Goal: Transaction & Acquisition: Purchase product/service

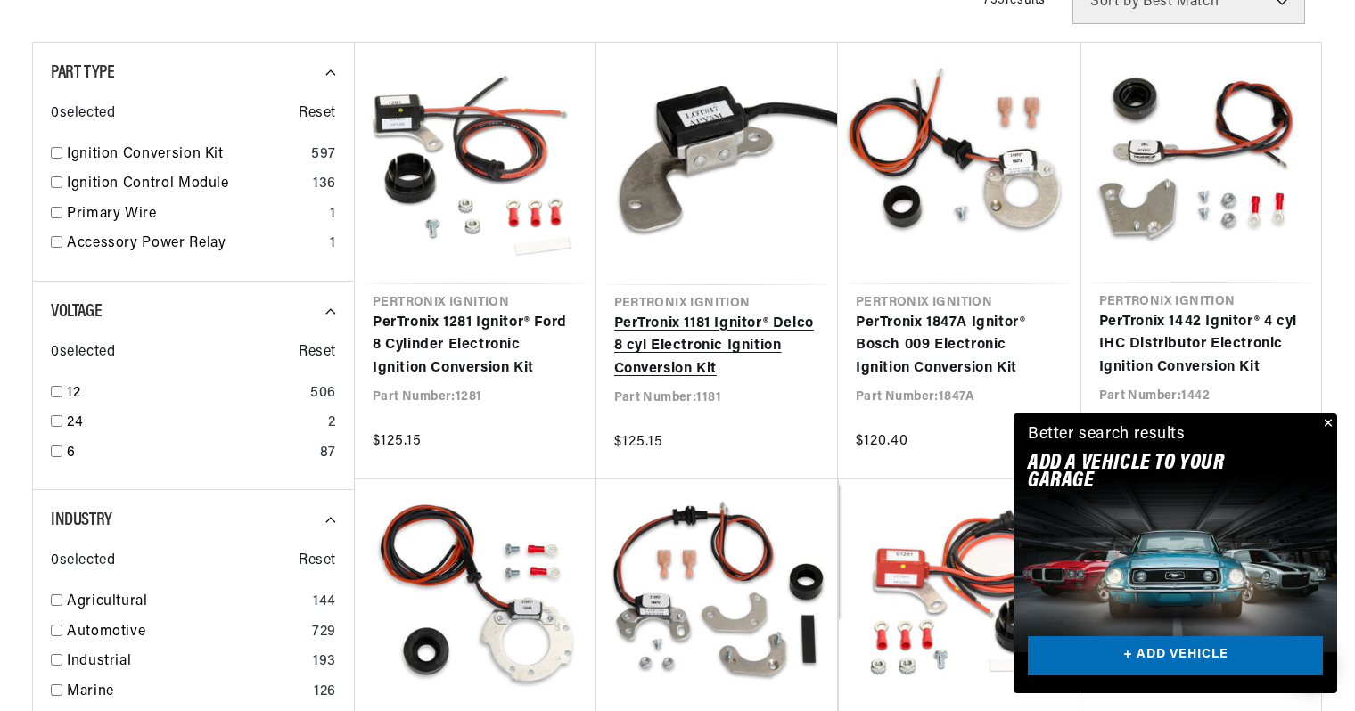
scroll to position [0, 582]
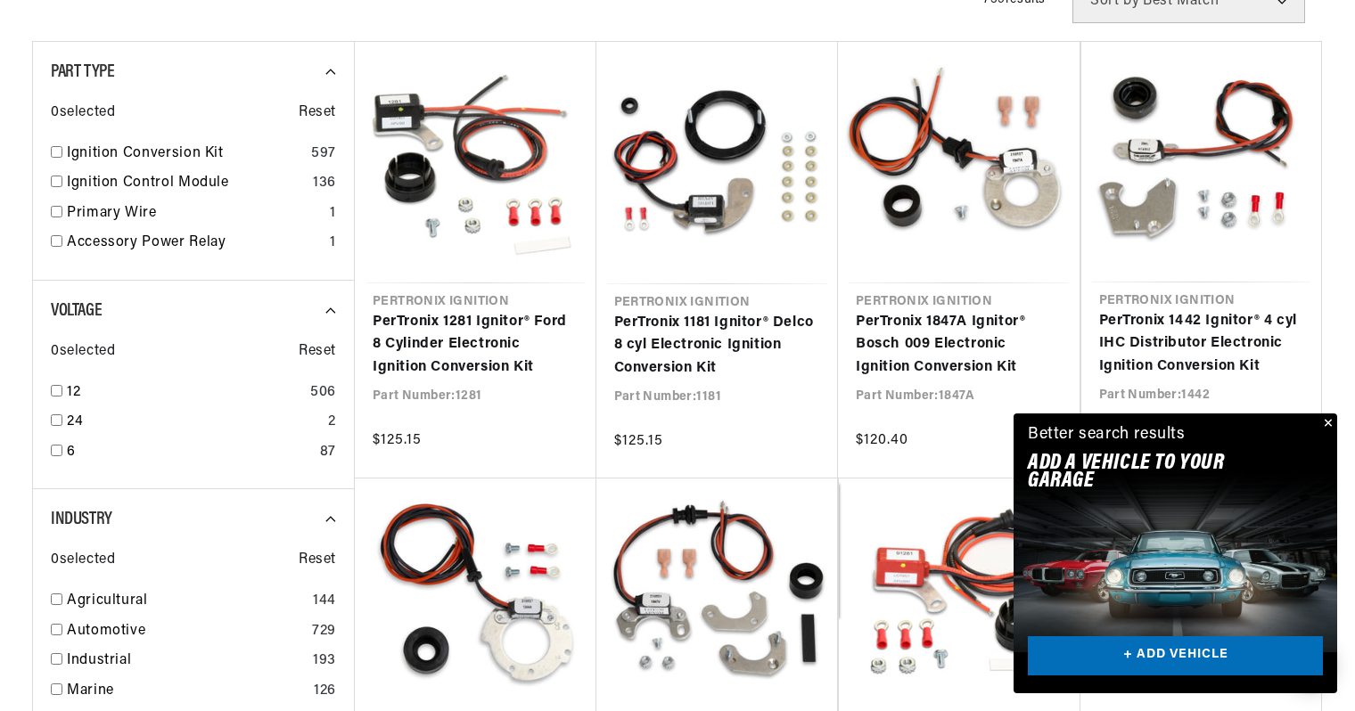
click at [1333, 435] on button "Close" at bounding box center [1325, 424] width 21 height 21
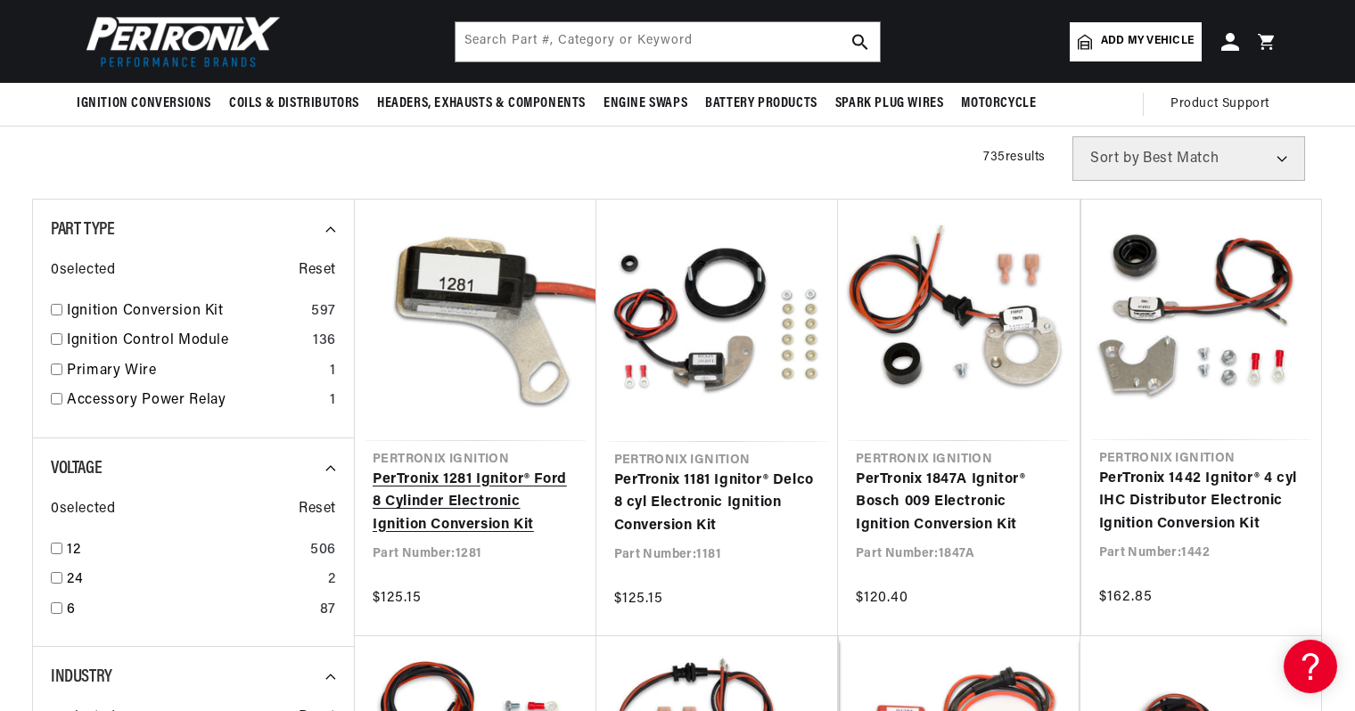
scroll to position [280, 0]
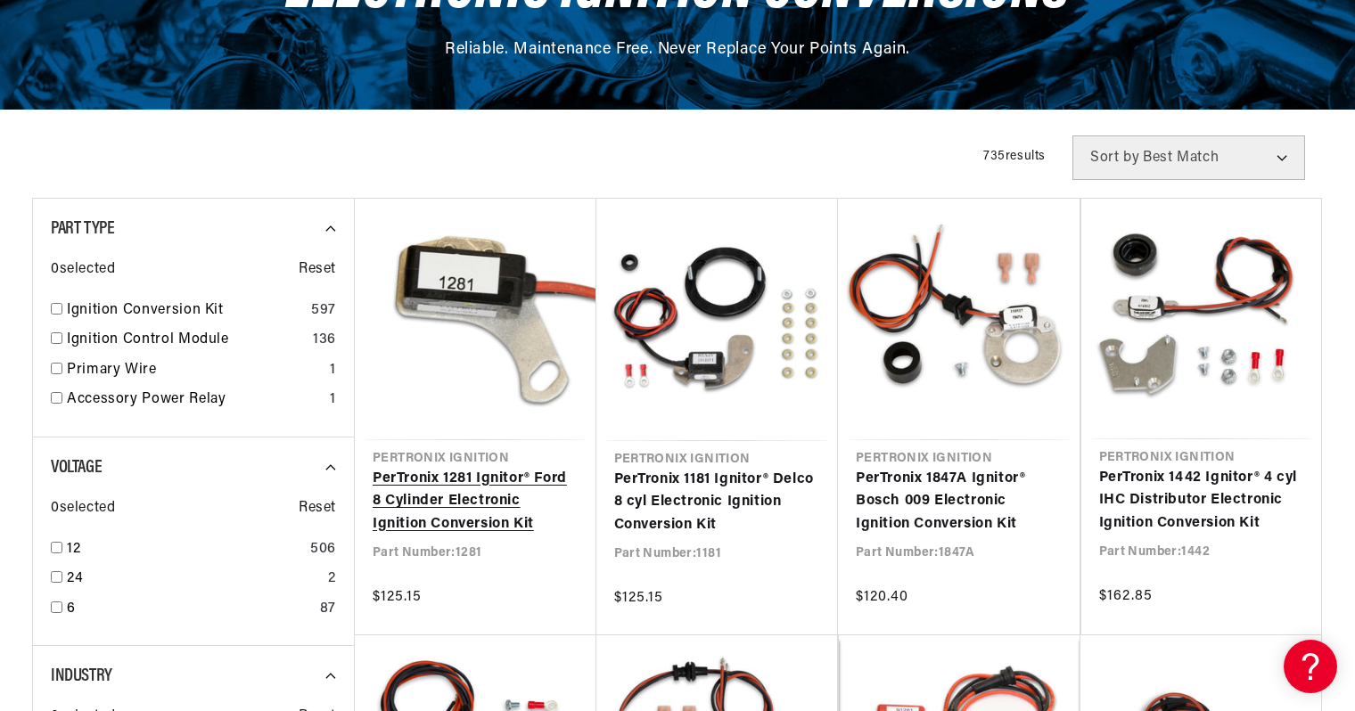
click at [471, 468] on link "PerTronix 1281 Ignitor® Ford 8 Cylinder Electronic Ignition Conversion Kit" at bounding box center [476, 502] width 206 height 69
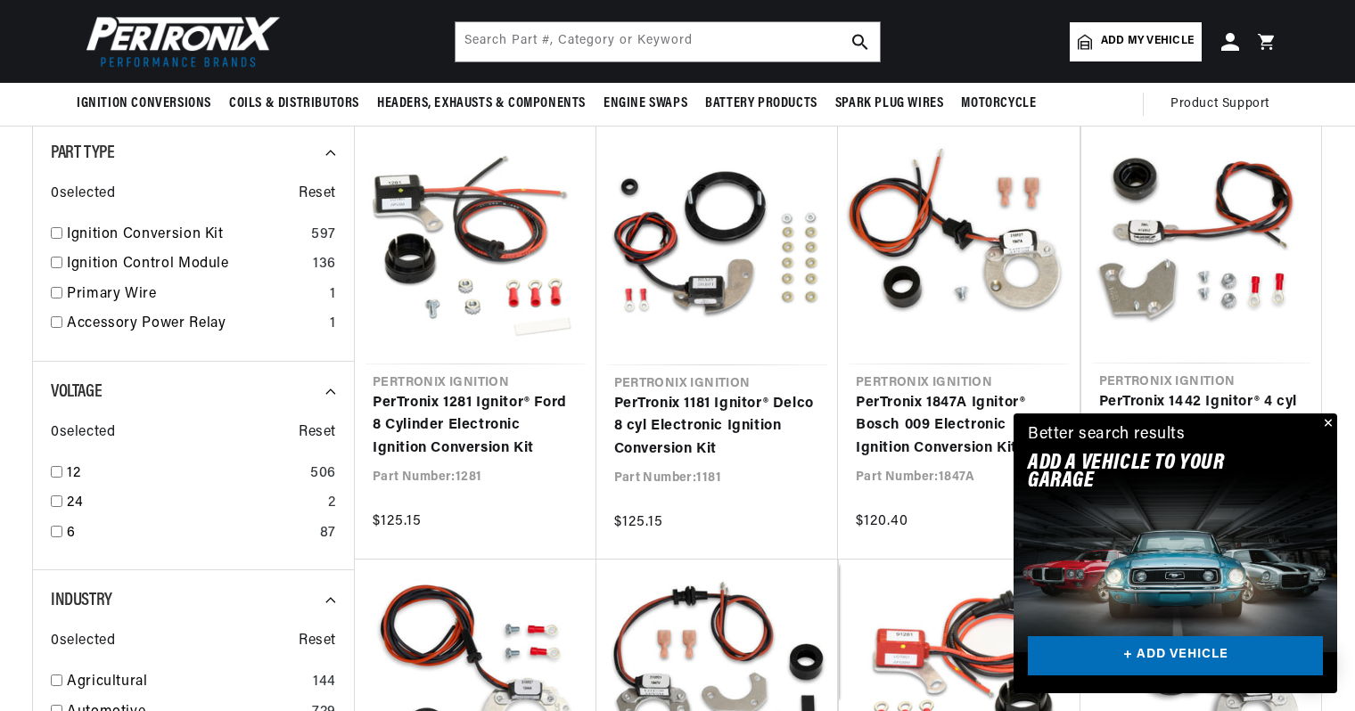
scroll to position [0, 582]
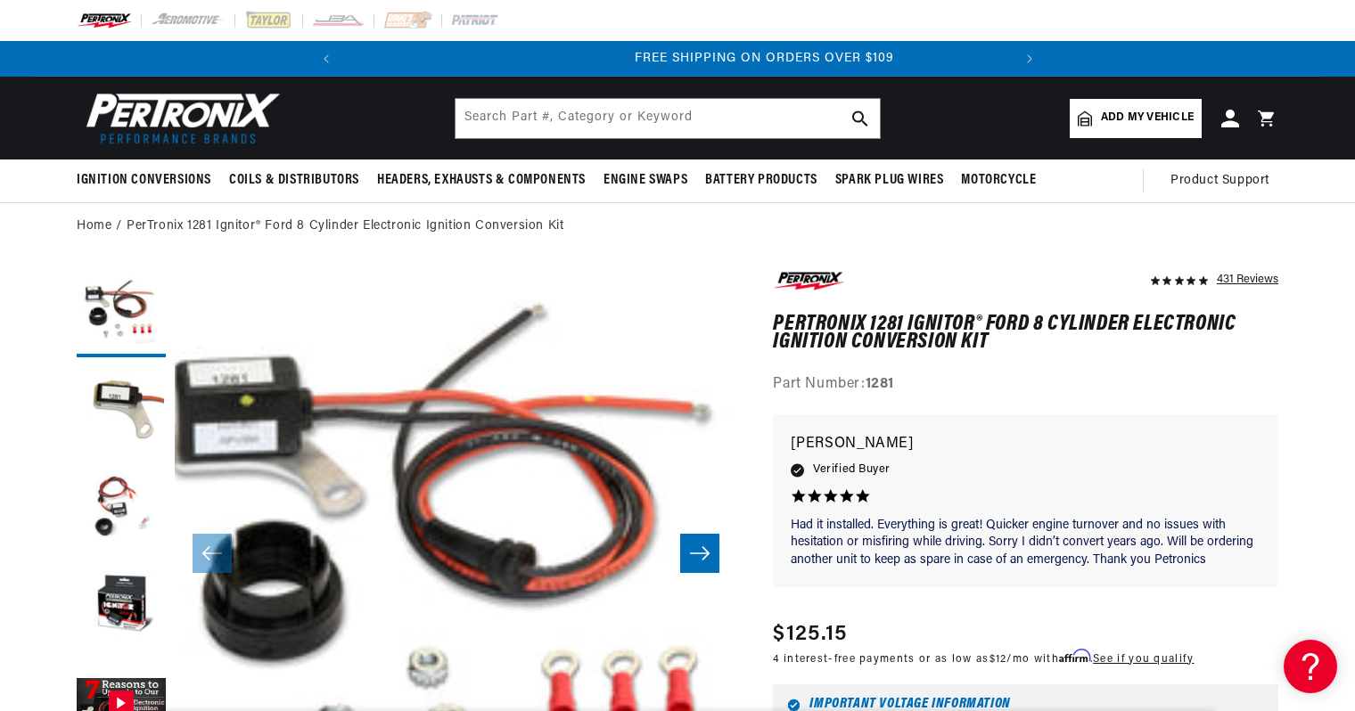
scroll to position [0, 582]
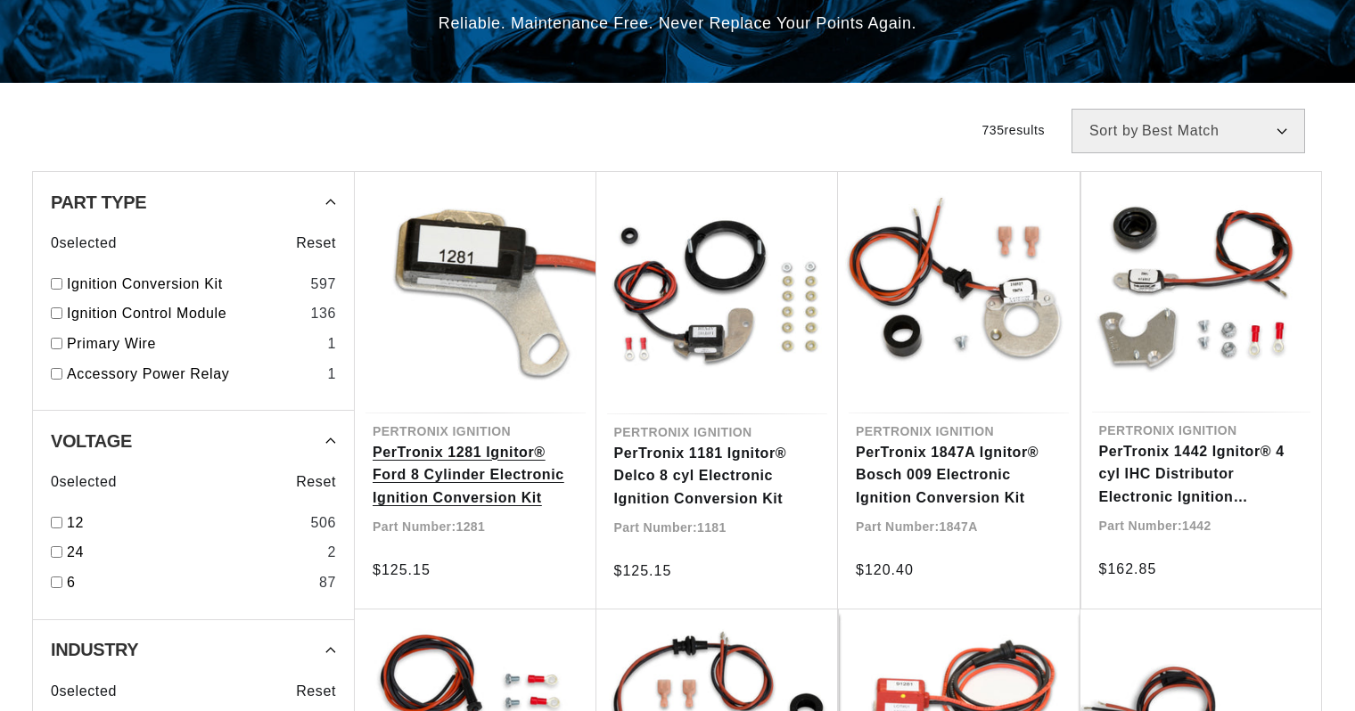
scroll to position [356, 0]
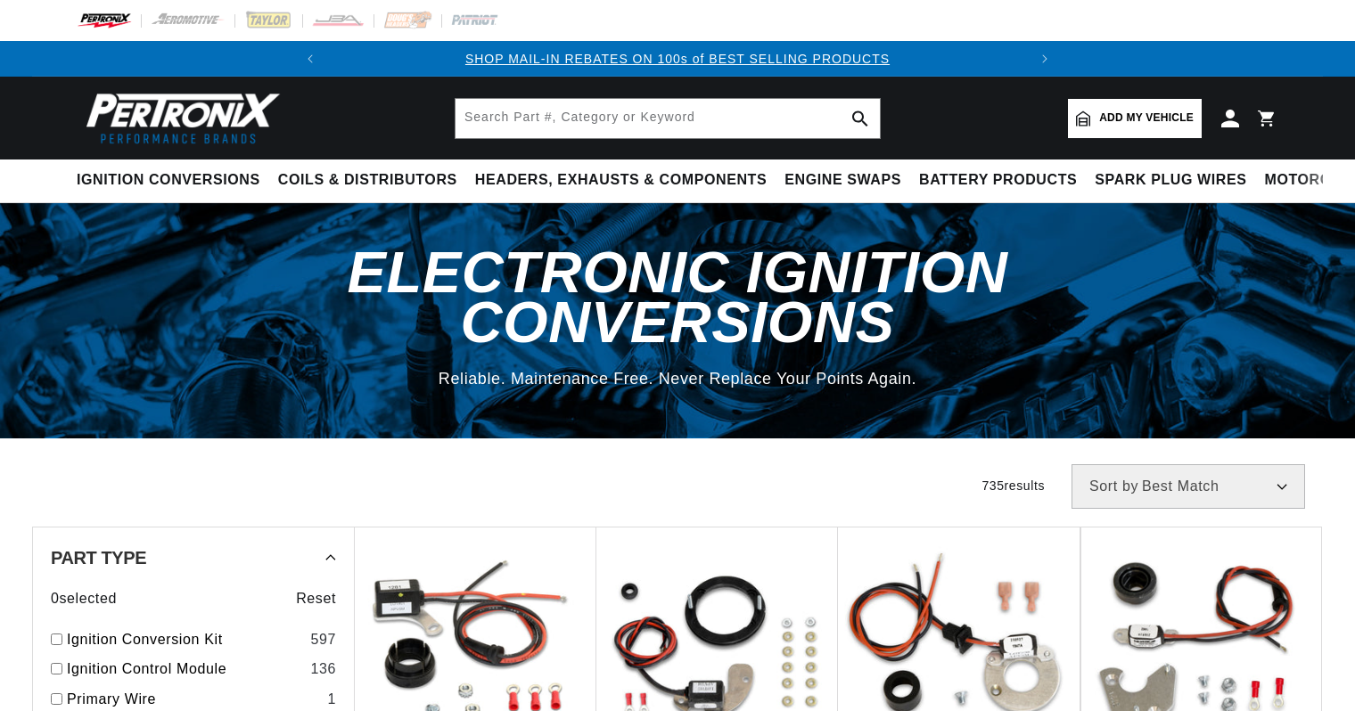
scroll to position [356, 0]
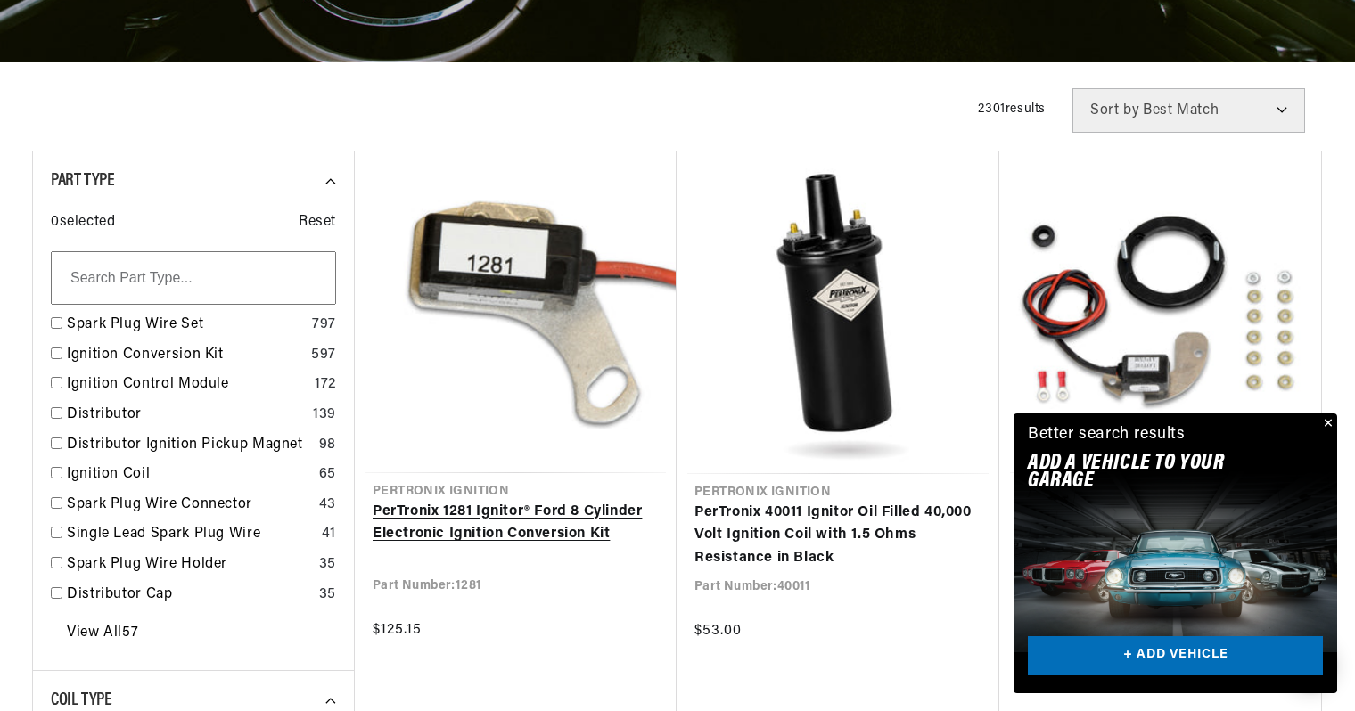
scroll to position [389, 0]
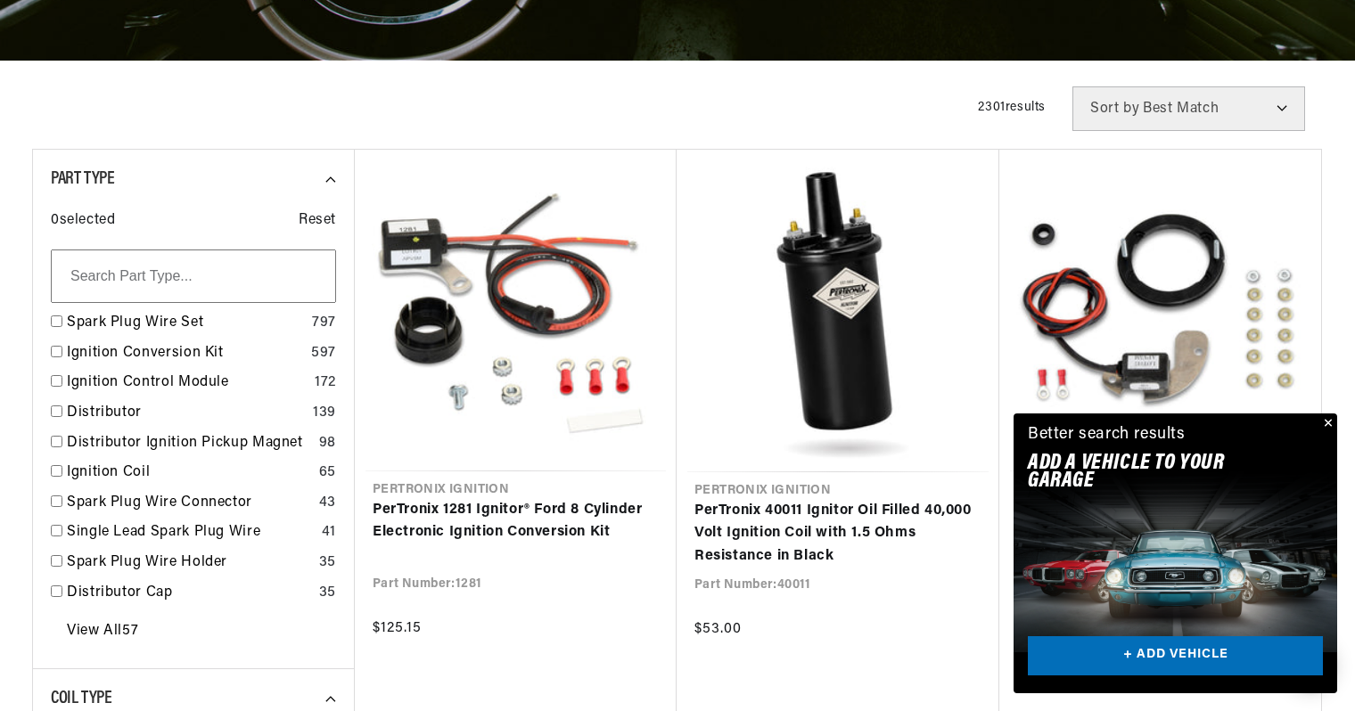
click at [1331, 435] on button "Close" at bounding box center [1325, 424] width 21 height 21
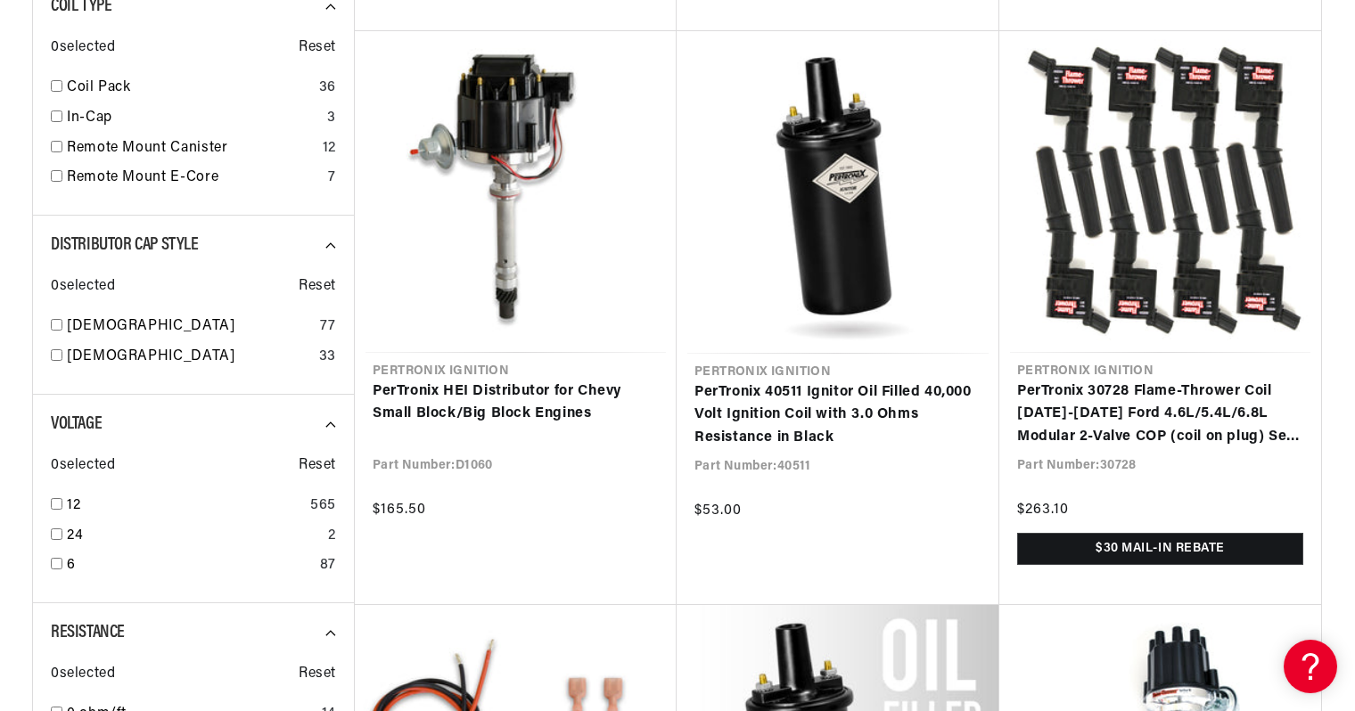
scroll to position [0, 0]
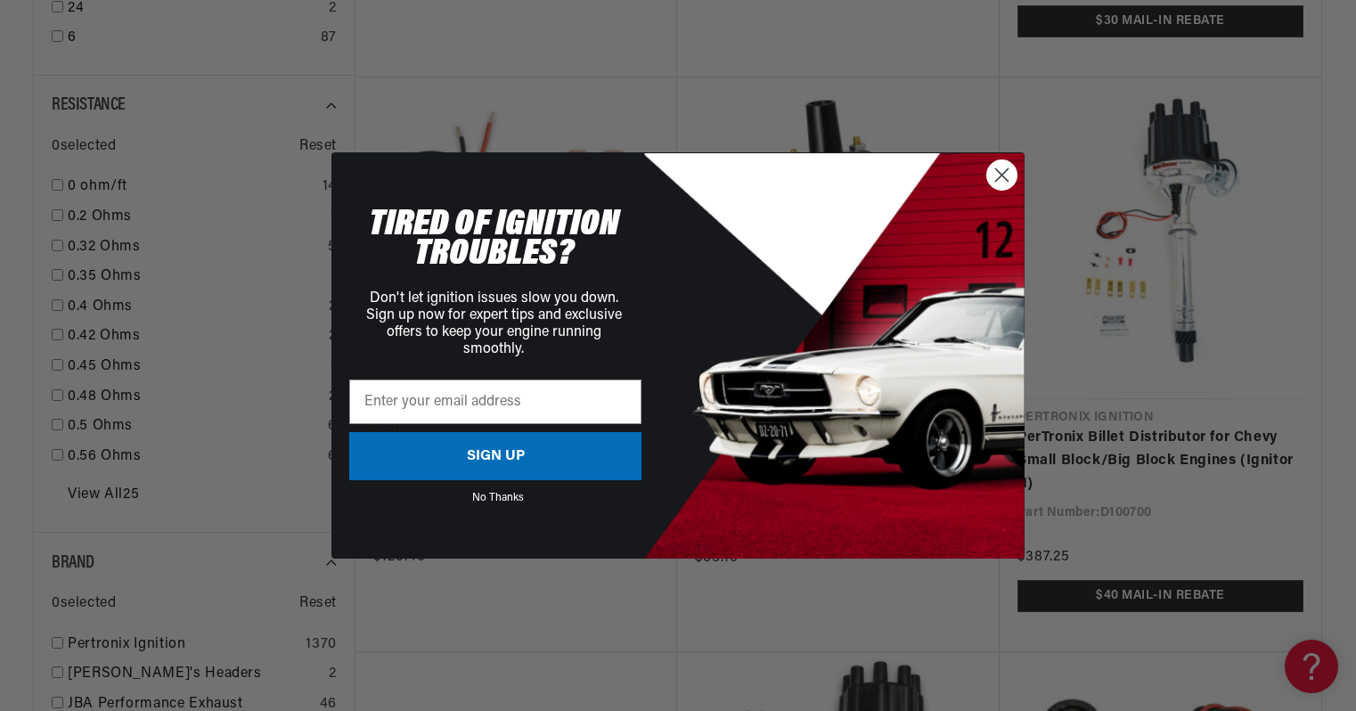
click at [1004, 167] on circle "Close dialog" at bounding box center [1001, 174] width 29 height 29
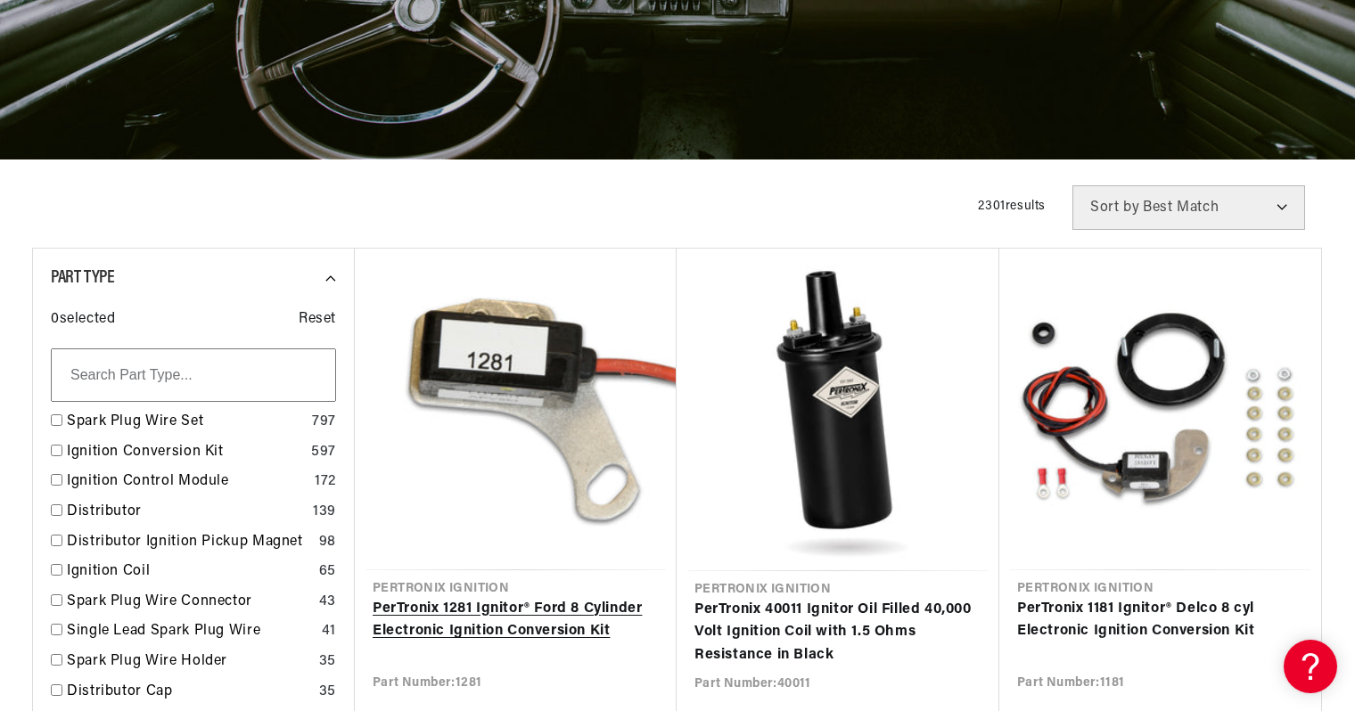
click at [511, 598] on link "PerTronix 1281 Ignitor® Ford 8 Cylinder Electronic Ignition Conversion Kit" at bounding box center [516, 620] width 286 height 45
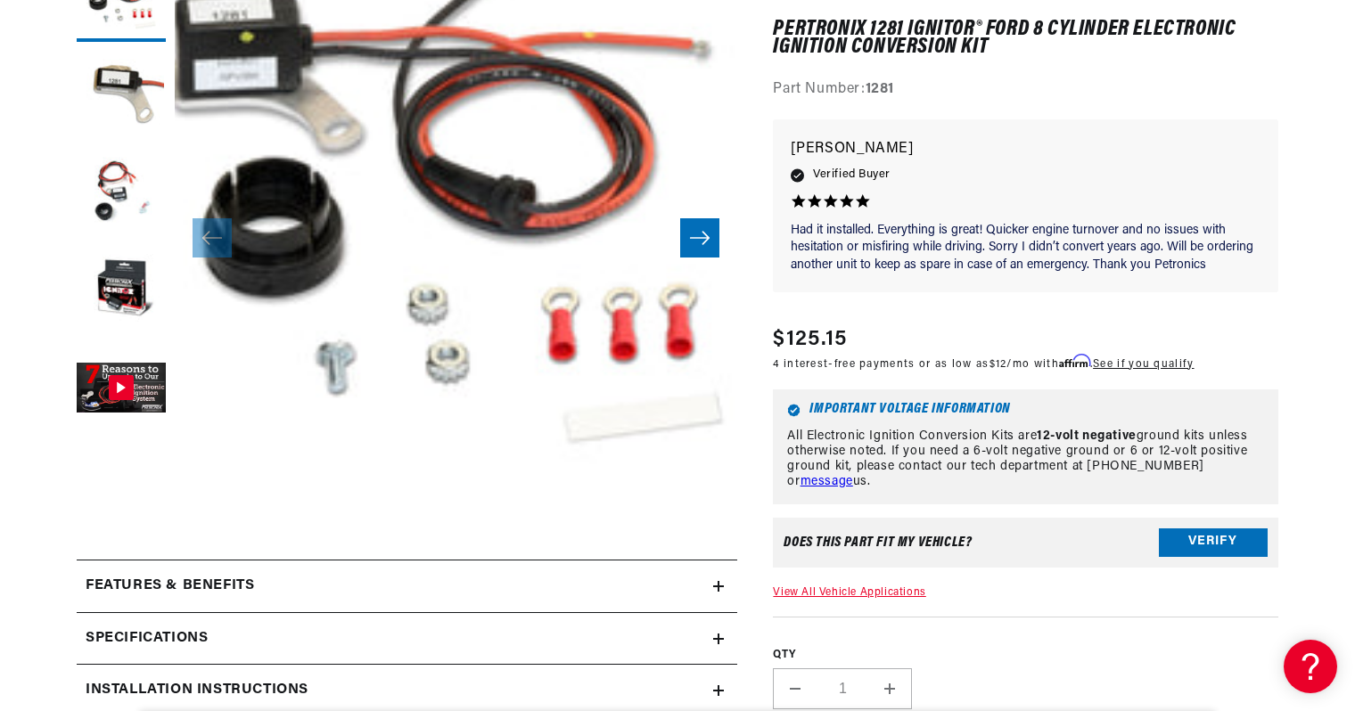
scroll to position [0, 582]
click at [718, 613] on summary "Specifications" at bounding box center [407, 639] width 660 height 52
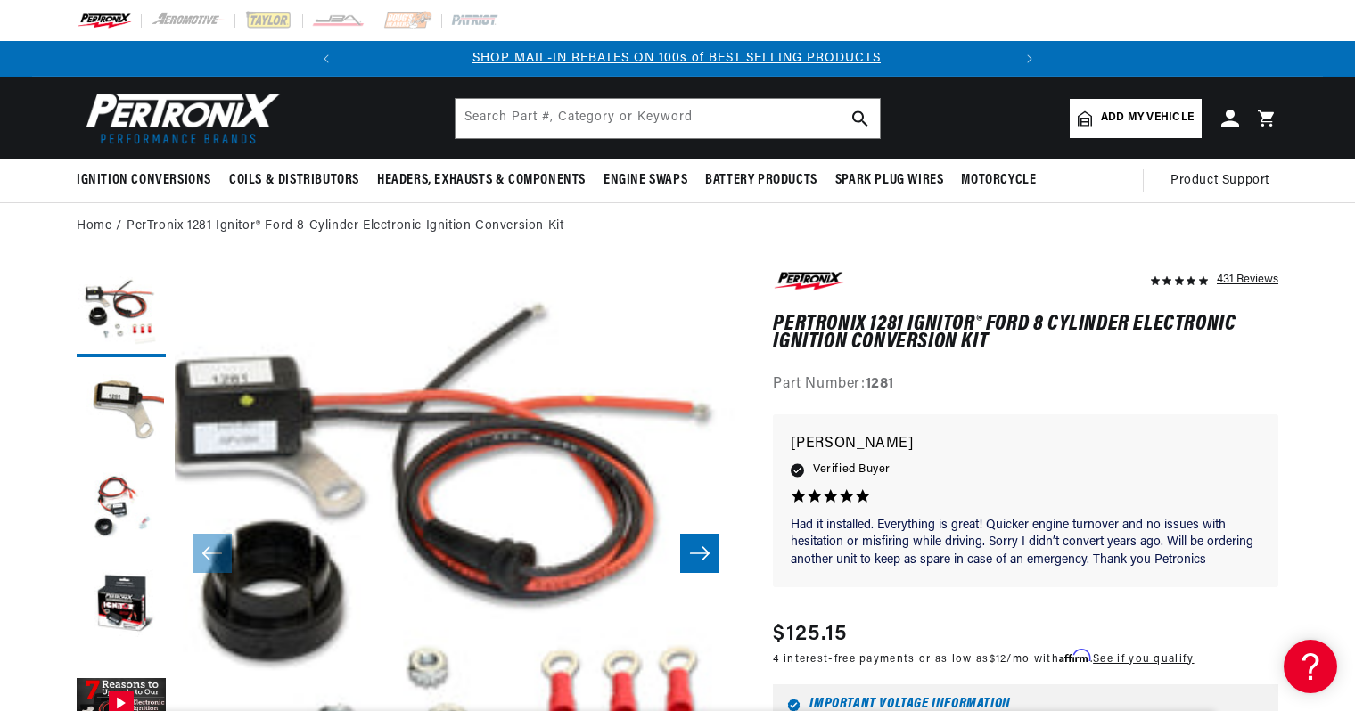
scroll to position [0, 0]
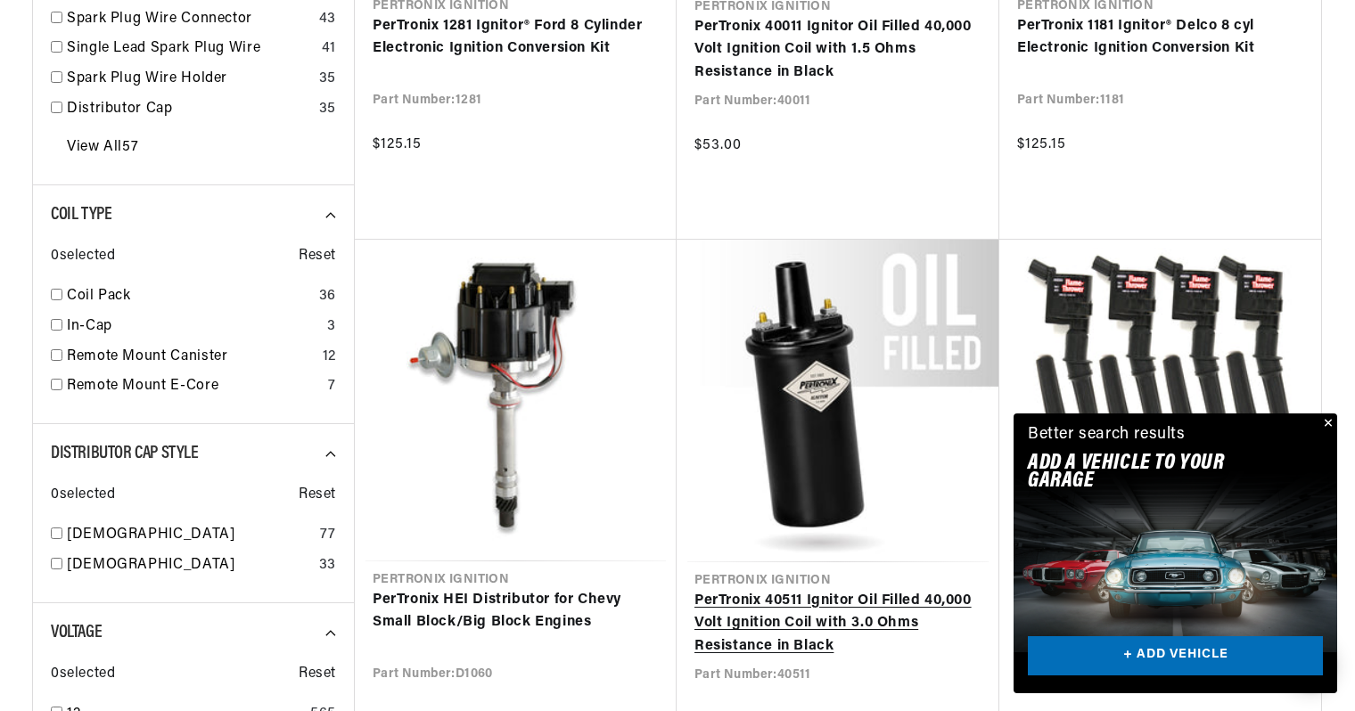
scroll to position [0, 582]
click at [768, 590] on link "PerTronix 40511 Ignitor Oil Filled 40,000 Volt Ignition Coil with 3.0 Ohms Resi…" at bounding box center [837, 624] width 287 height 69
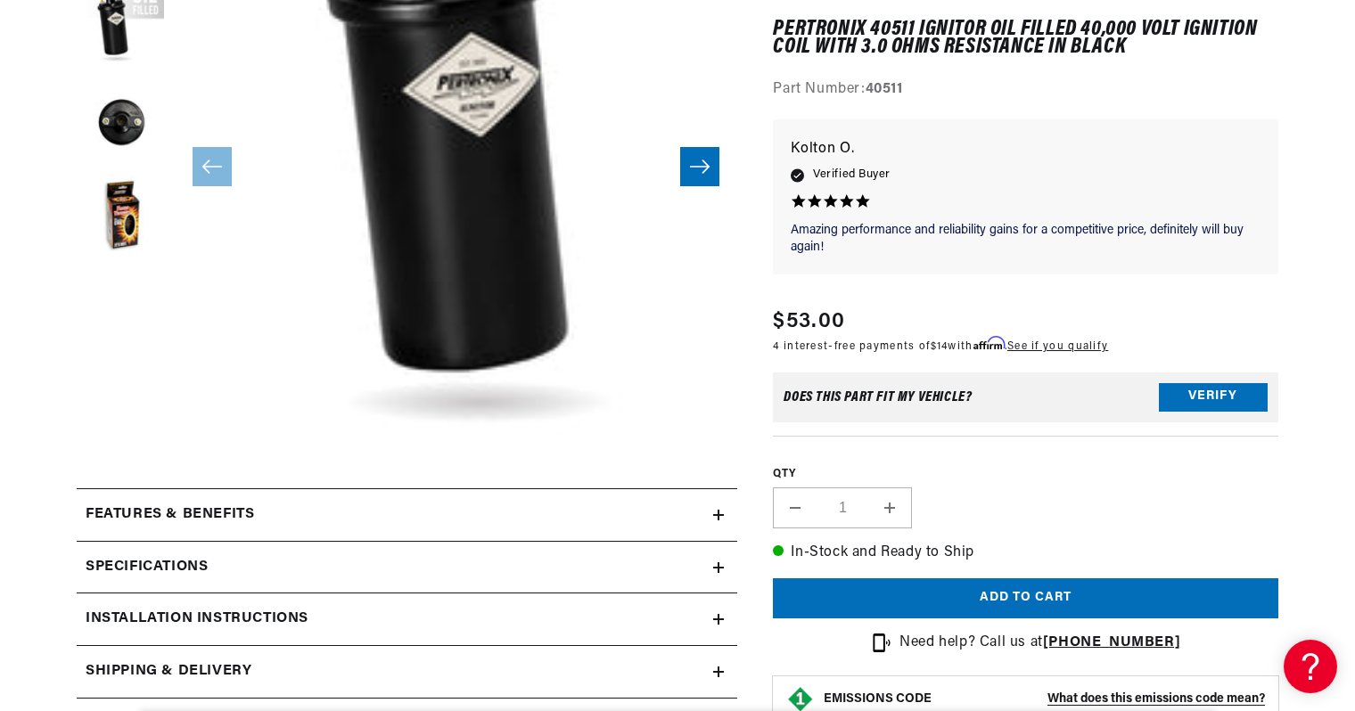
click at [718, 562] on icon at bounding box center [718, 567] width 0 height 11
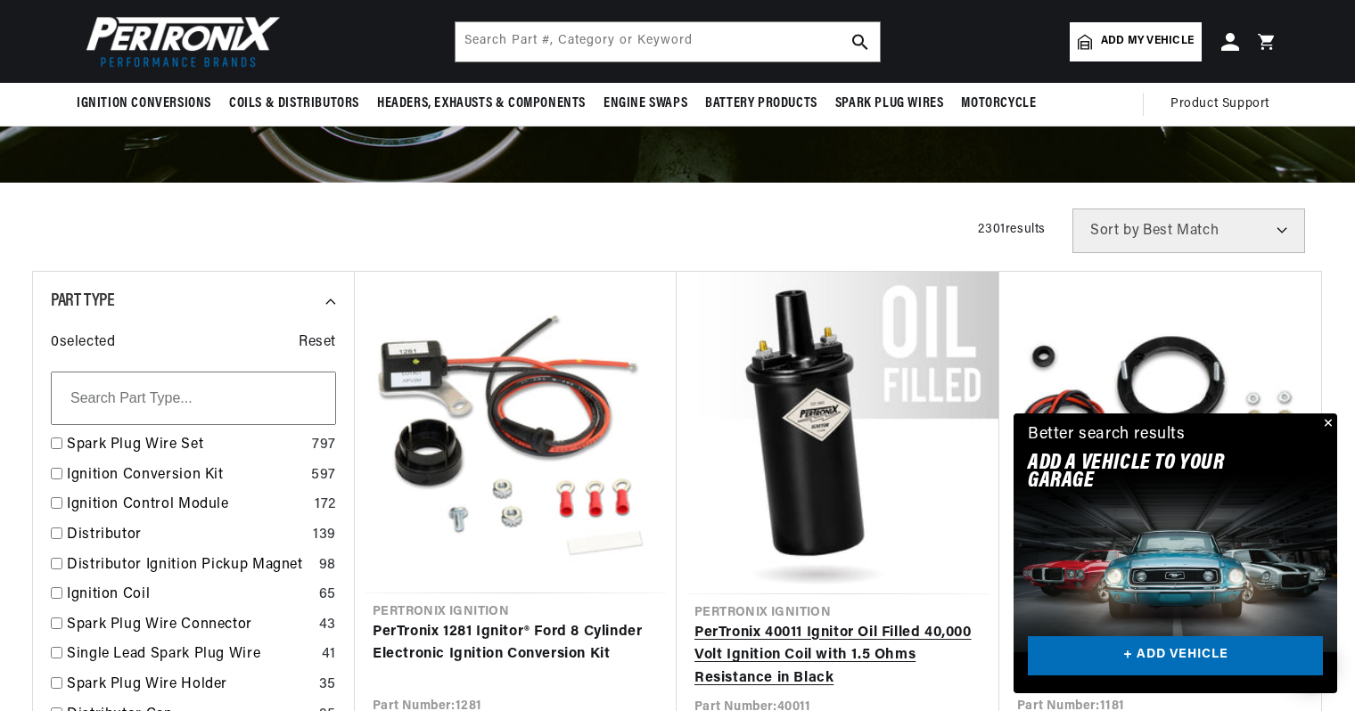
scroll to position [0, 582]
click at [781, 622] on link "PerTronix 40011 Ignitor Oil Filled 40,000 Volt Ignition Coil with 1.5 Ohms Resi…" at bounding box center [837, 656] width 287 height 69
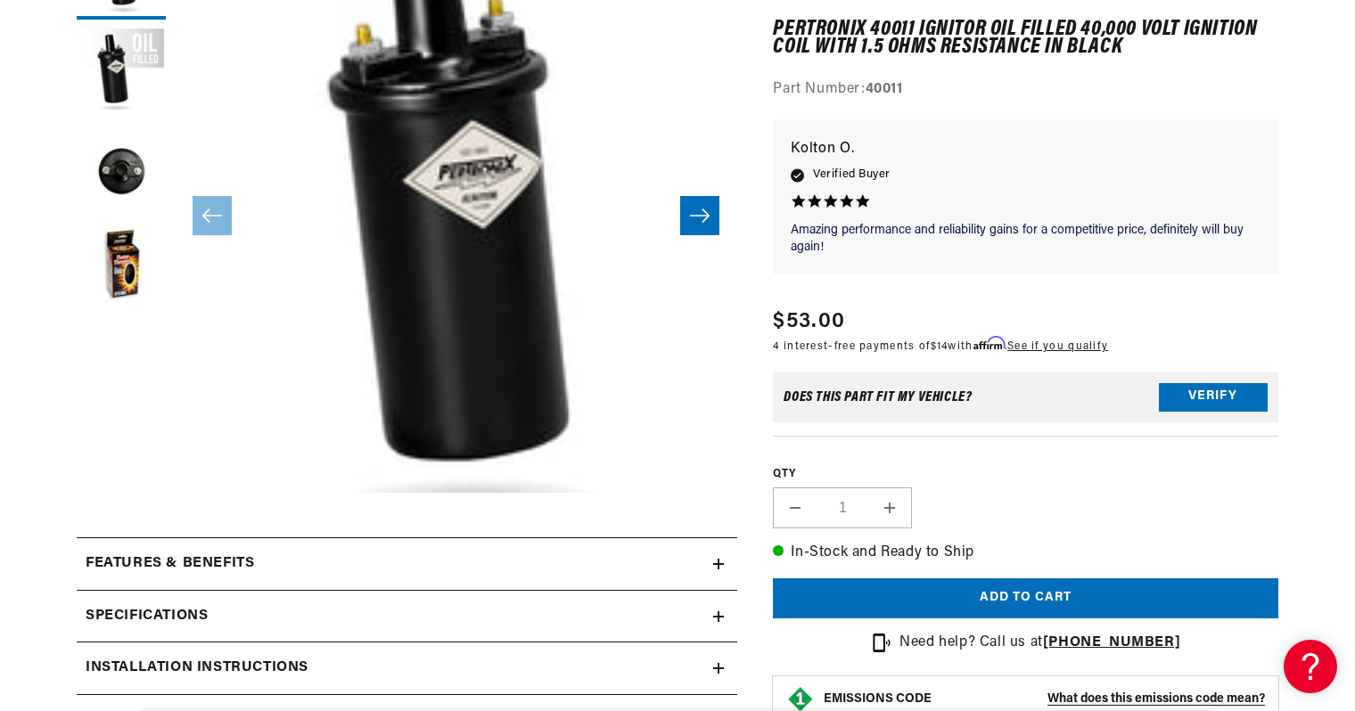
click at [717, 611] on icon at bounding box center [718, 616] width 11 height 11
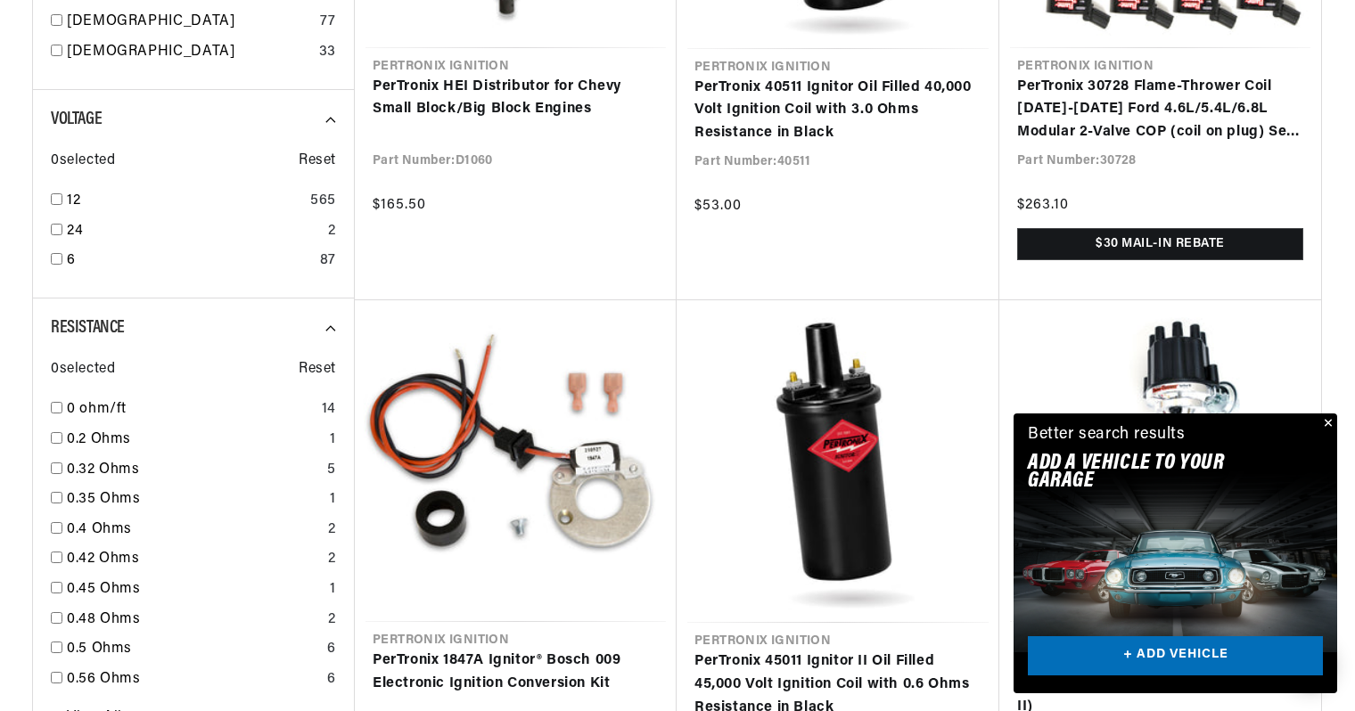
scroll to position [0, 582]
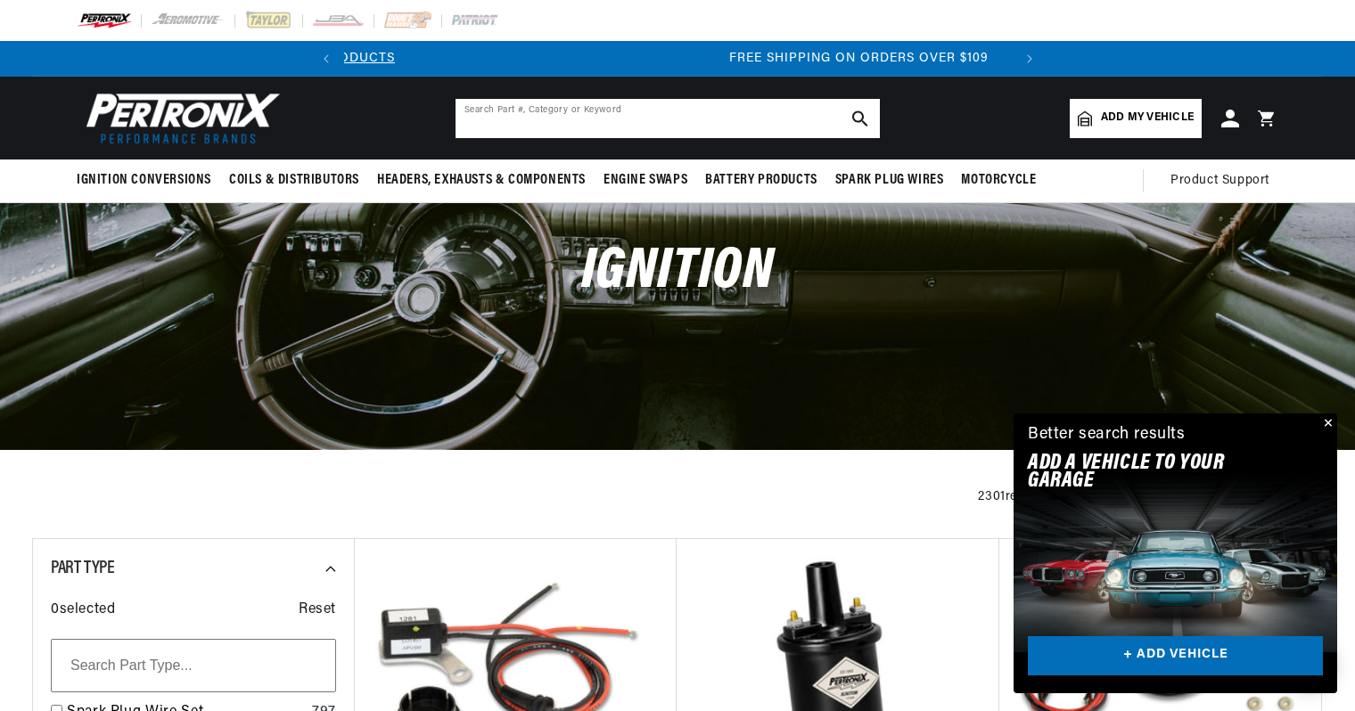
scroll to position [0, 582]
click at [564, 111] on input "text" at bounding box center [667, 118] width 424 height 39
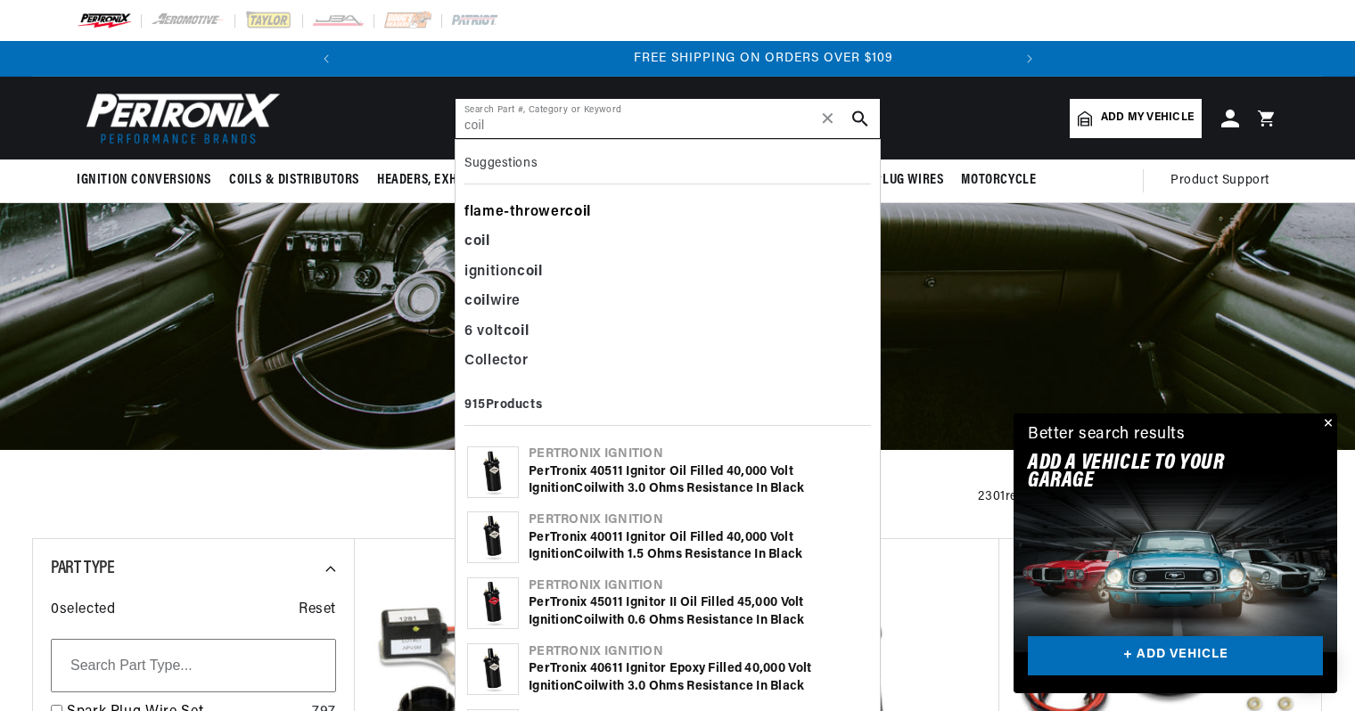
type input "coil"
click at [553, 198] on div "flame-thrower coil" at bounding box center [667, 213] width 406 height 30
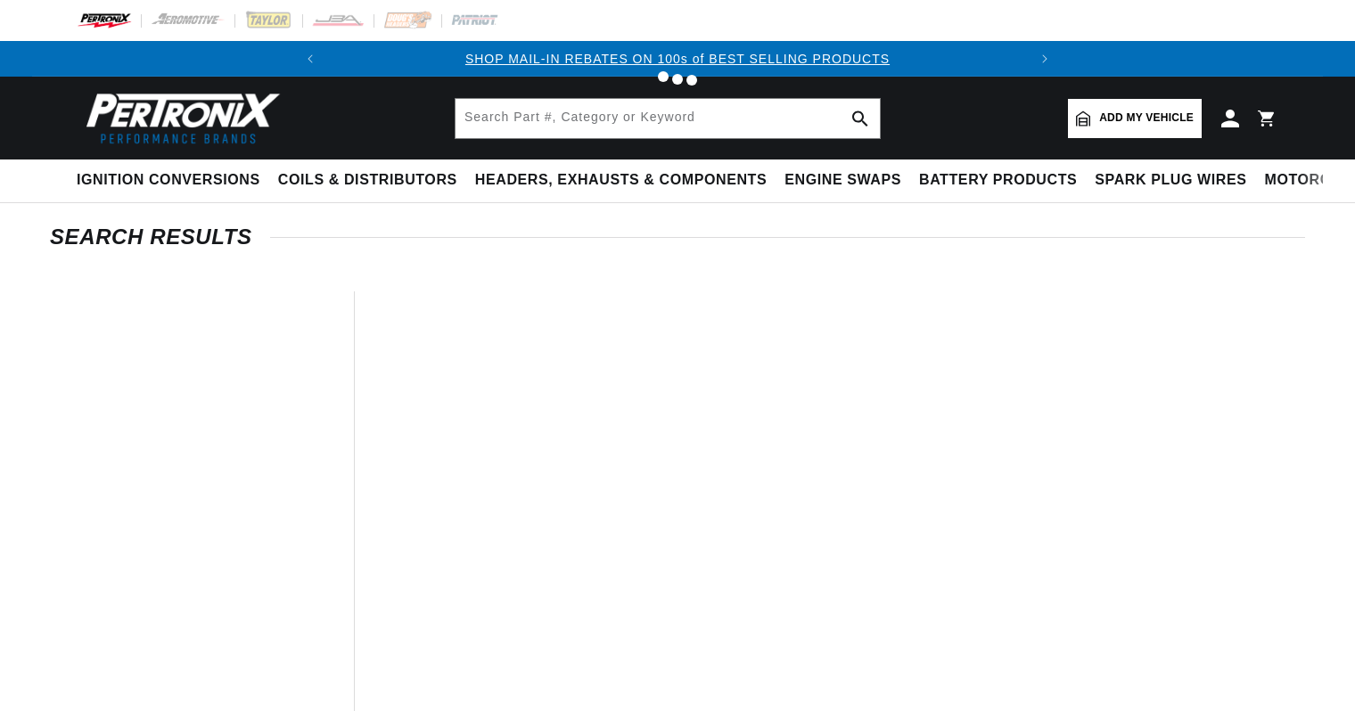
type input "flame-thrower coil"
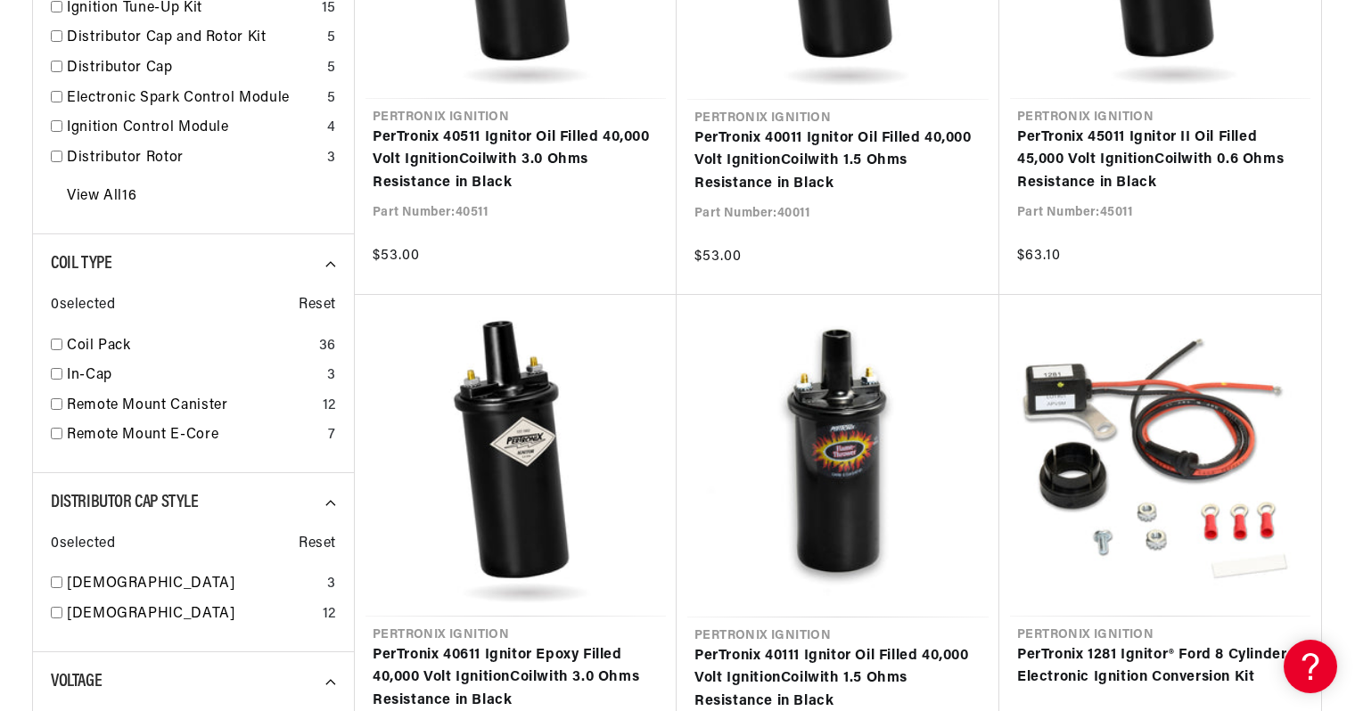
scroll to position [743, 0]
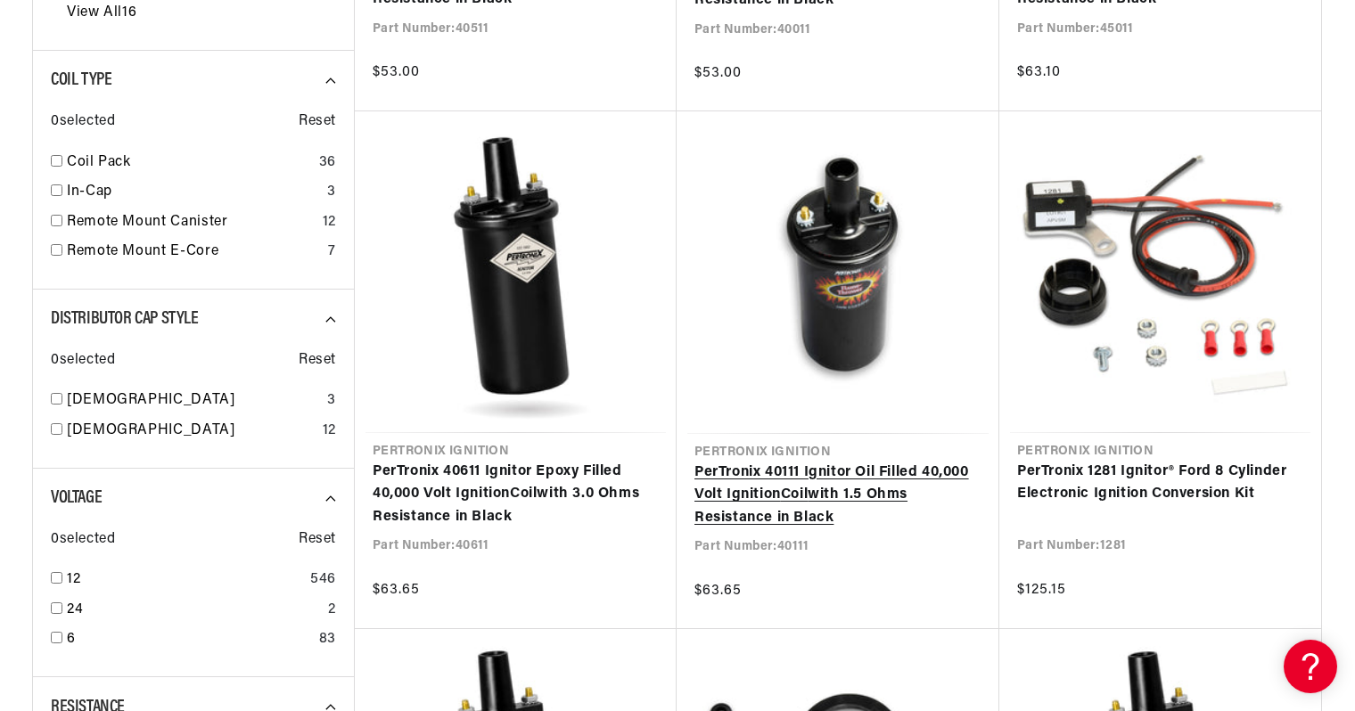
click at [758, 462] on link "PerTronix 40111 Ignitor Oil Filled 40,000 Volt Ignition Coil with 1.5 Ohms Resi…" at bounding box center [837, 496] width 287 height 69
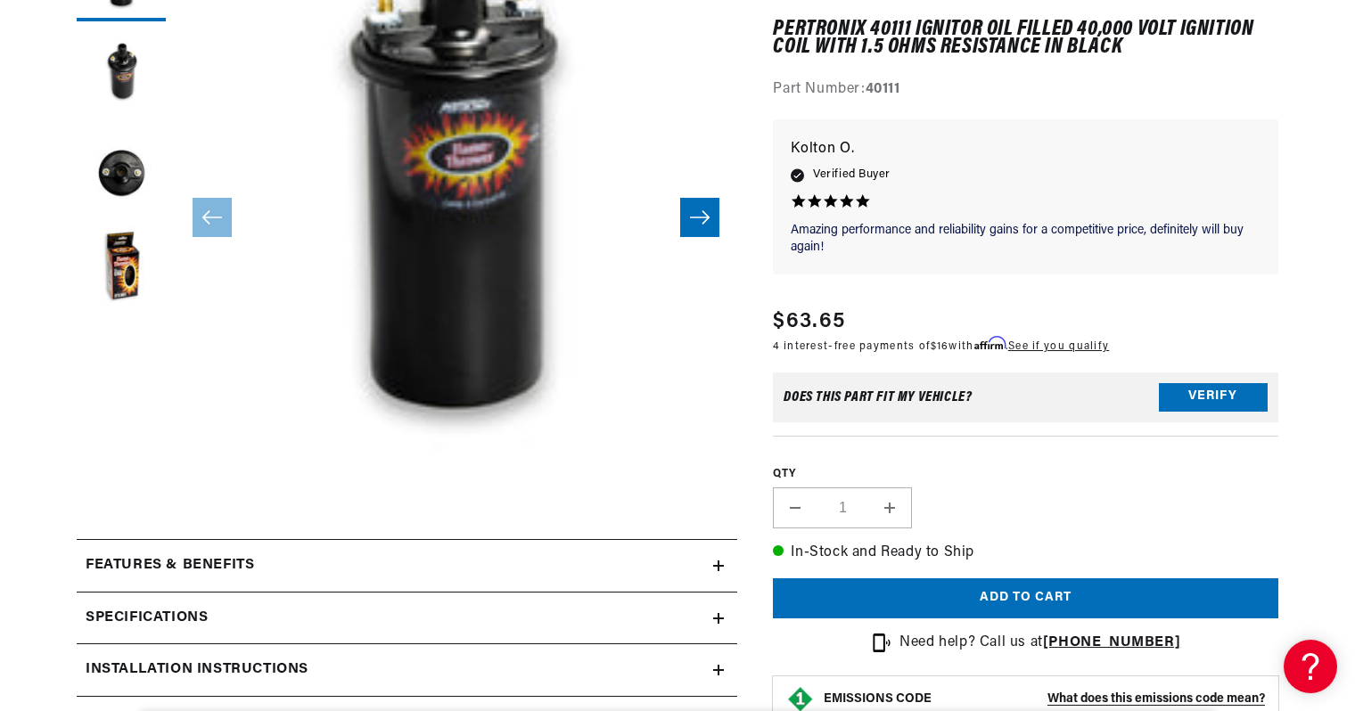
click at [718, 613] on icon at bounding box center [718, 618] width 0 height 11
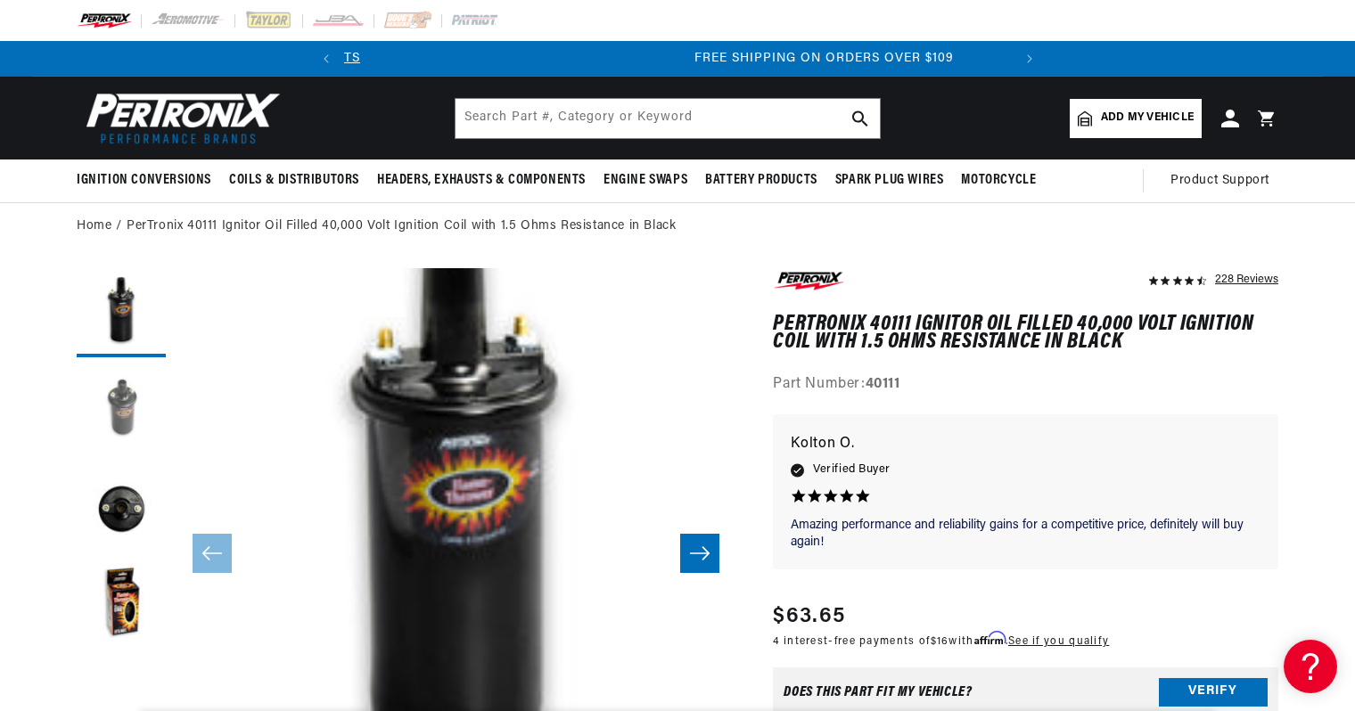
scroll to position [0, 582]
click at [166, 476] on button "Load image 3 in gallery view" at bounding box center [121, 508] width 89 height 89
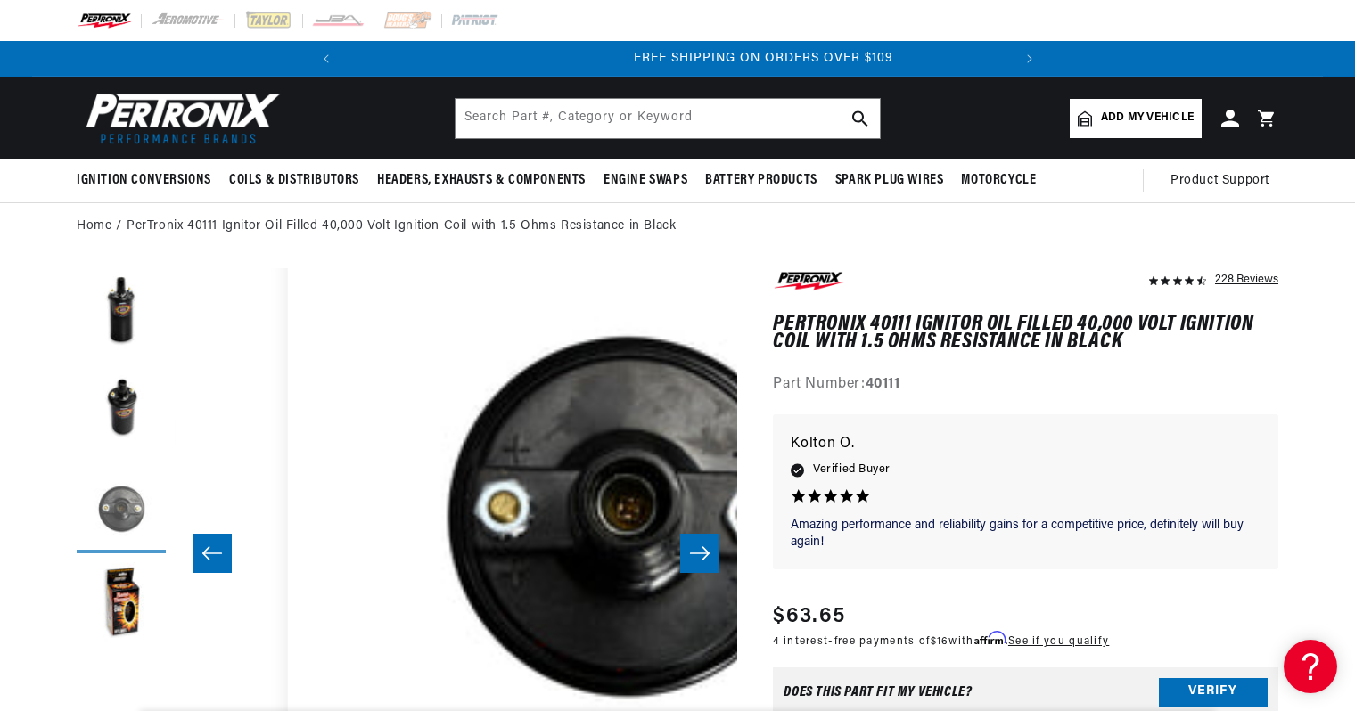
scroll to position [48, 960]
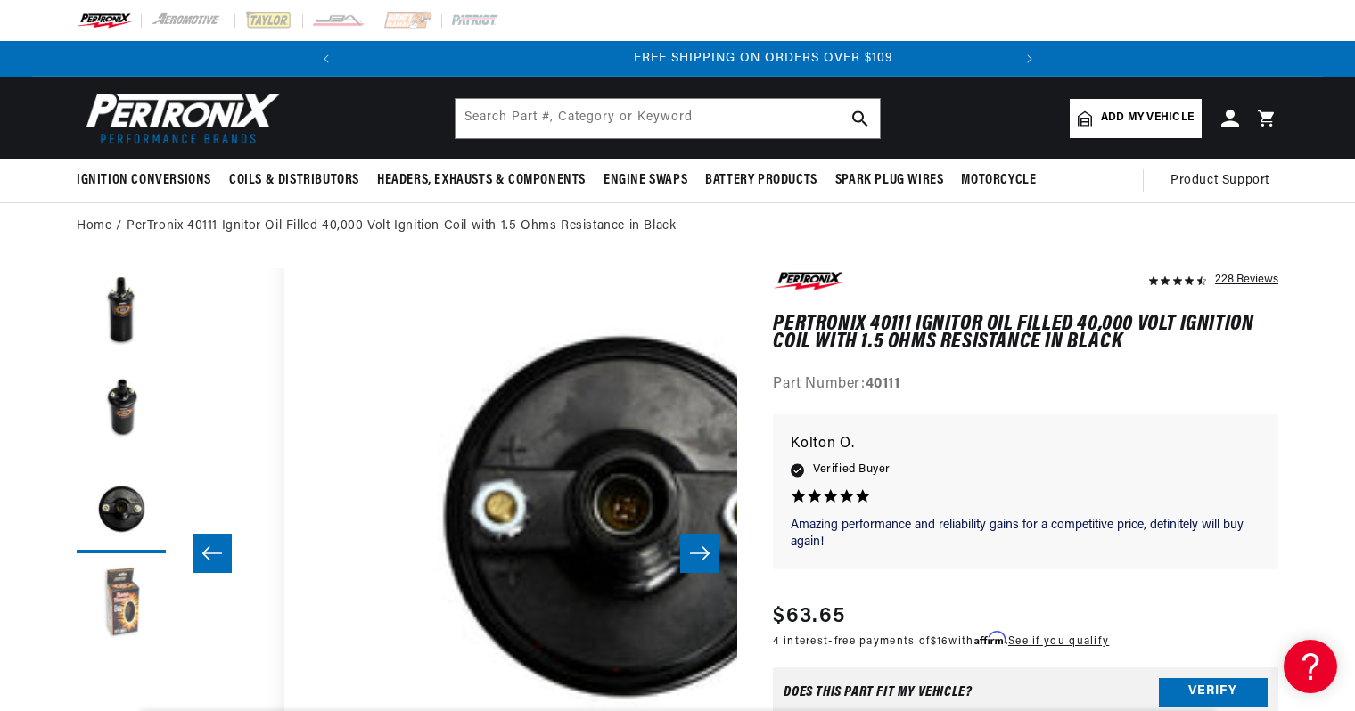
click at [166, 596] on button "Load image 4 in gallery view" at bounding box center [121, 606] width 89 height 89
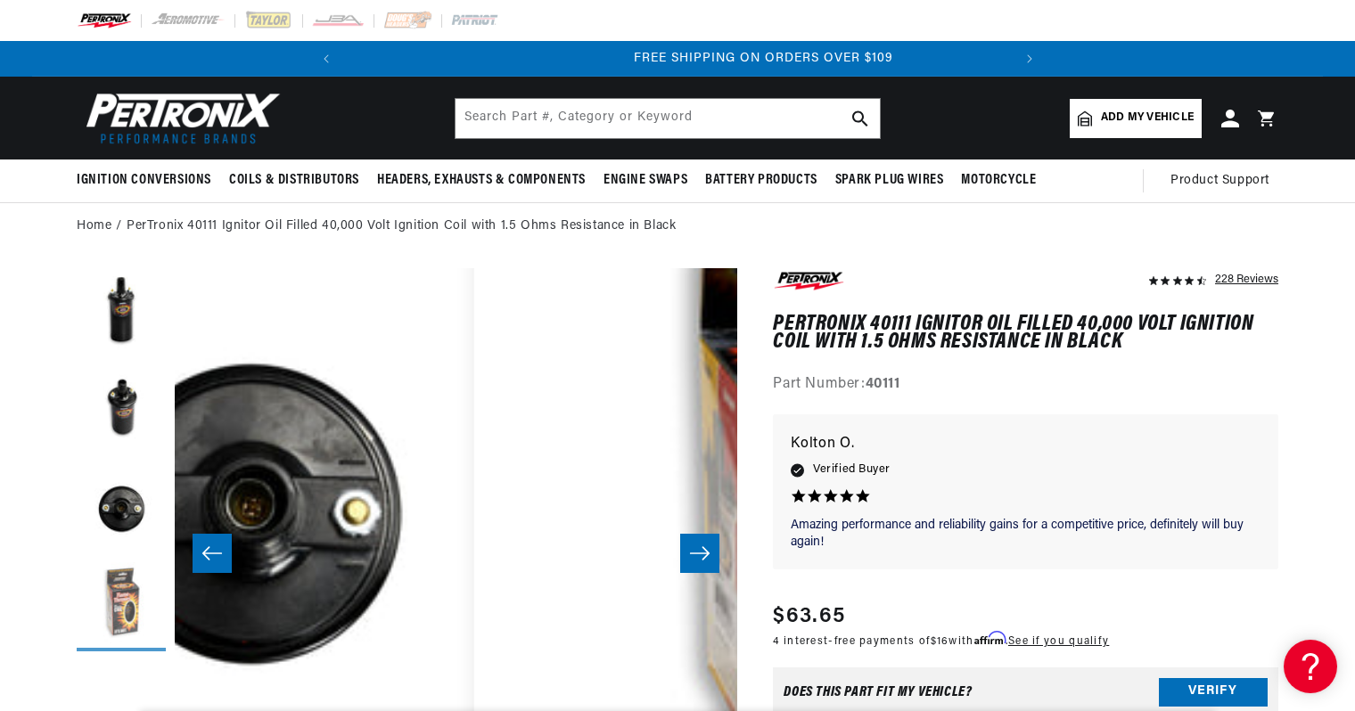
scroll to position [48, 1440]
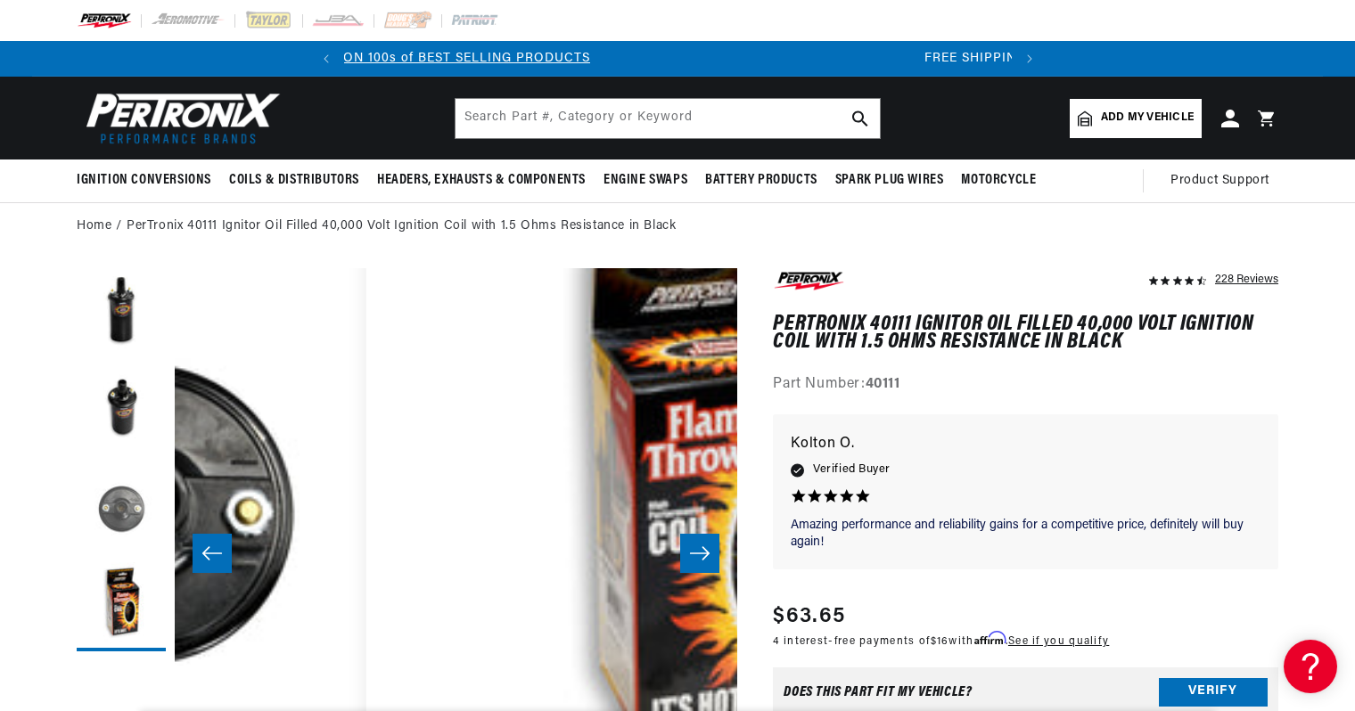
click at [166, 471] on button "Load image 3 in gallery view" at bounding box center [121, 508] width 89 height 89
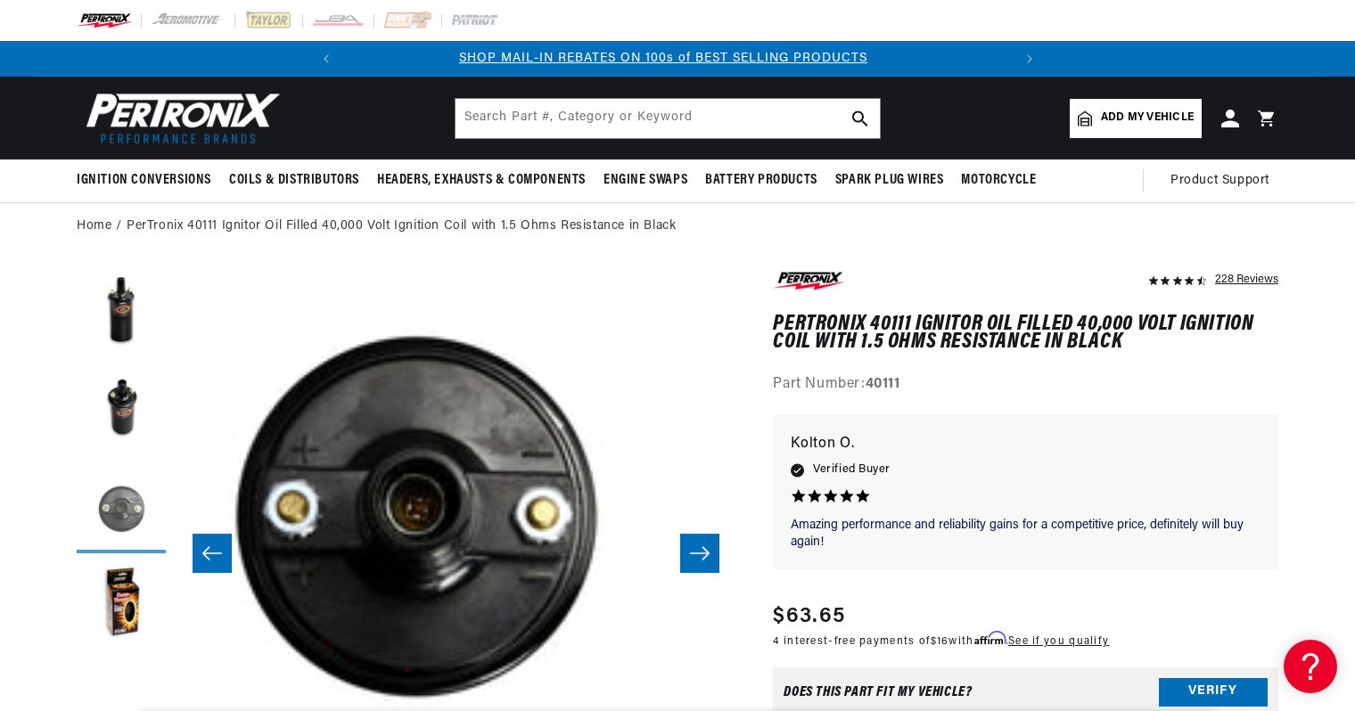
scroll to position [0, 0]
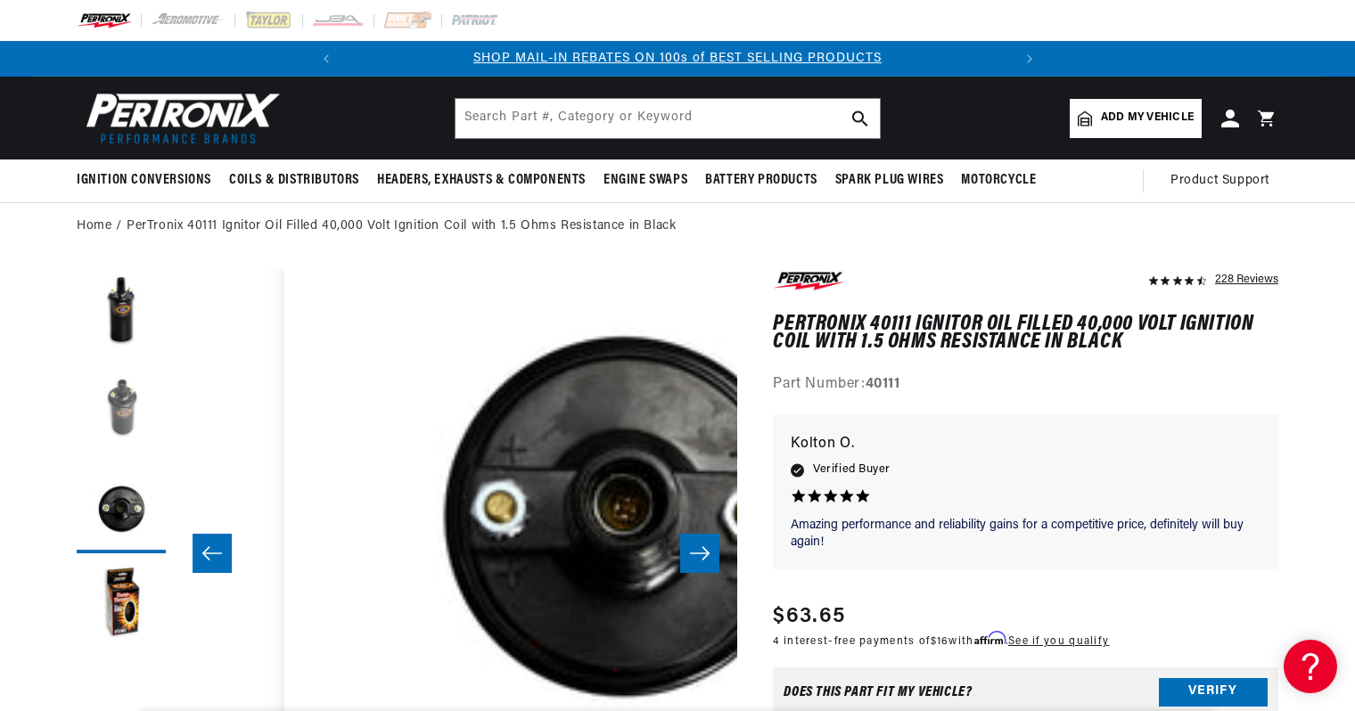
click at [166, 368] on button "Load image 2 in gallery view" at bounding box center [121, 410] width 89 height 89
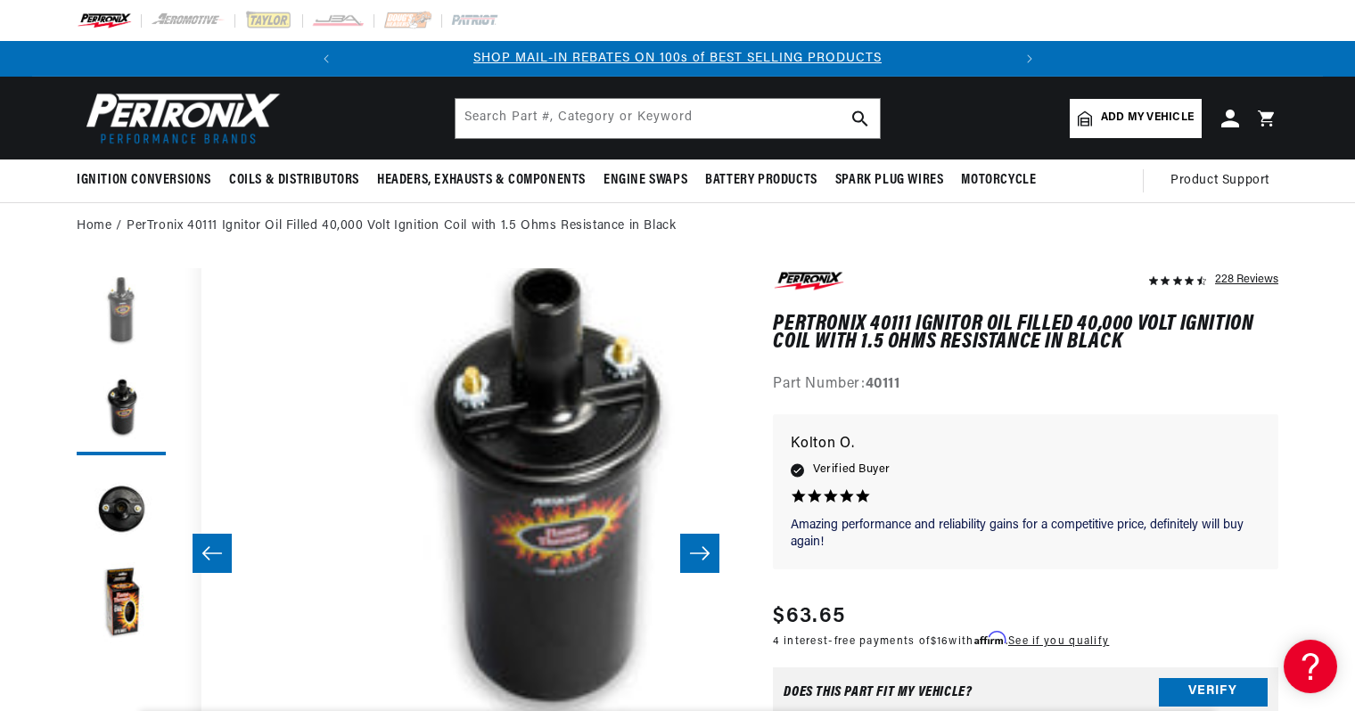
click at [166, 299] on button "Load image 1 in gallery view" at bounding box center [121, 312] width 89 height 89
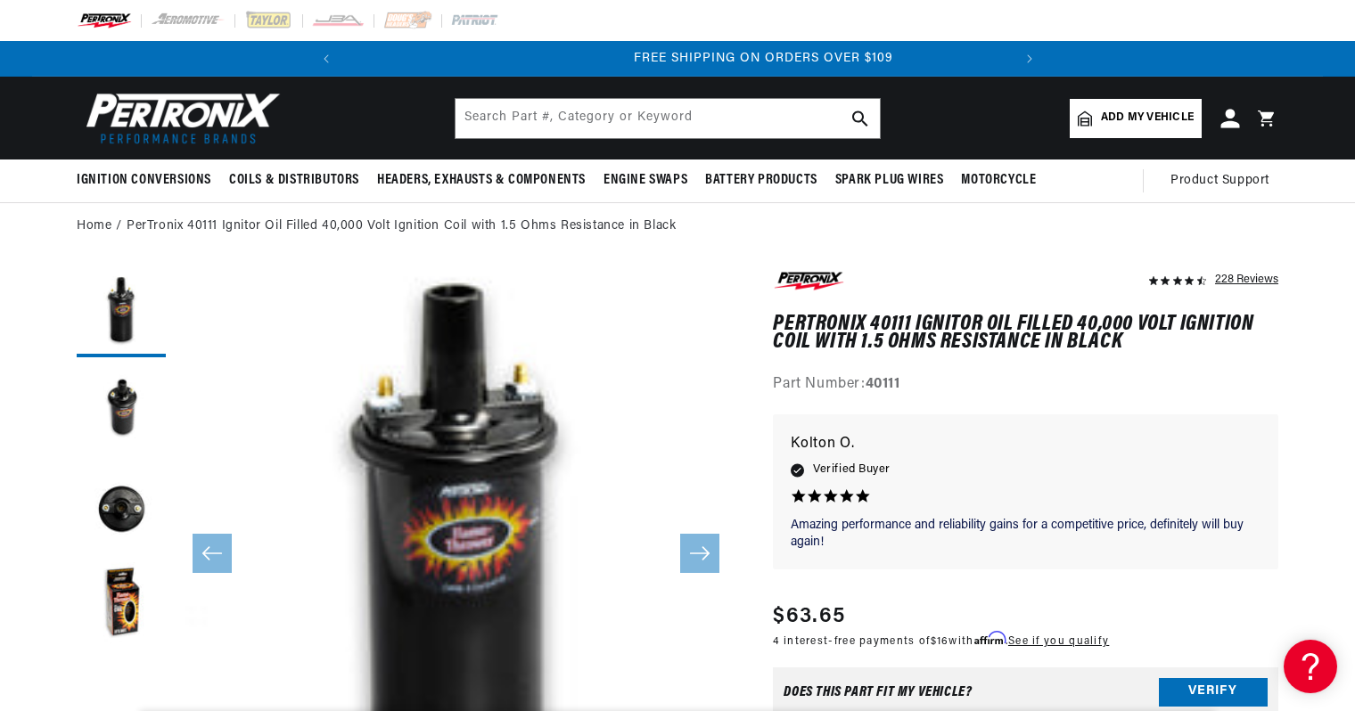
click at [1220, 109] on icon at bounding box center [1229, 118] width 19 height 19
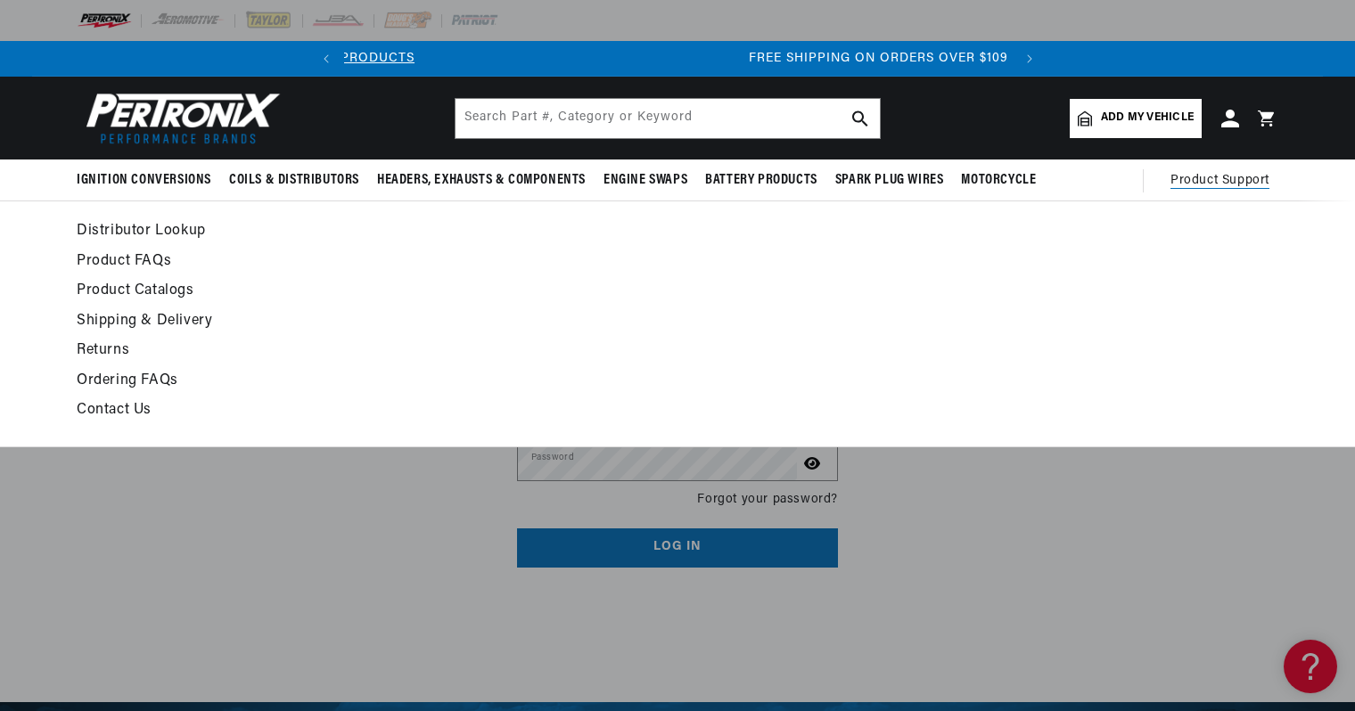
scroll to position [0, 582]
click at [1170, 171] on span "Product Support" at bounding box center [1219, 181] width 99 height 20
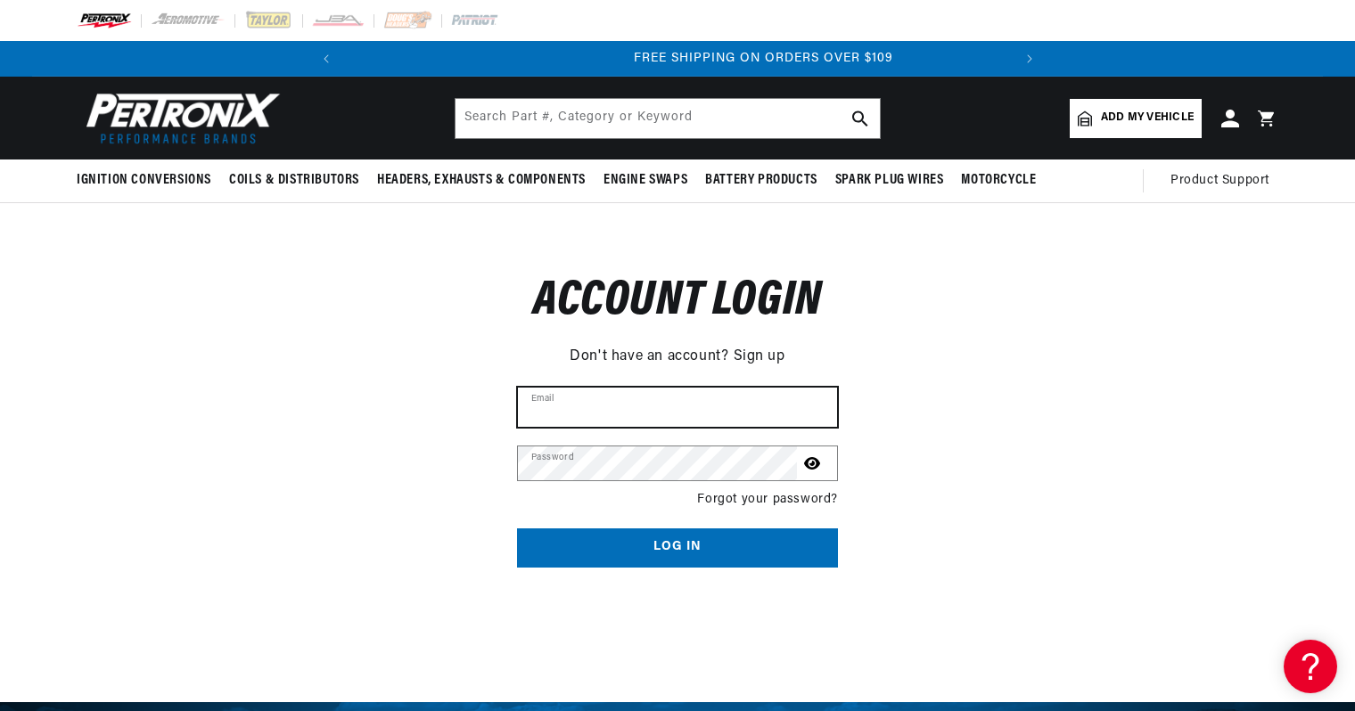
click at [590, 388] on input "Email" at bounding box center [677, 407] width 319 height 39
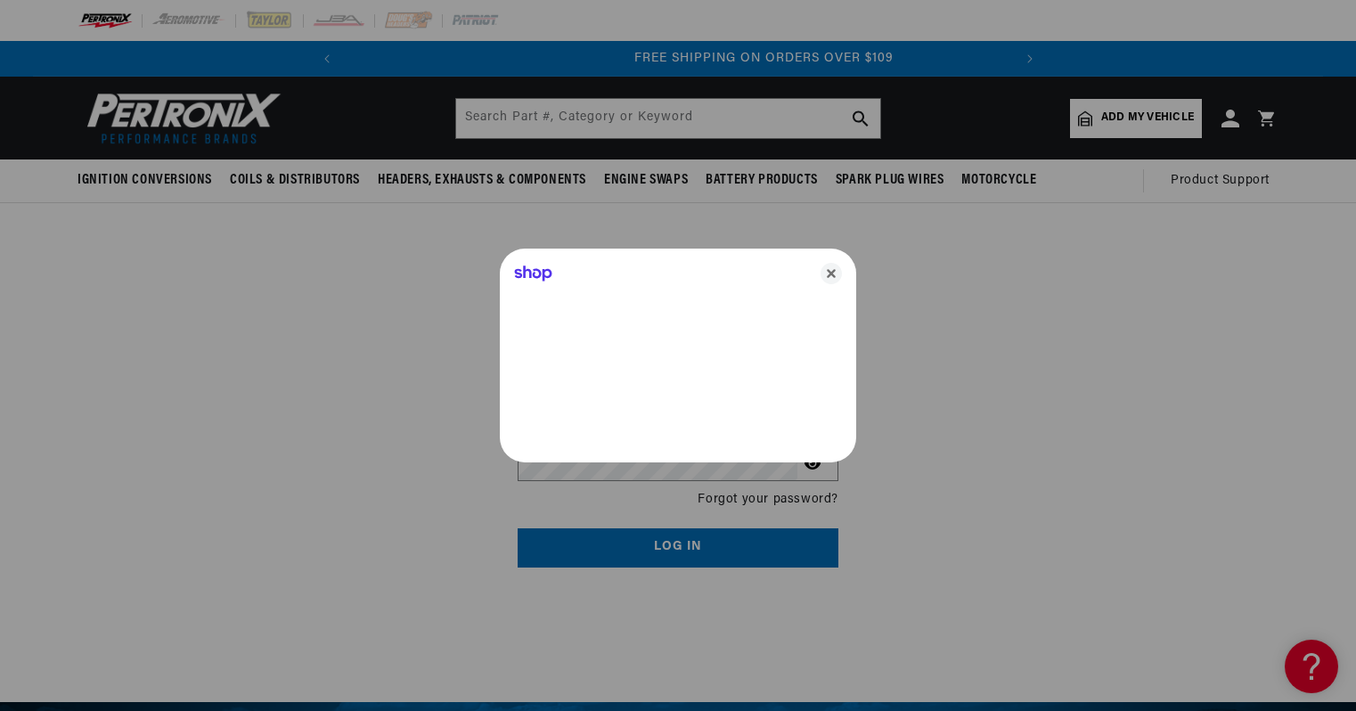
type input "[EMAIL_ADDRESS][DOMAIN_NAME]"
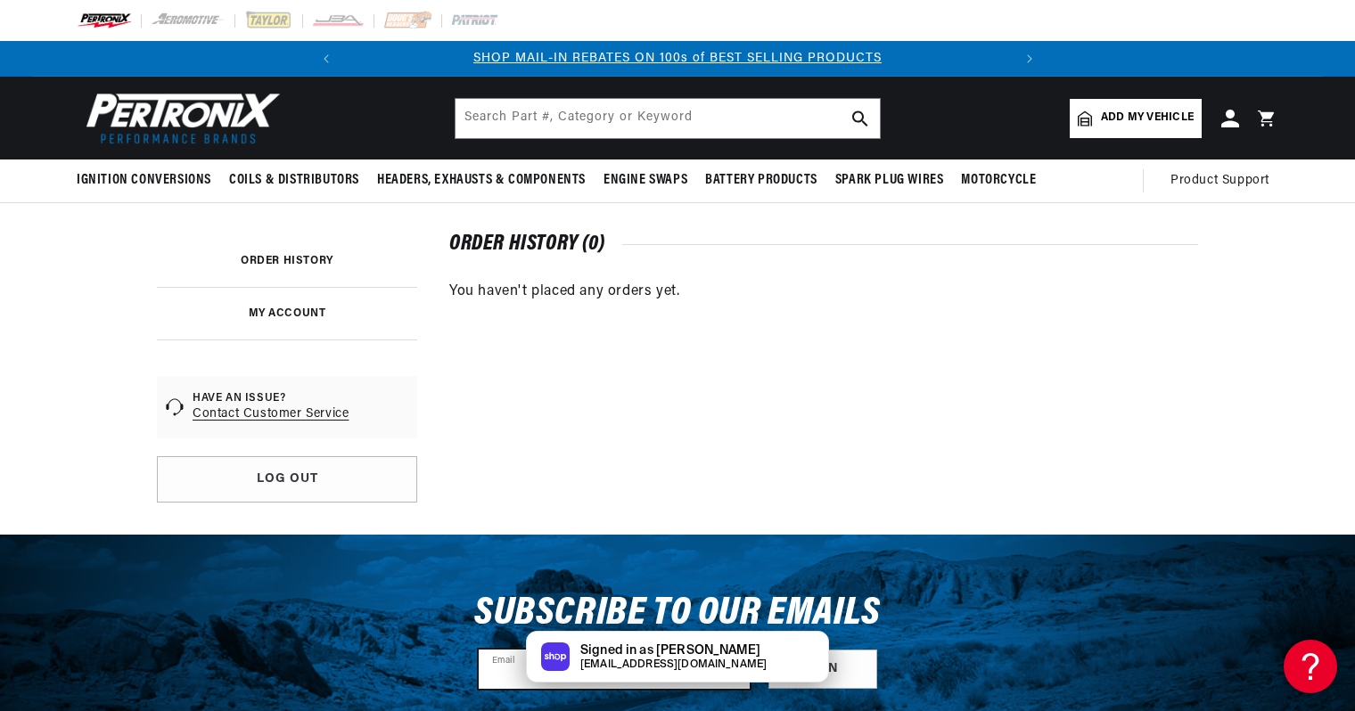
click at [546, 650] on input "Email" at bounding box center [614, 669] width 271 height 39
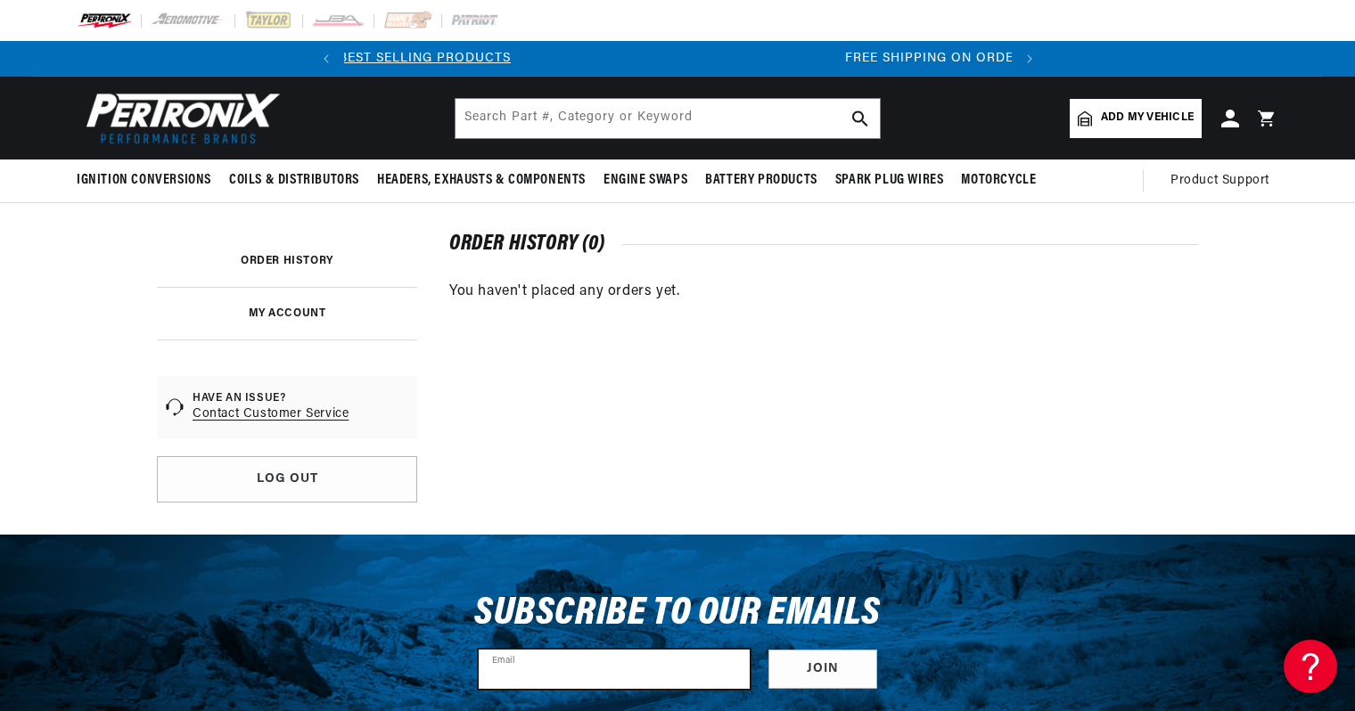
click at [583, 650] on input "Email" at bounding box center [614, 669] width 271 height 39
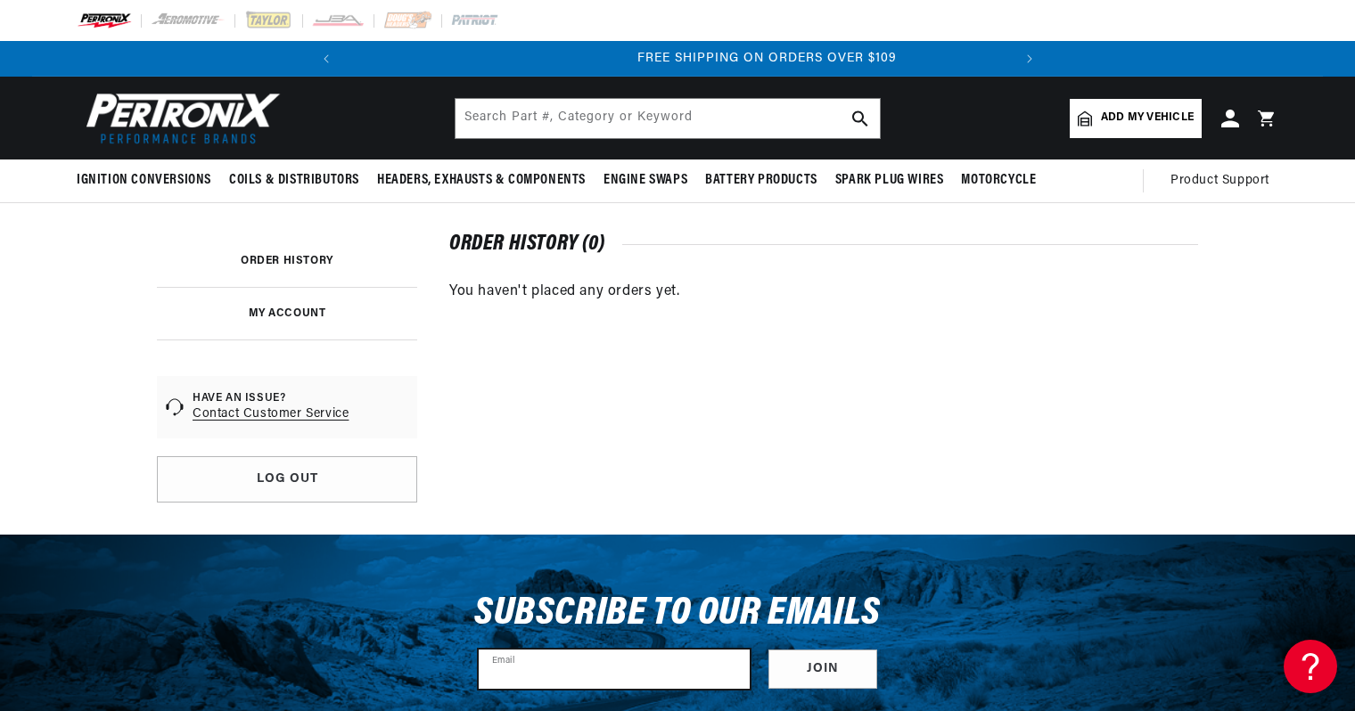
scroll to position [0, 582]
click at [649, 650] on input "Email" at bounding box center [614, 669] width 271 height 39
type input "s"
type input "dadparker@gmail.com"
click at [798, 650] on button "Join" at bounding box center [822, 670] width 109 height 40
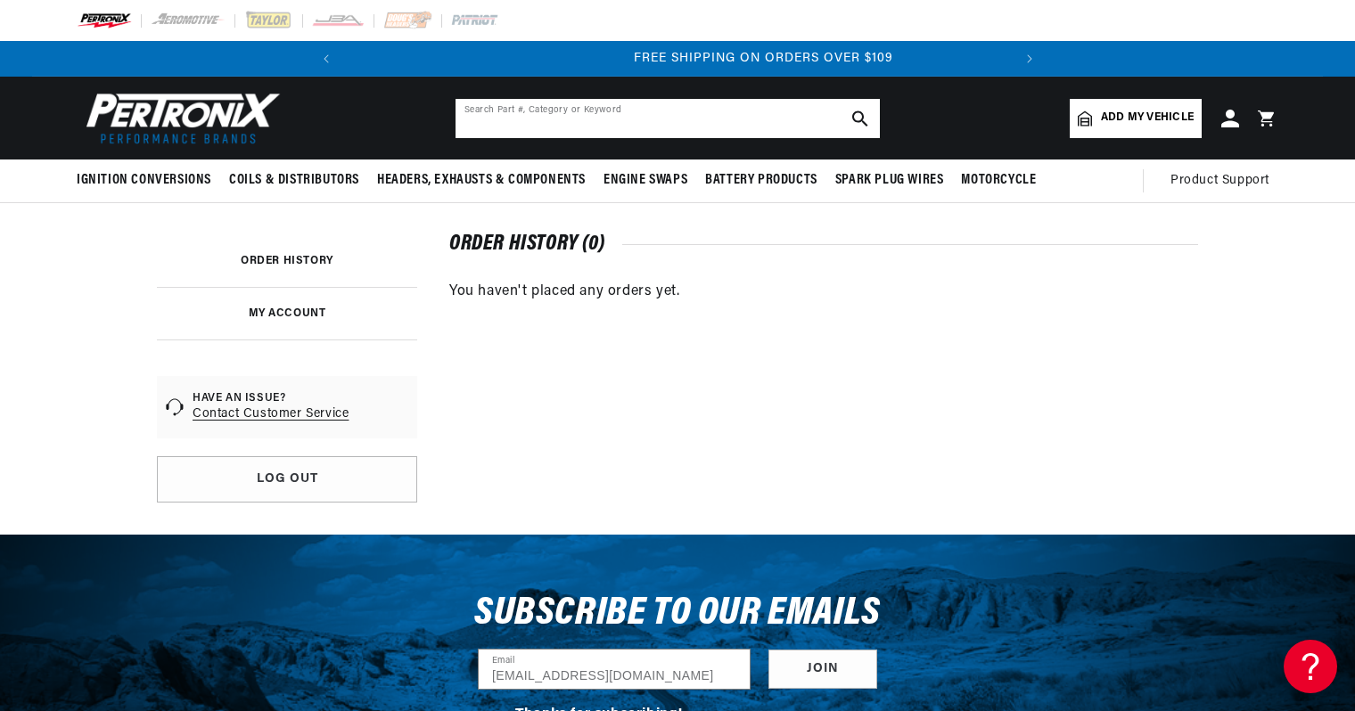
click at [521, 105] on input "text" at bounding box center [667, 118] width 424 height 39
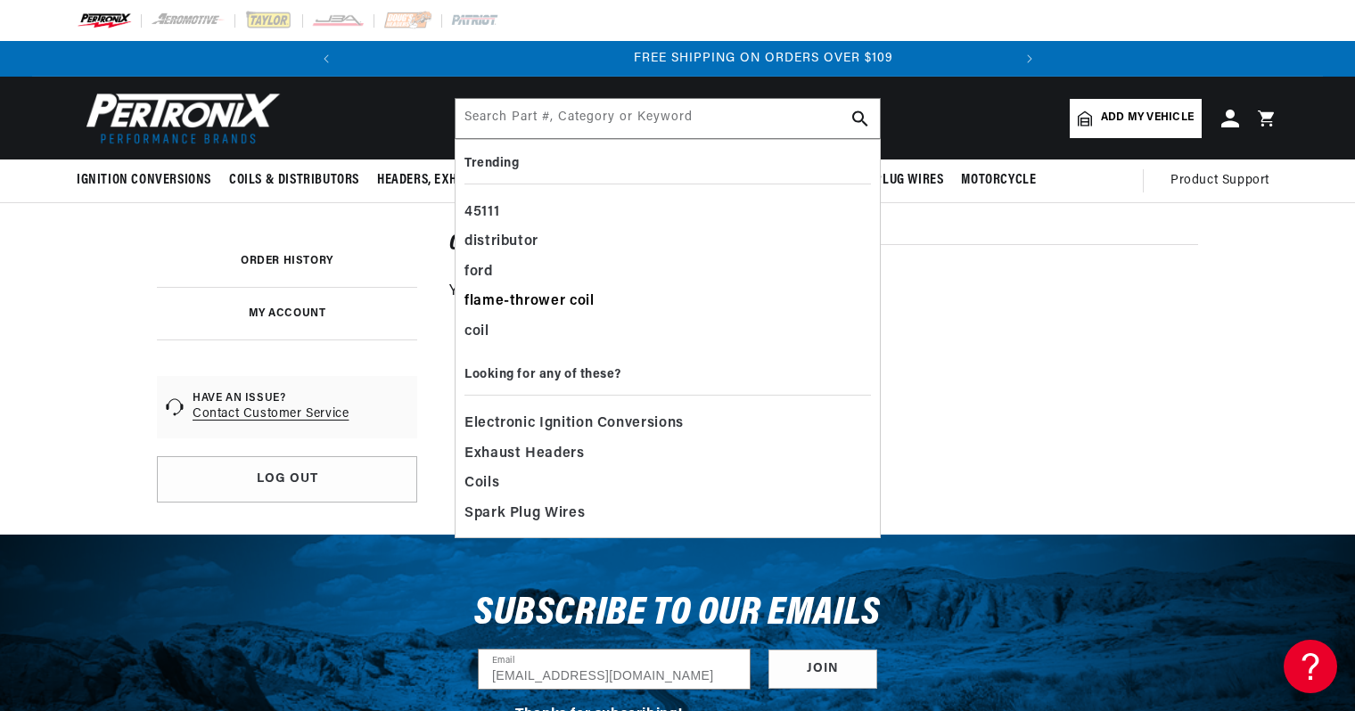
click at [542, 287] on div "flame-thrower coil" at bounding box center [667, 302] width 406 height 30
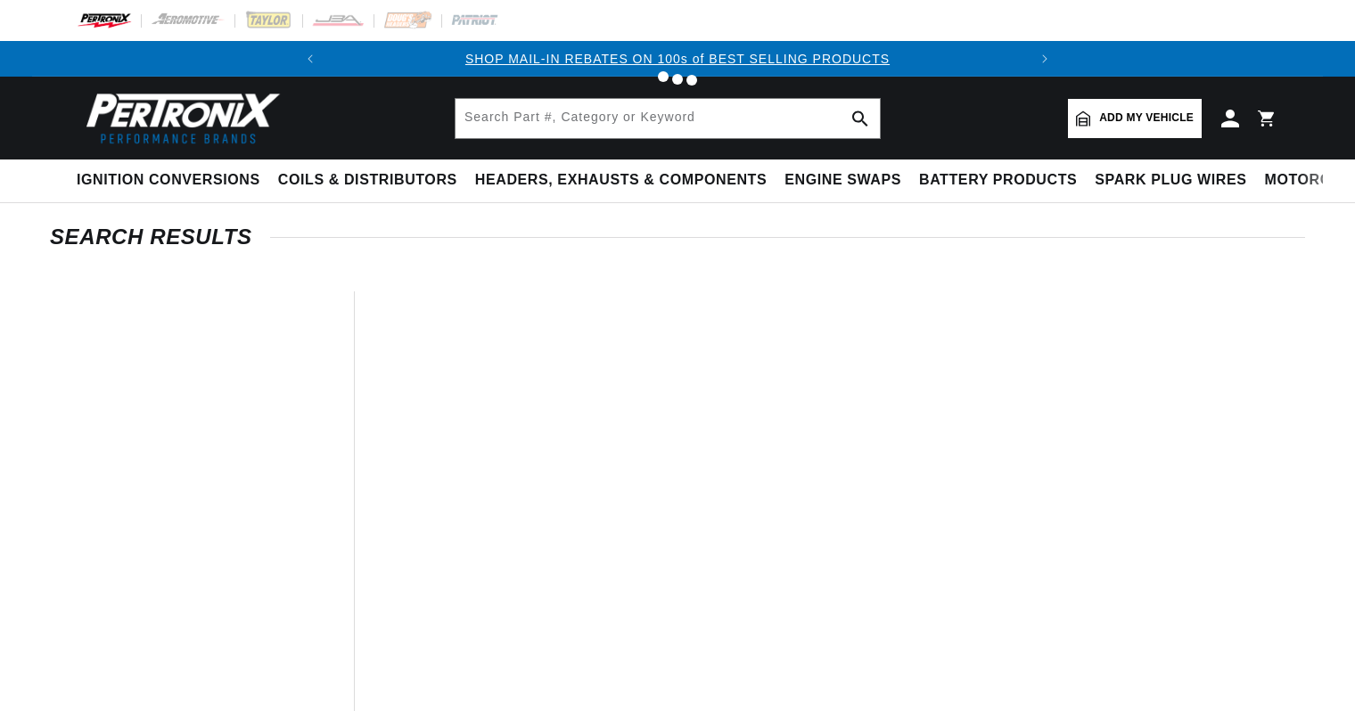
type input "flame-thrower coil"
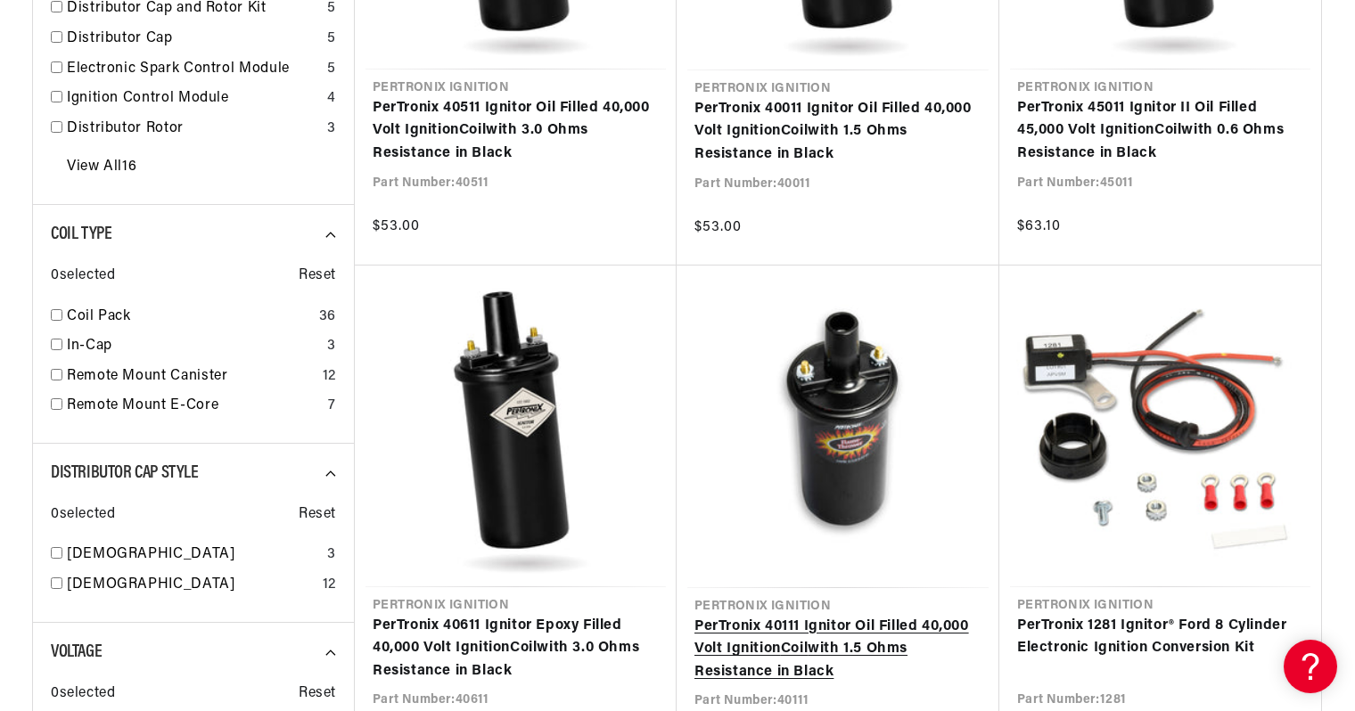
scroll to position [0, 582]
click at [787, 616] on link "PerTronix 40111 Ignitor Oil Filled 40,000 Volt Ignition Coil with 1.5 Ohms Resi…" at bounding box center [837, 650] width 287 height 69
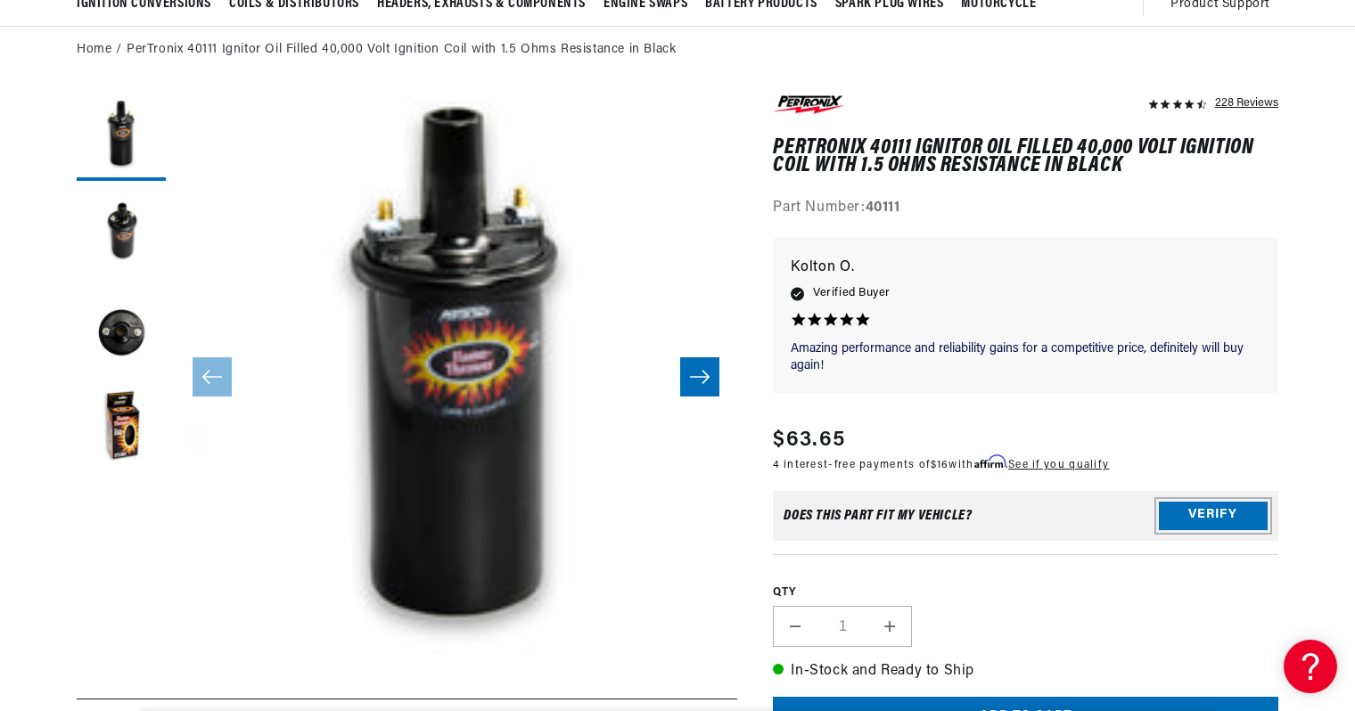
click at [1159, 502] on button "Verify" at bounding box center [1213, 516] width 109 height 29
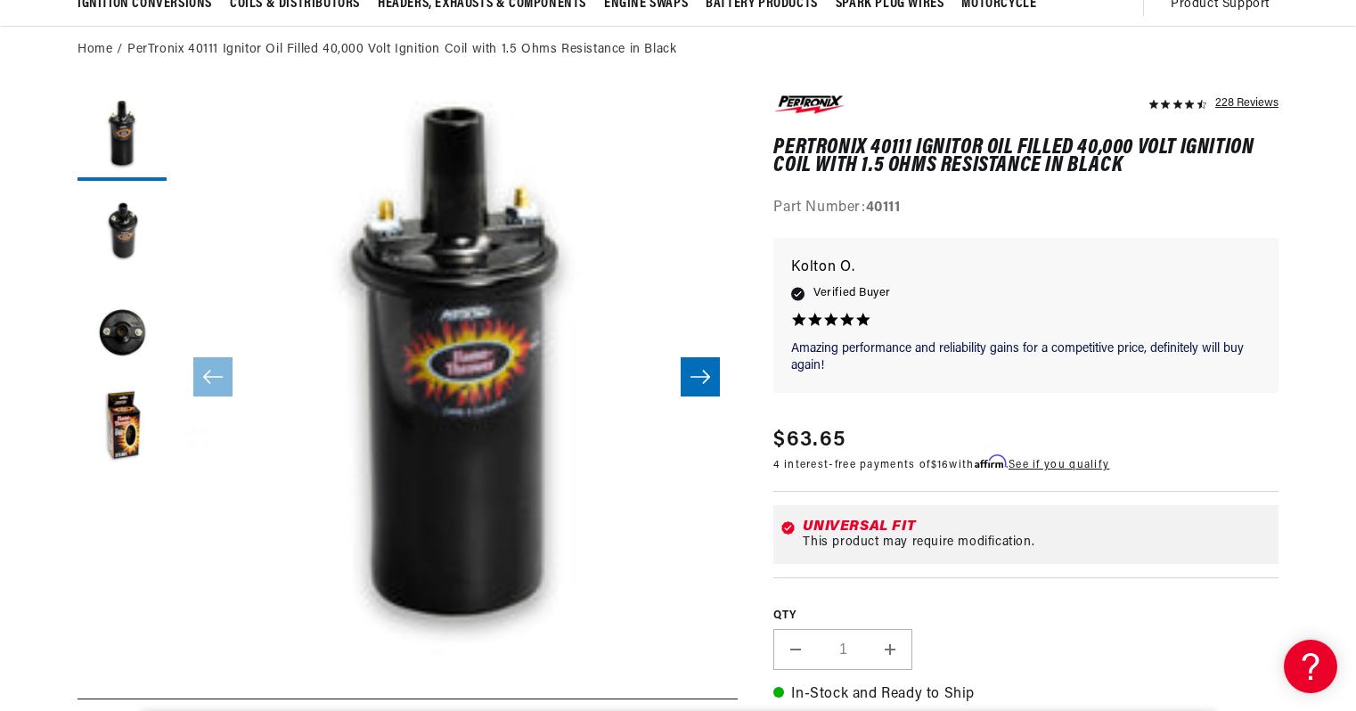
scroll to position [0, 582]
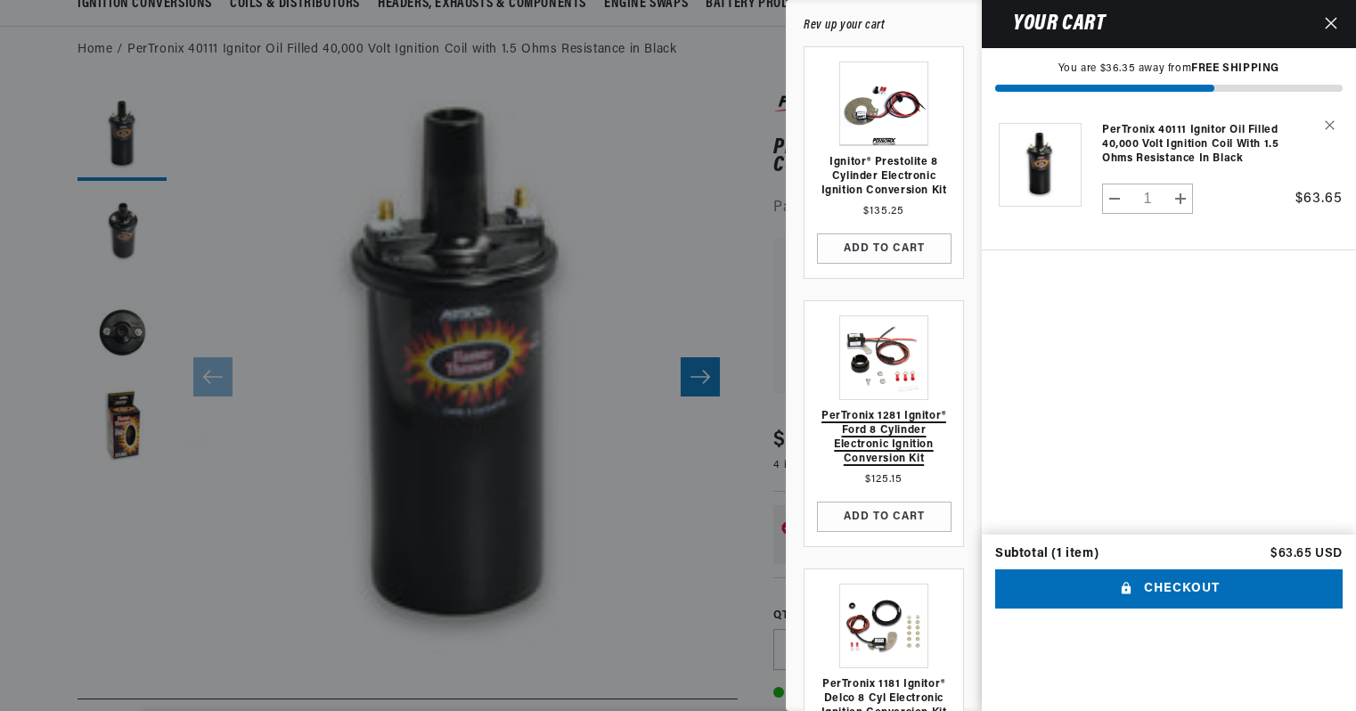
scroll to position [0, 0]
click at [954, 409] on link "PerTronix 1281 Ignitor® Ford 8 Cylinder Electronic Ignition Conversion Kit" at bounding box center [884, 437] width 141 height 57
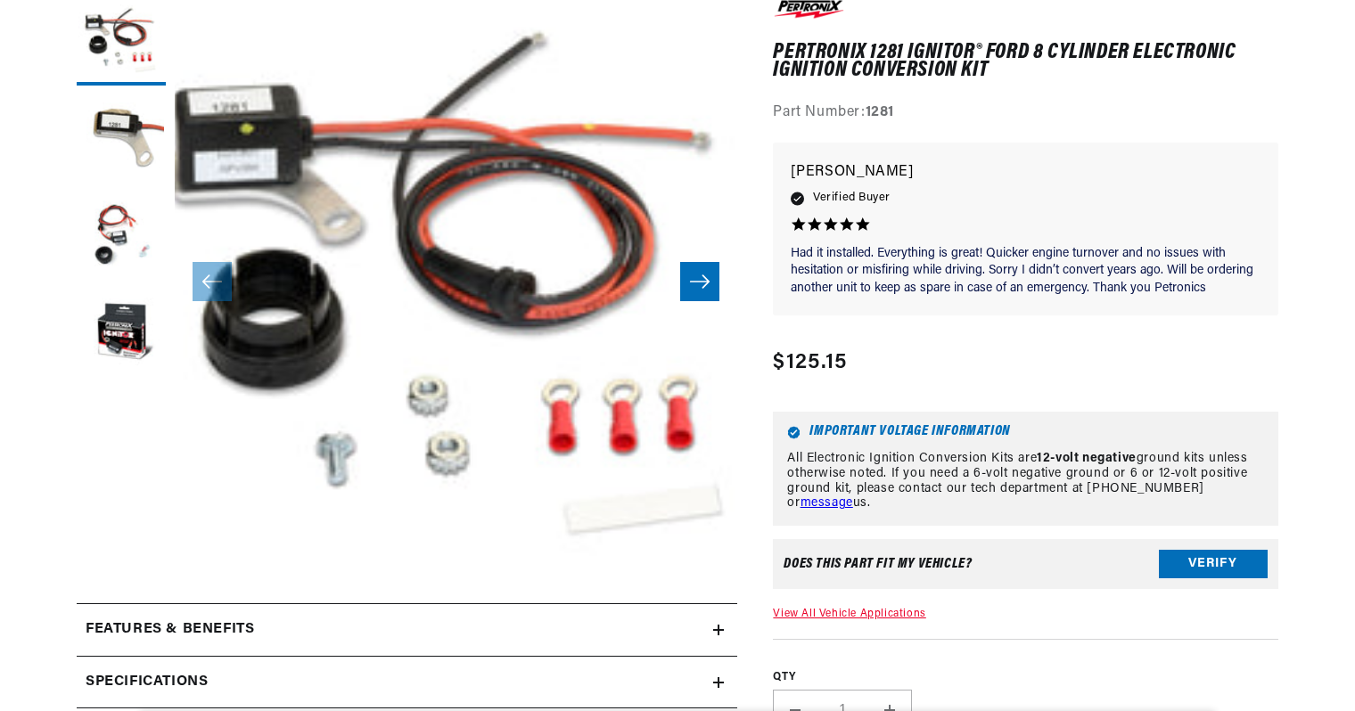
scroll to position [297, 0]
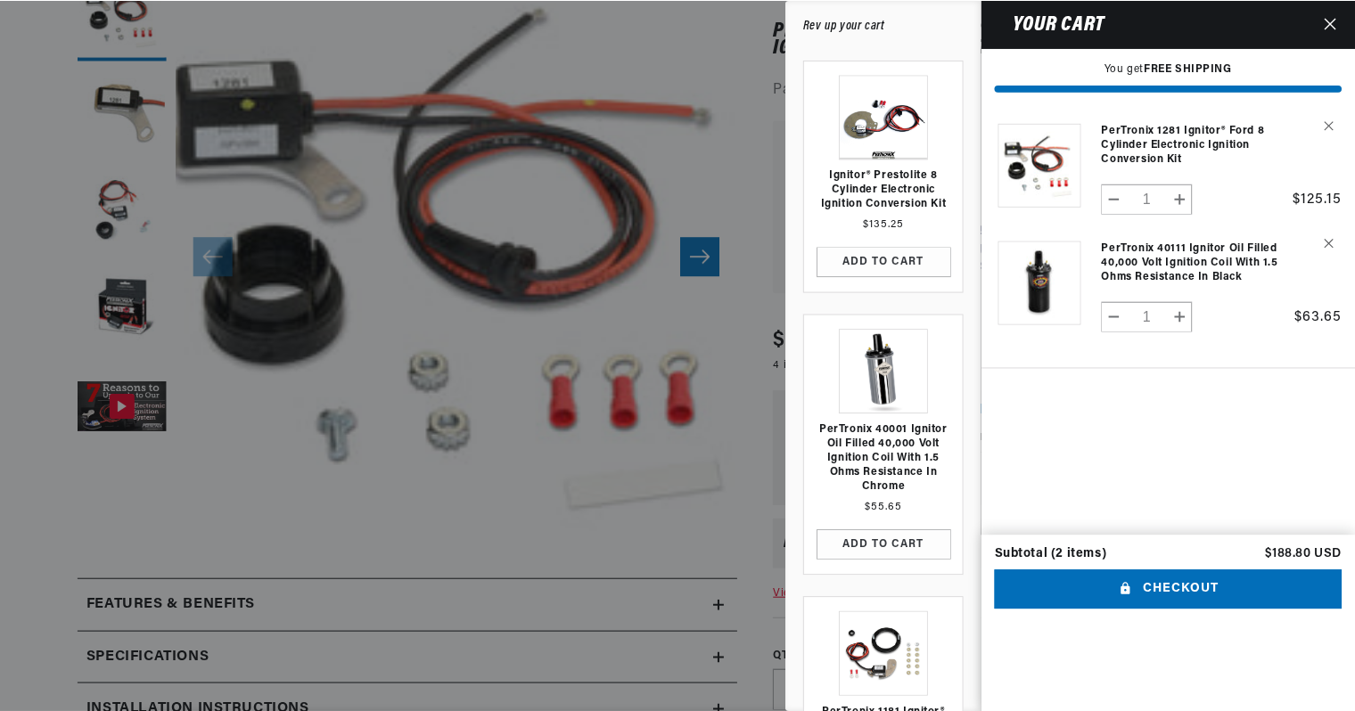
scroll to position [0, 0]
click at [1336, 19] on icon "Close" at bounding box center [1331, 23] width 12 height 12
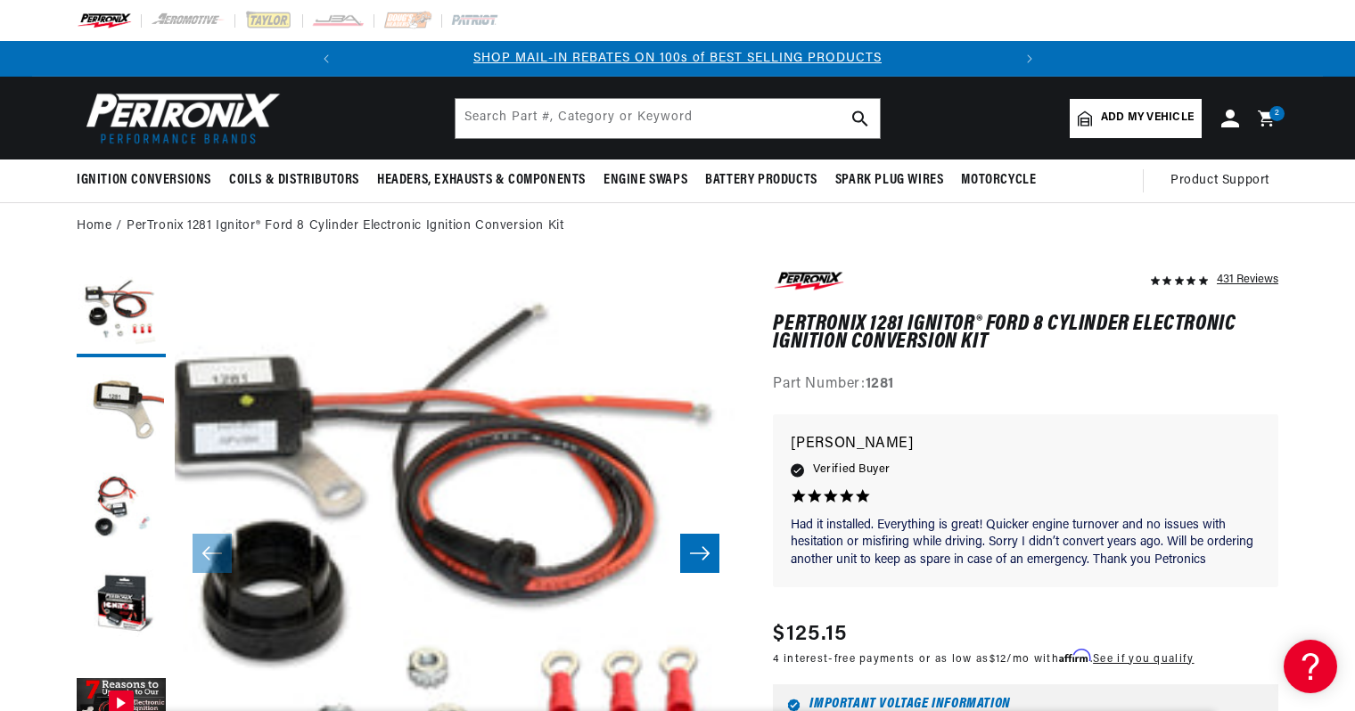
click at [659, 52] on link "SHOP MAIL-IN REBATES ON 100s of BEST SELLING PRODUCTS" at bounding box center [677, 58] width 408 height 13
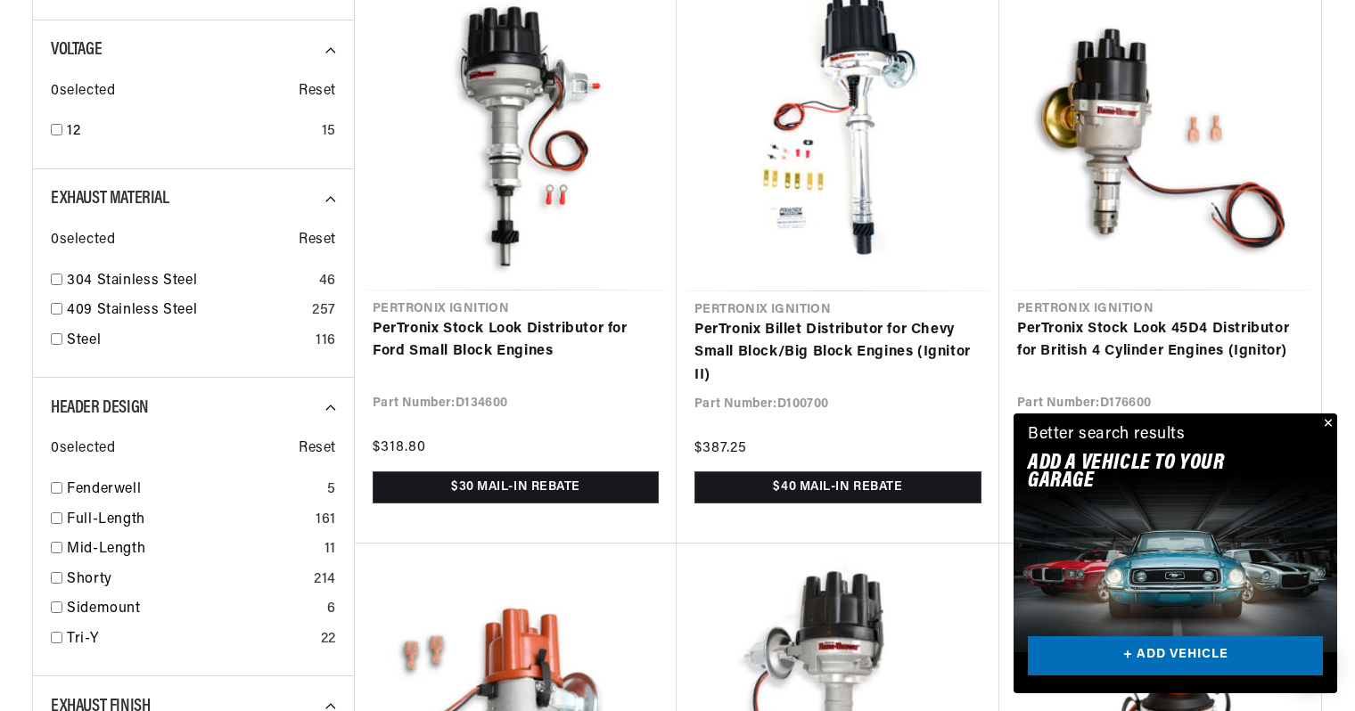
scroll to position [0, 582]
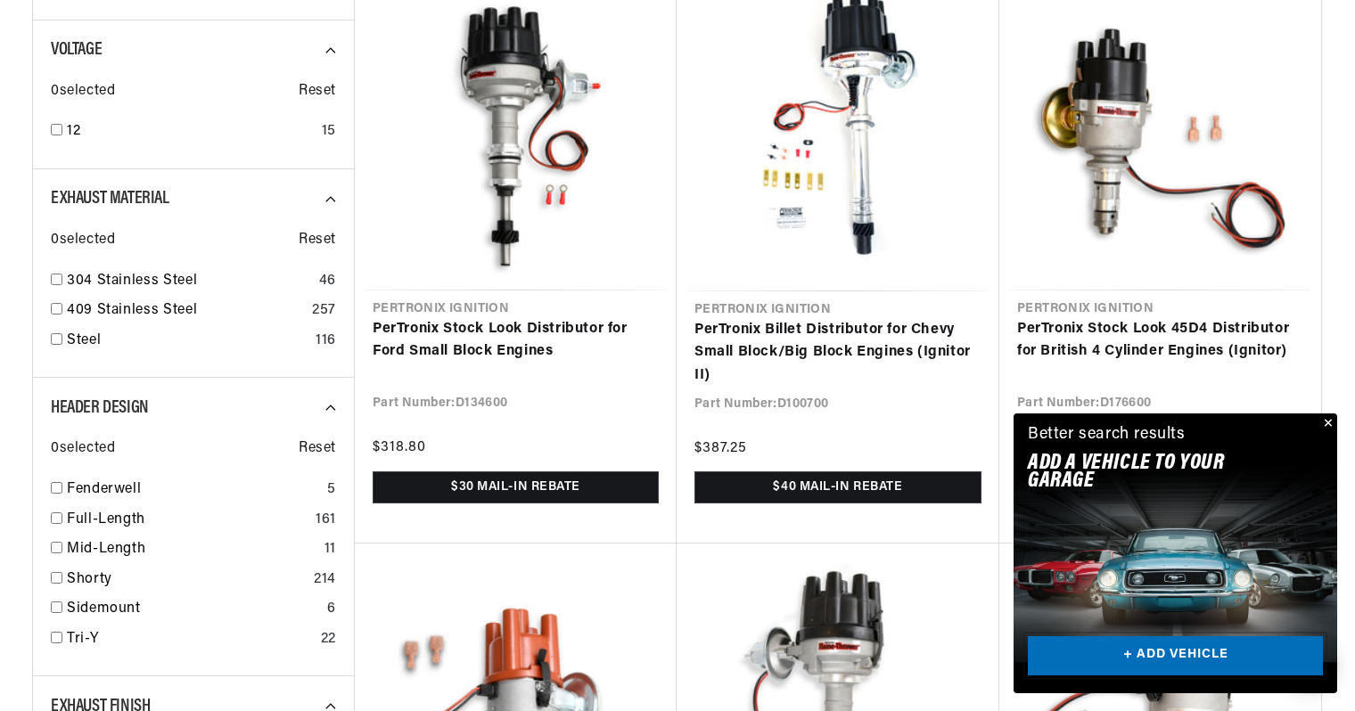
click at [1197, 669] on link "+ ADD VEHICLE" at bounding box center [1175, 656] width 295 height 40
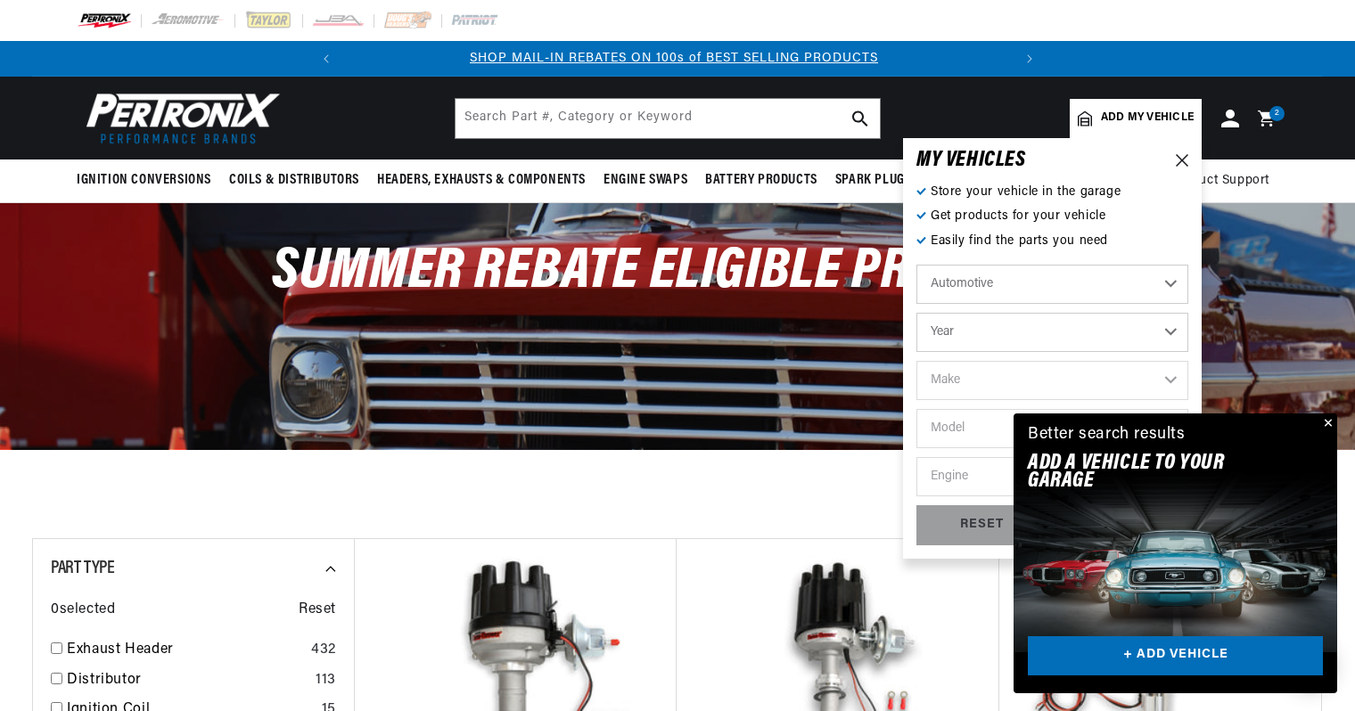
scroll to position [0, 0]
click at [1100, 320] on select "Year 2022 2021 2020 2019 2018 2017 2016 2015 2014 2013 2012 2011 2010 2009 2008…" at bounding box center [1052, 332] width 272 height 39
select select "1965"
click at [916, 313] on select "Year 2022 2021 2020 2019 2018 2017 2016 2015 2014 2013 2012 2011 2010 2009 2008…" at bounding box center [1052, 332] width 272 height 39
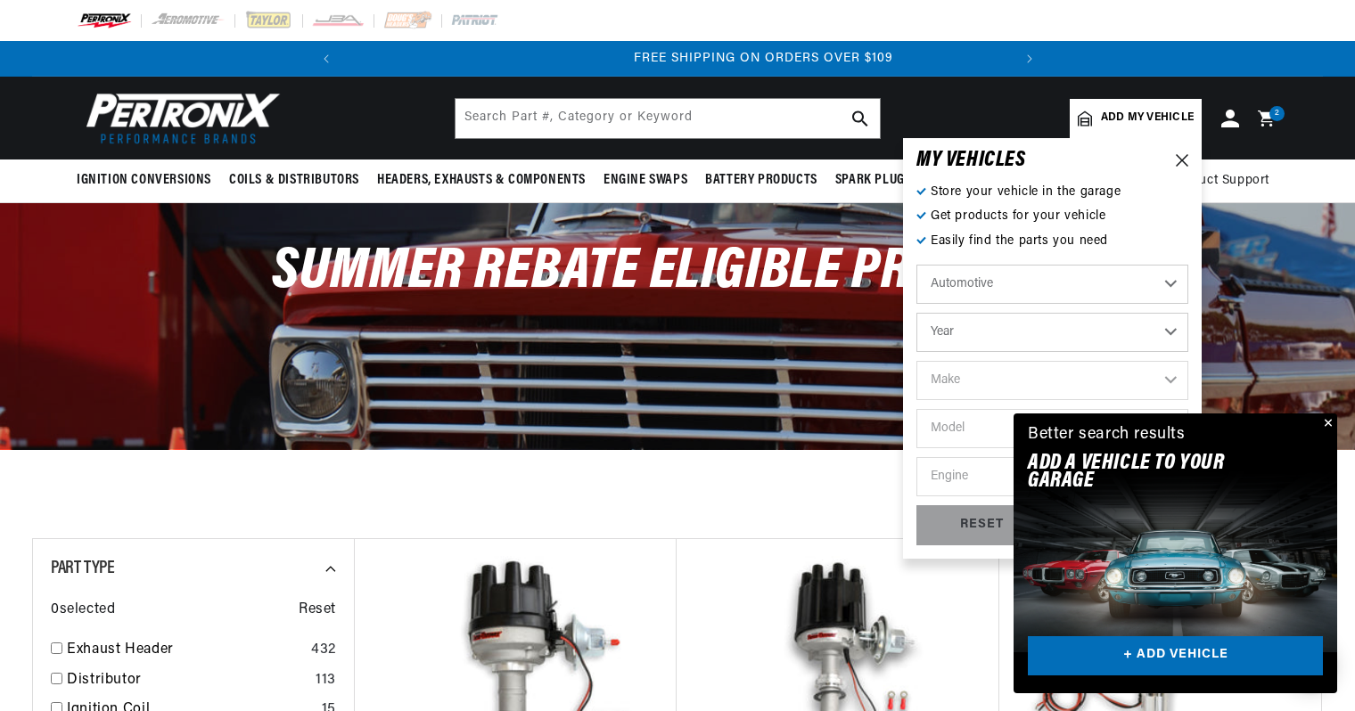
select select "1965"
click at [1102, 369] on select "Make Alfa Romeo American Motors Aston Martin Austin Austin Healey Avanti Bentle…" at bounding box center [1052, 380] width 272 height 39
select select "Ford"
click at [916, 361] on select "Make Alfa Romeo American Motors Aston Martin Austin Austin Healey Avanti Bentle…" at bounding box center [1052, 380] width 272 height 39
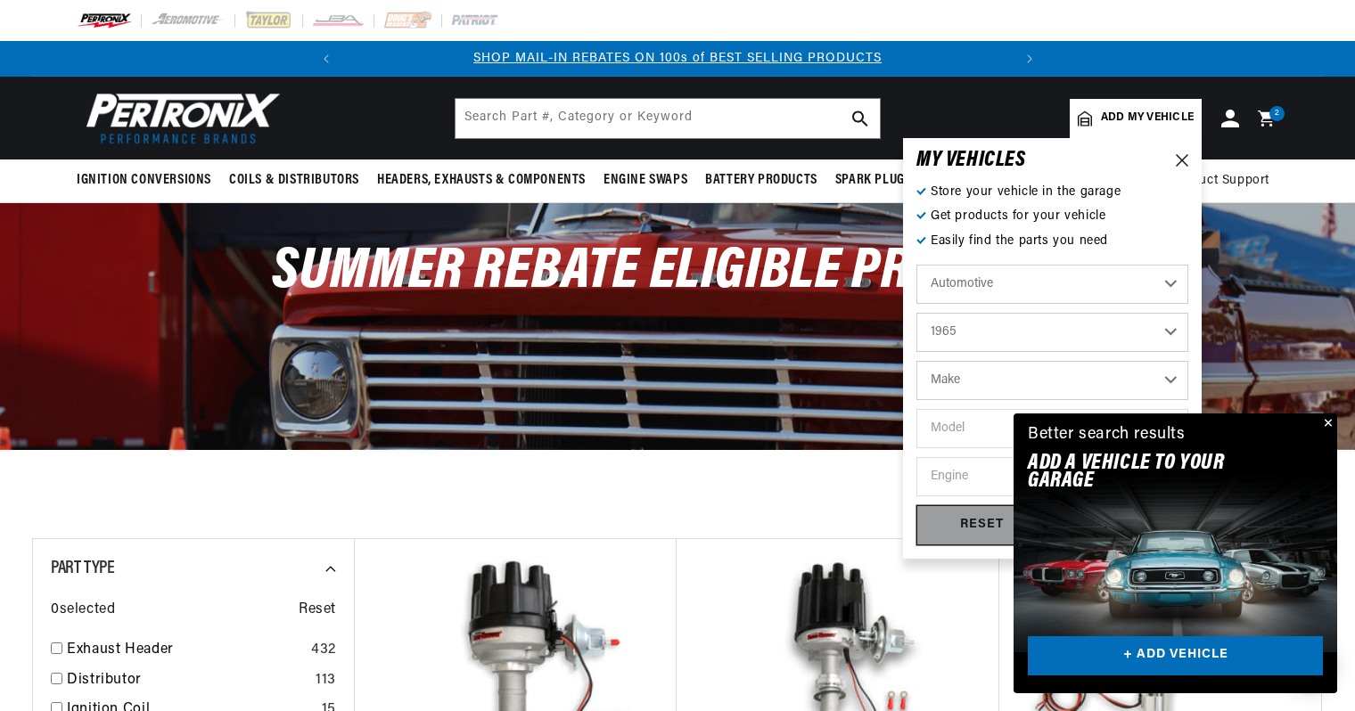
select select "Ford"
click at [1104, 410] on select "Model Club Wagon Country Sedan Country Squire Custom Custom 500 Econoline F-100…" at bounding box center [1052, 428] width 272 height 39
select select "Mustang"
click at [916, 409] on select "Model Club Wagon Country Sedan Country Squire Custom Custom 500 Econoline F-100…" at bounding box center [1052, 428] width 272 height 39
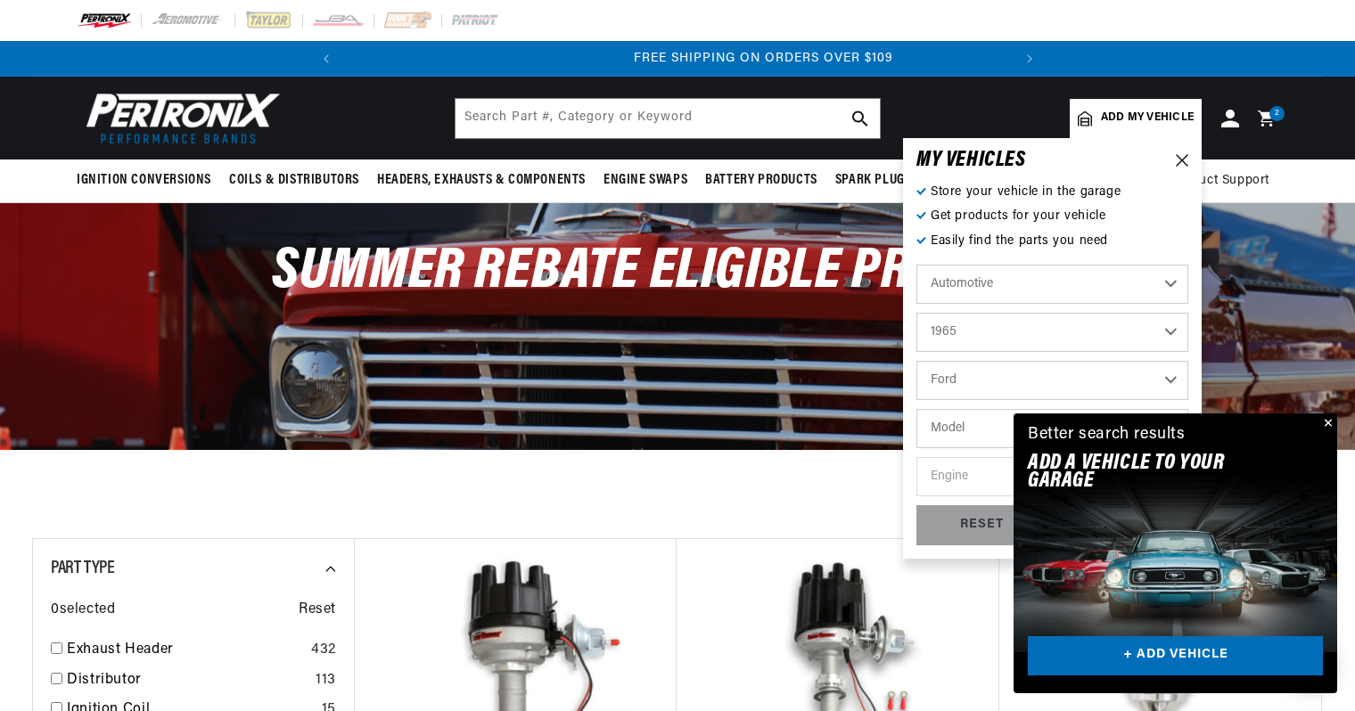
select select "Mustang"
click at [1011, 471] on select "Engine 4.1L 170cid / 2.8L 200cid / 3.3L 260cid / 4.3L 289cid / 4.7L 302cid / 5.…" at bounding box center [1052, 476] width 272 height 39
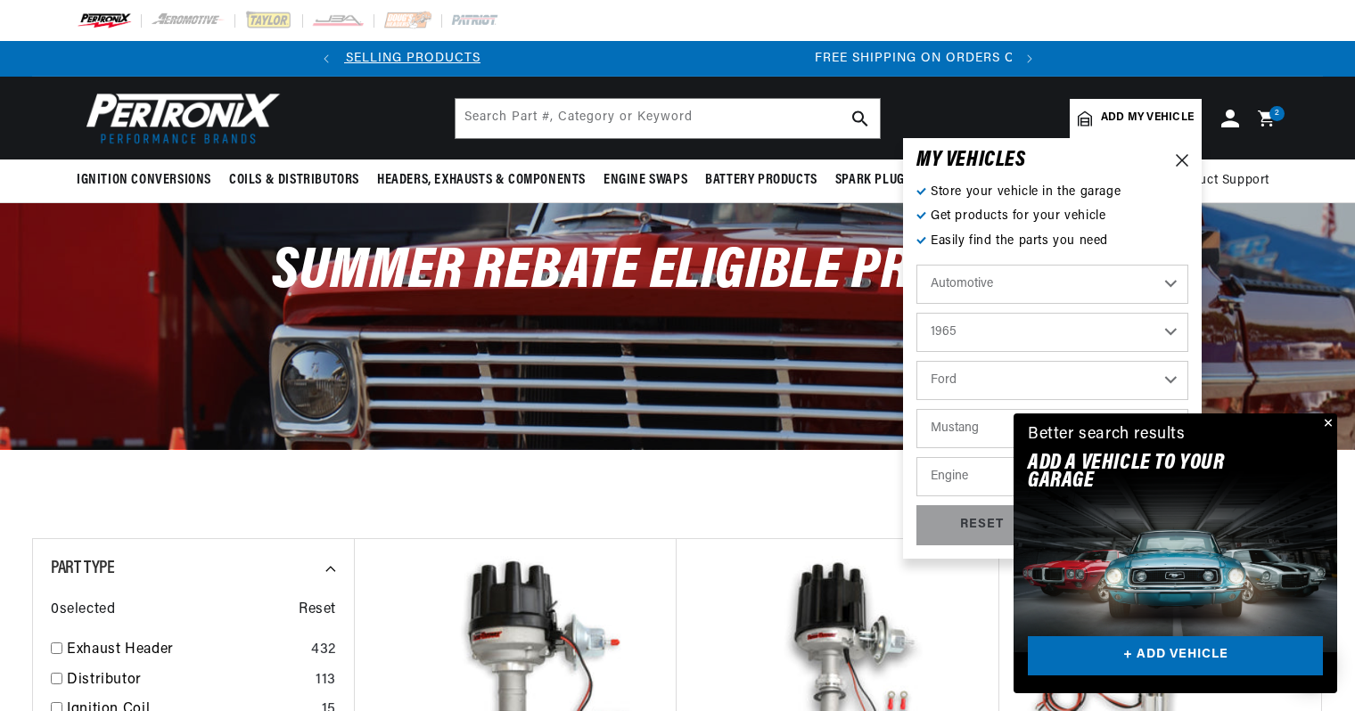
select select "260cid-4.3L"
click at [916, 457] on select "Engine 4.1L 170cid / 2.8L 200cid / 3.3L 260cid / 4.3L 289cid / 4.7L 302cid / 5.…" at bounding box center [1052, 476] width 272 height 39
select select "260cid-4.3L"
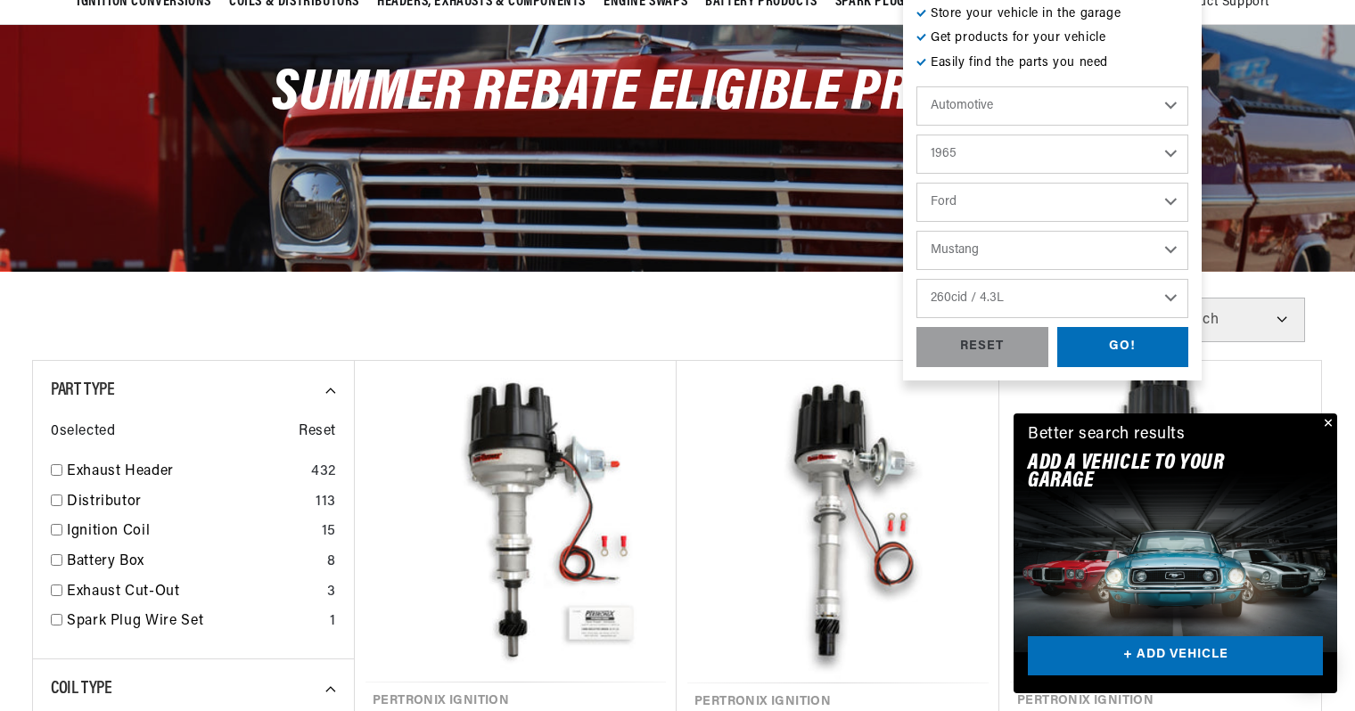
scroll to position [184, 0]
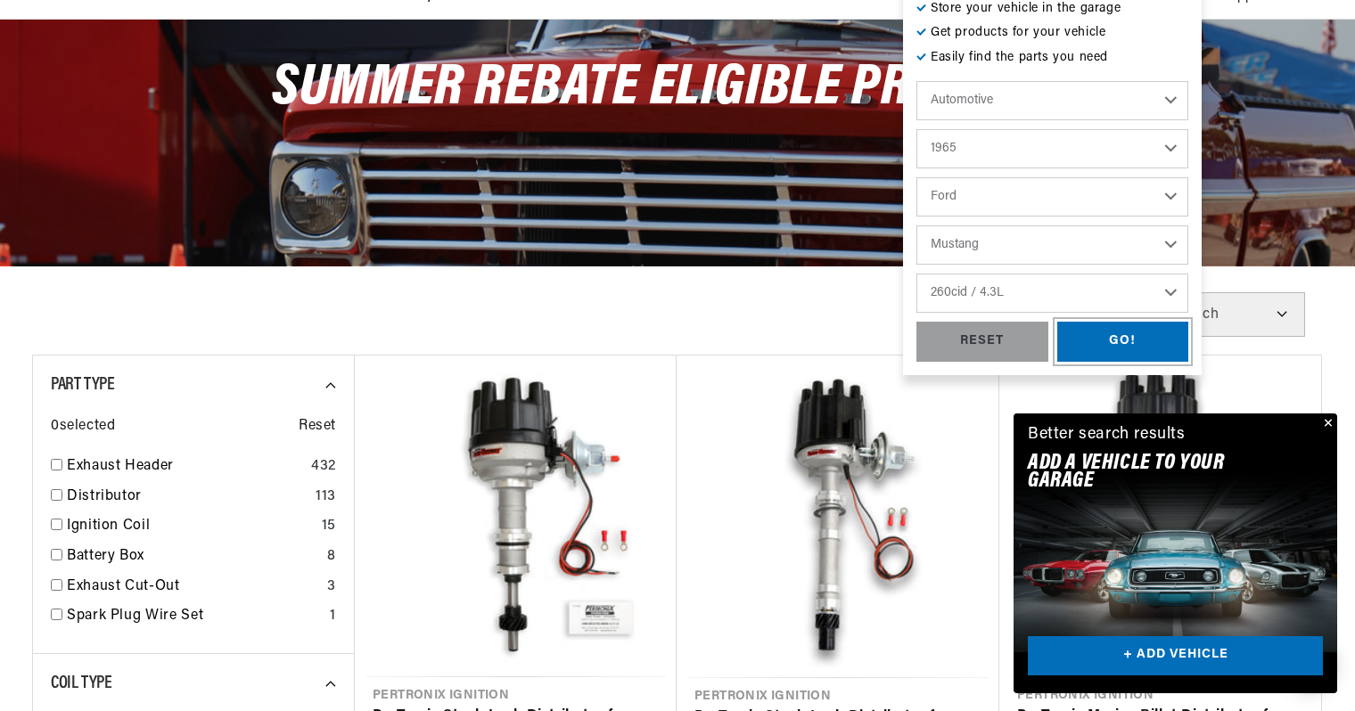
click at [1057, 325] on div "GO!" at bounding box center [1123, 342] width 132 height 40
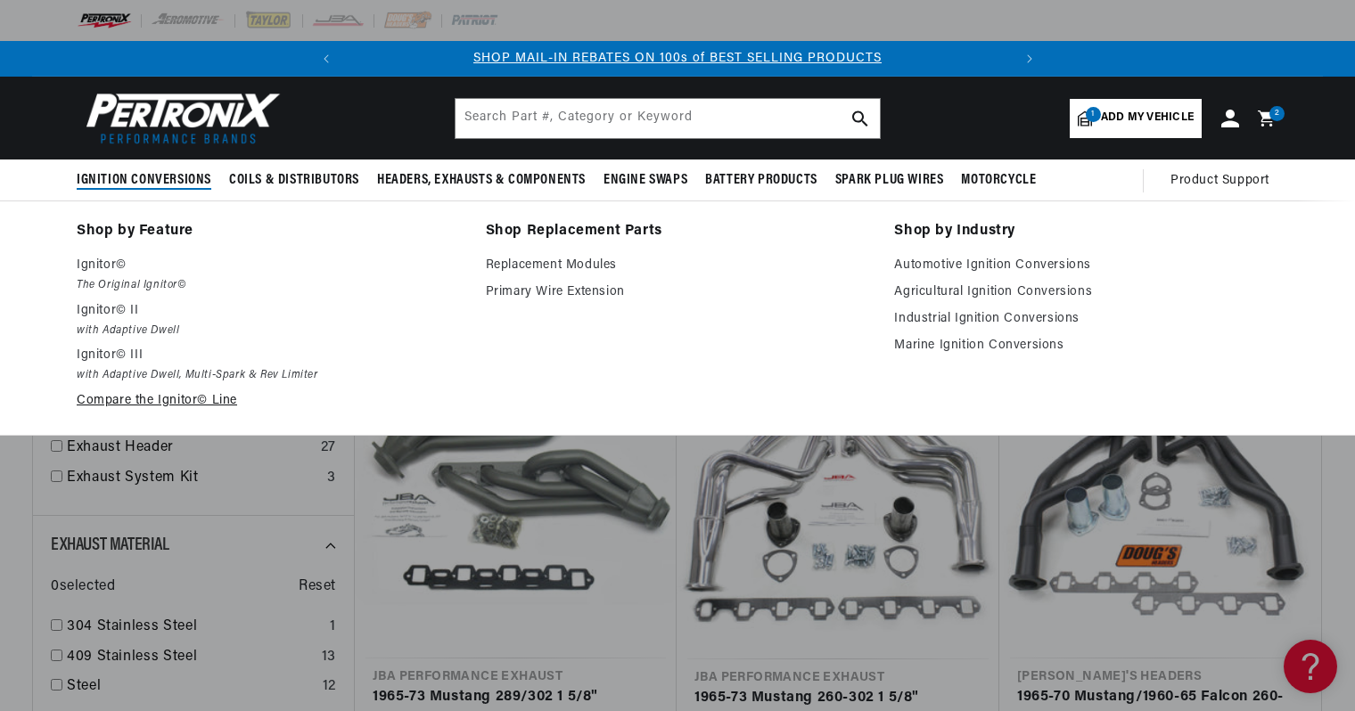
click at [225, 390] on link "Compare the Ignitor© Line" at bounding box center [269, 400] width 384 height 21
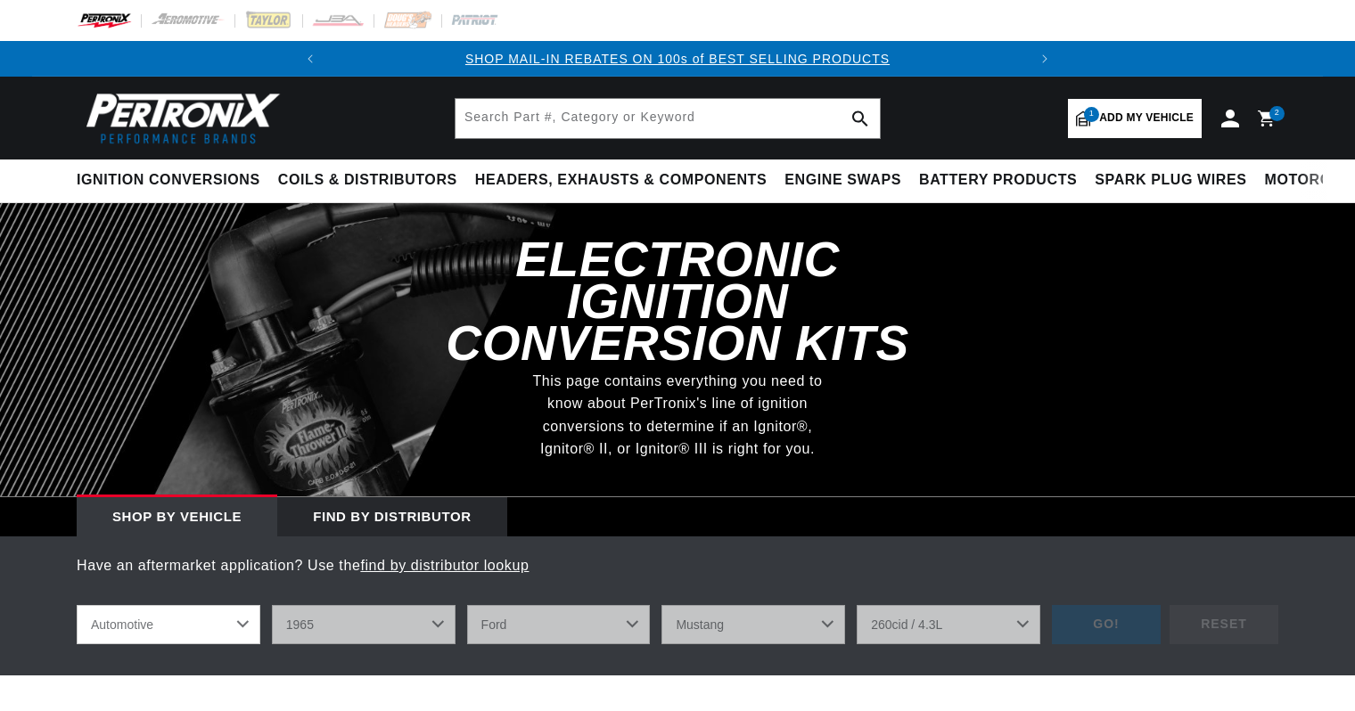
select select "1965"
select select "Ford"
select select "Mustang"
select select "260cid-4.3L"
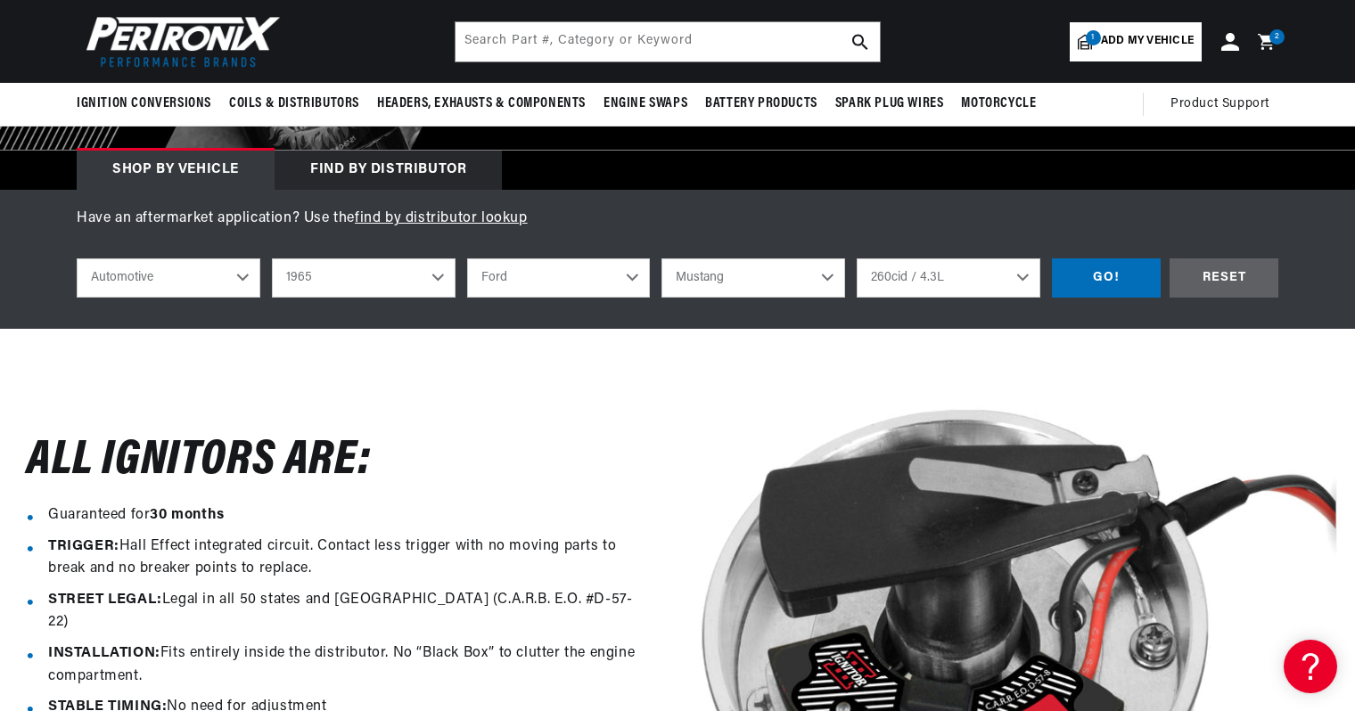
scroll to position [0, 582]
click at [1056, 258] on div "GO!" at bounding box center [1106, 278] width 109 height 40
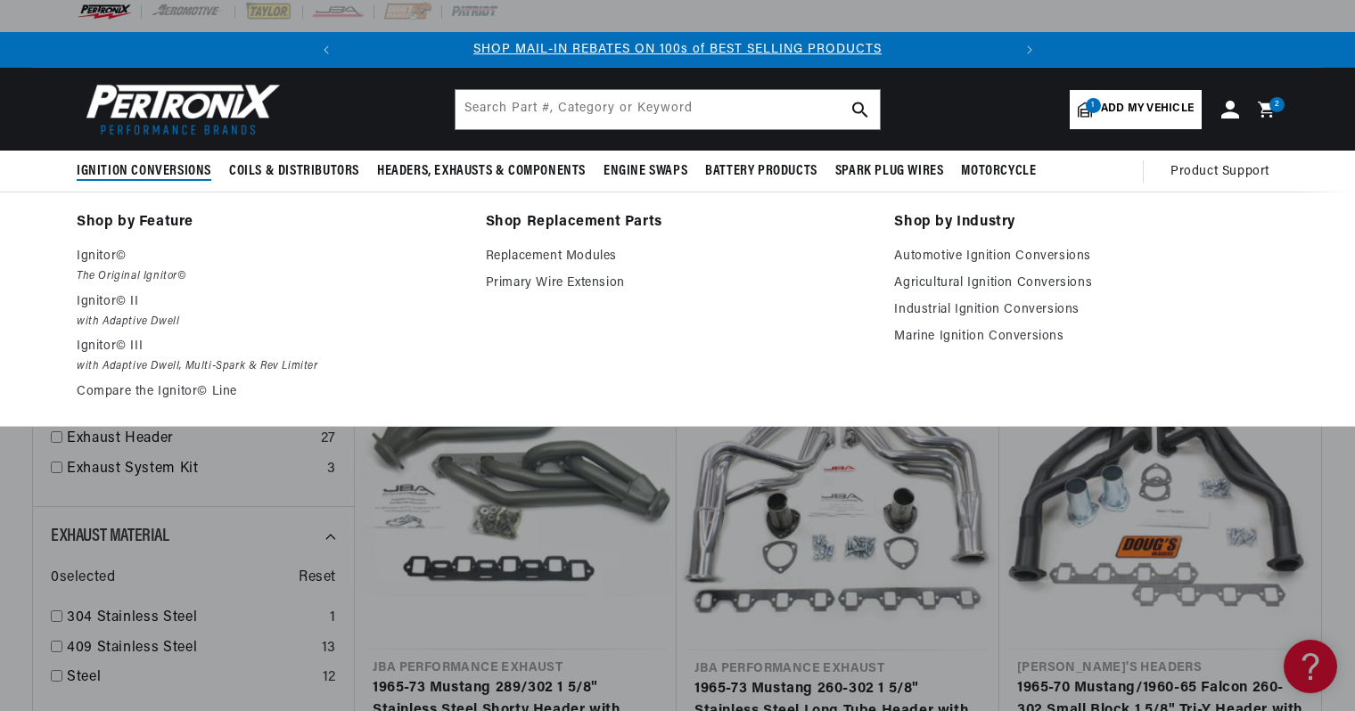
click at [211, 162] on span "Ignition Conversions" at bounding box center [144, 171] width 135 height 19
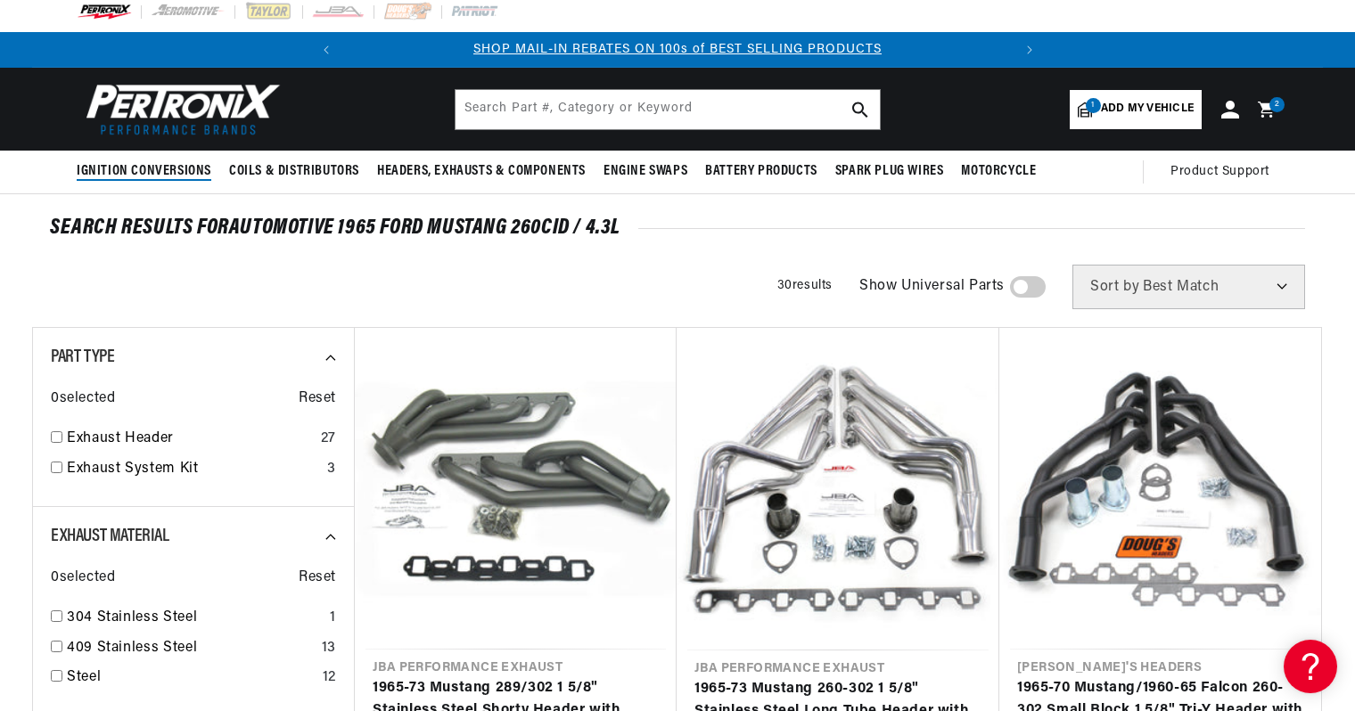
click at [211, 162] on span "Ignition Conversions" at bounding box center [144, 171] width 135 height 19
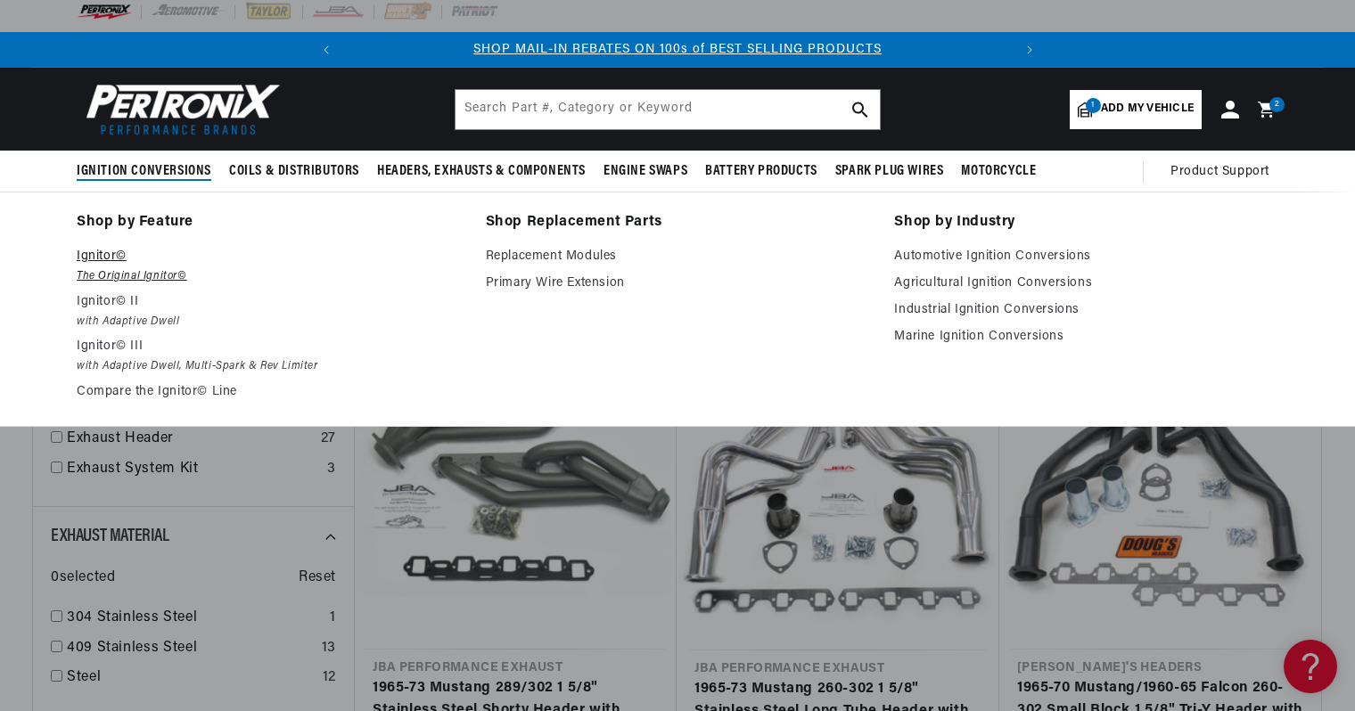
click at [184, 267] on em "The Original Ignitor©" at bounding box center [269, 276] width 384 height 19
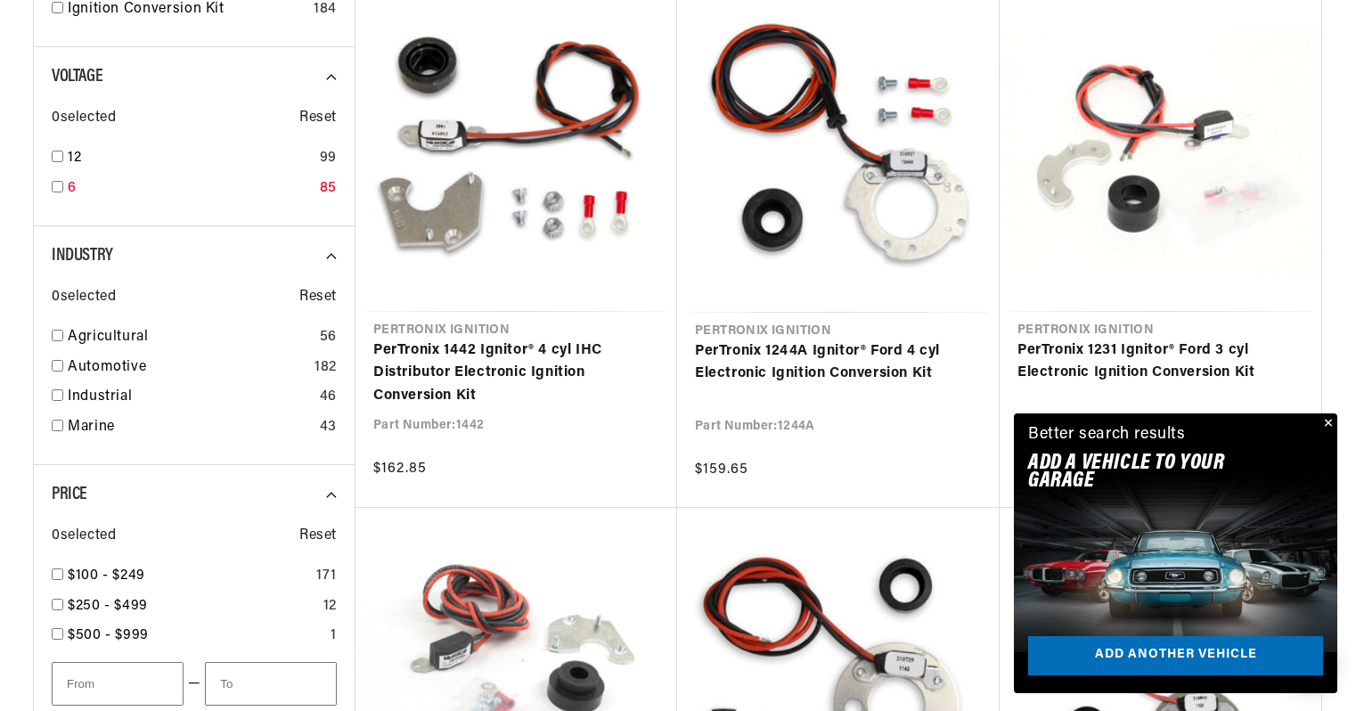
scroll to position [668, 0]
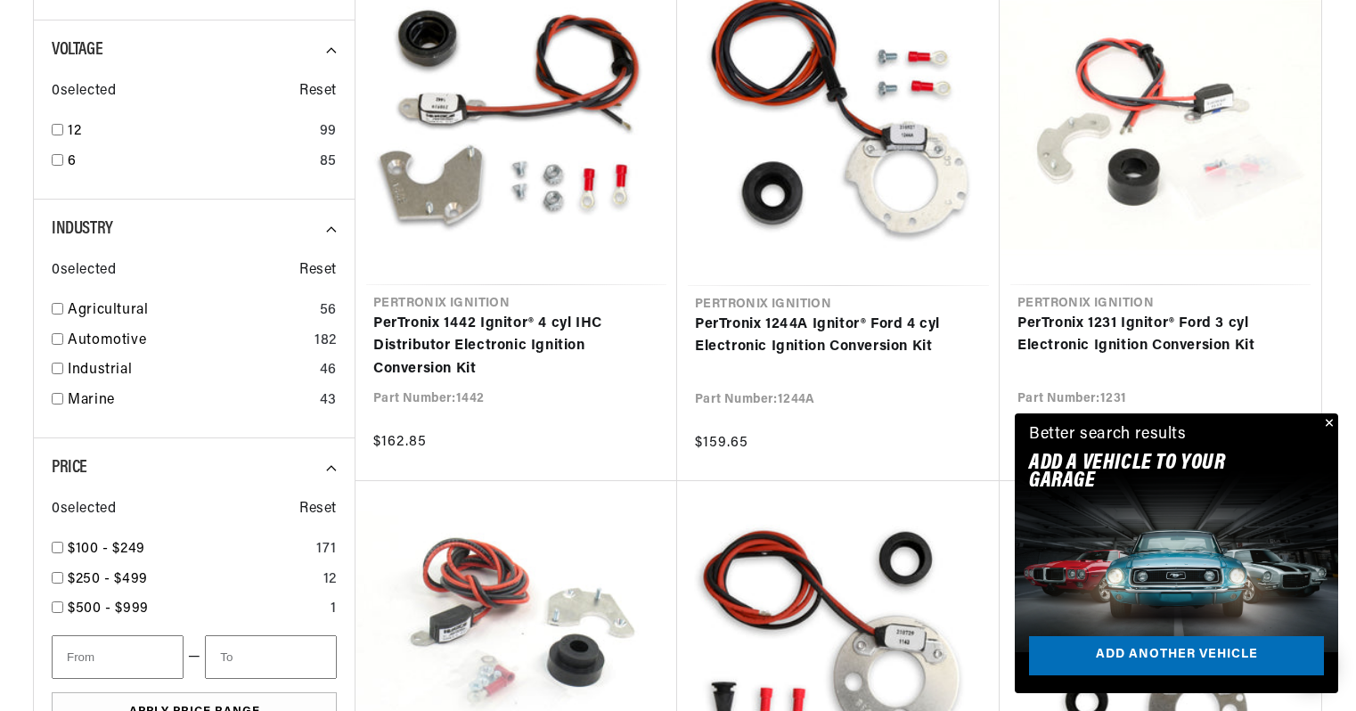
click at [1326, 462] on div "Close dialog FIND THE RIGHT PARTS Take our quick quiz using the button below, a…" at bounding box center [678, 355] width 1356 height 711
click at [1335, 435] on button "Close" at bounding box center [1325, 424] width 21 height 21
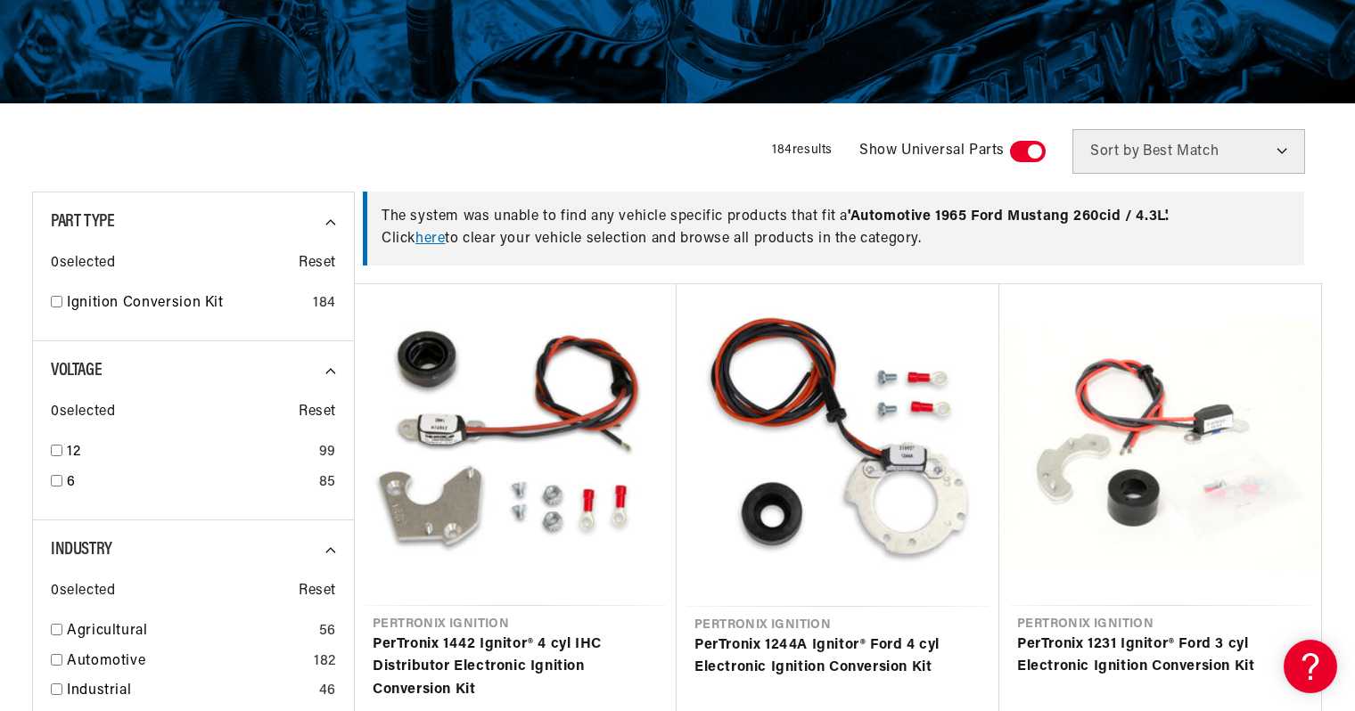
click at [1197, 129] on select "Best Match Featured Name, A-Z Name, Z-A Price, Low to High Price, High to Low" at bounding box center [1188, 151] width 233 height 45
click at [1072, 129] on select "Best Match Featured Name, A-Z Name, Z-A Price, Low to High Price, High to Low" at bounding box center [1188, 151] width 233 height 45
click at [1010, 141] on span at bounding box center [1028, 151] width 36 height 21
click at [1013, 155] on input "checkbox" at bounding box center [1019, 155] width 12 height 0
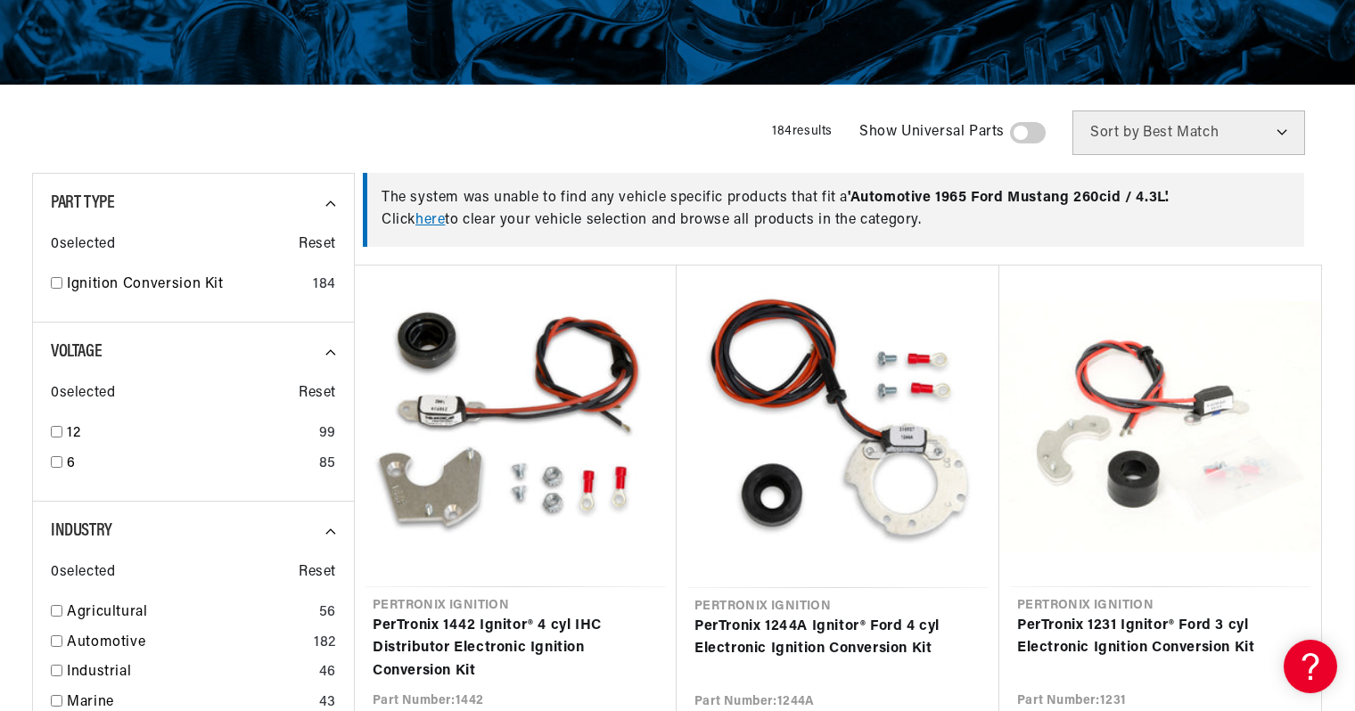
scroll to position [367, 0]
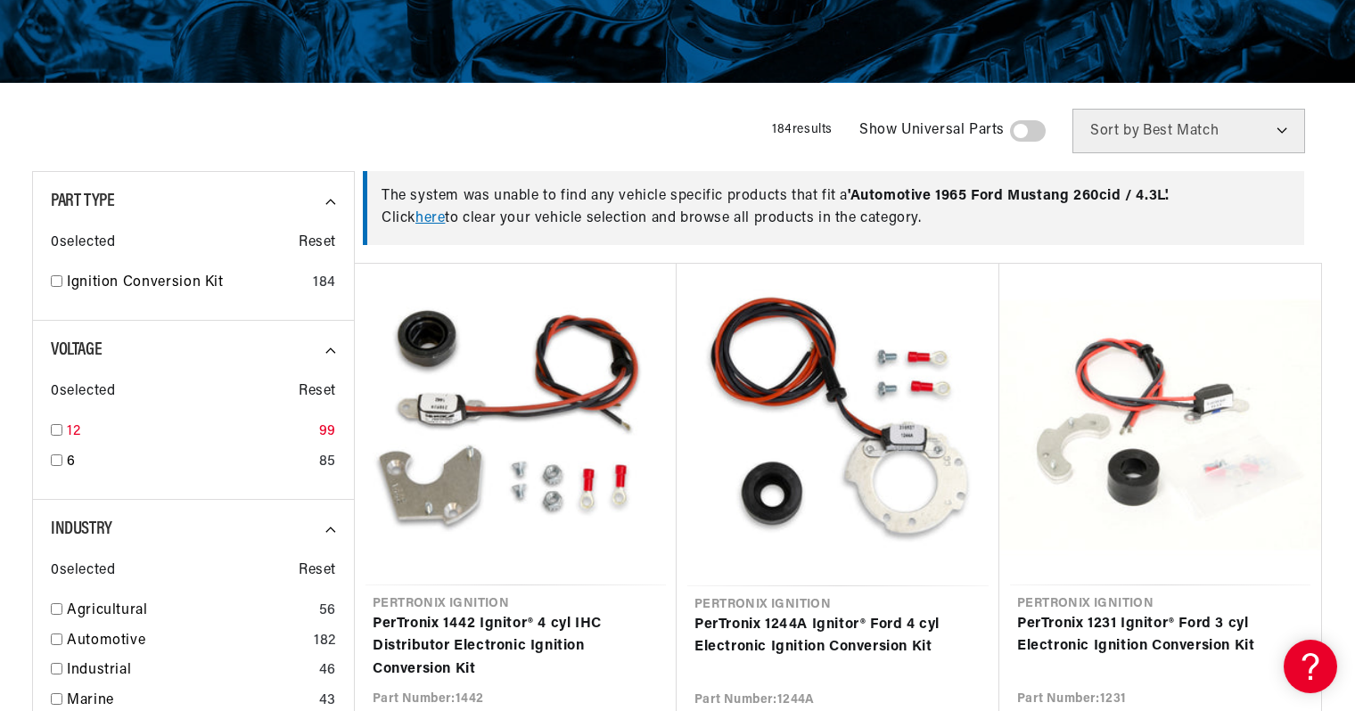
click at [62, 424] on input "checkbox" at bounding box center [57, 430] width 12 height 12
checkbox input "true"
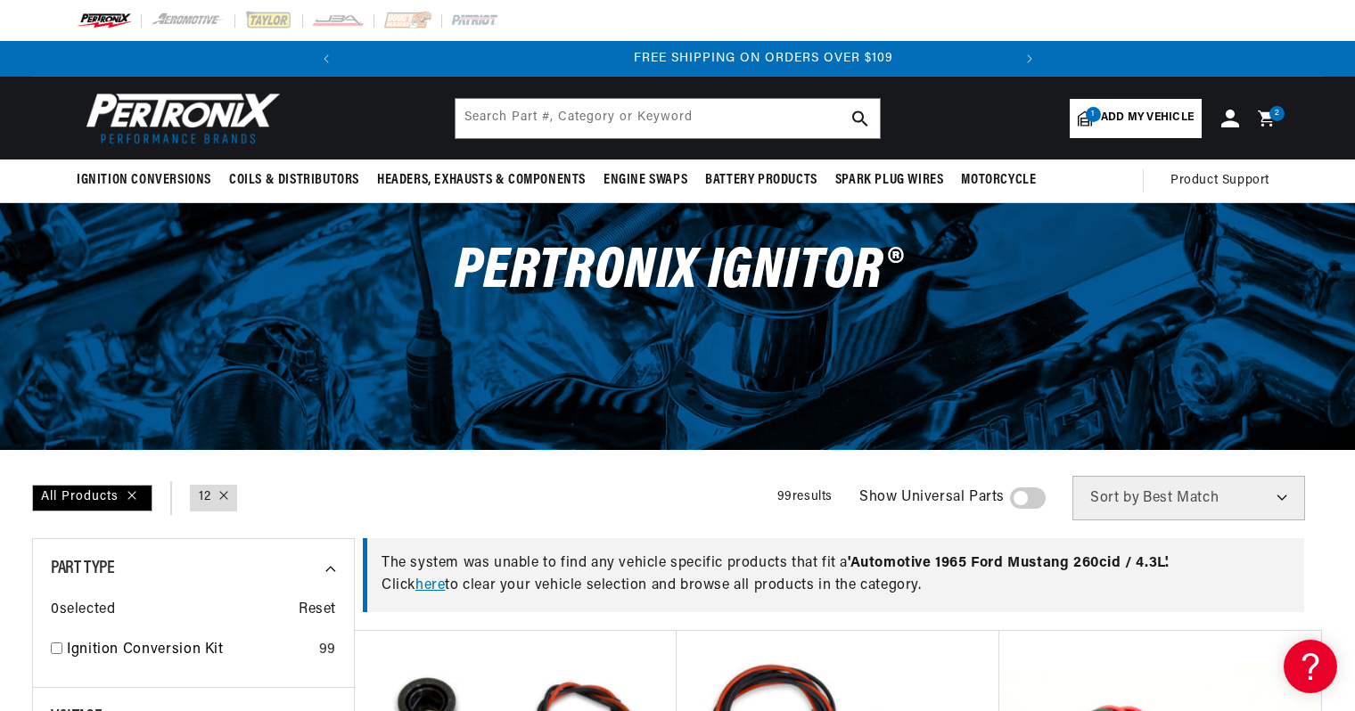
click at [1101, 110] on span "Add my vehicle" at bounding box center [1147, 118] width 93 height 17
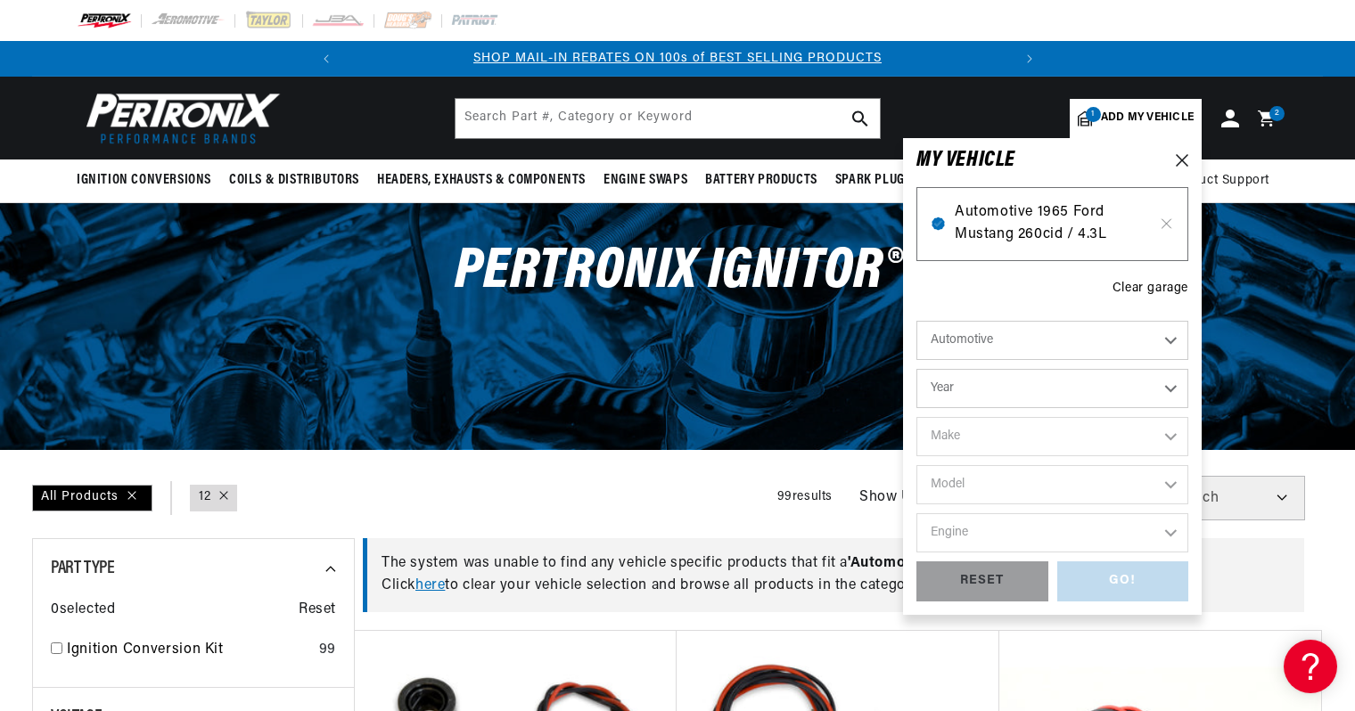
click at [954, 213] on span "Automotive 1965 Ford Mustang 260cid / 4.3L" at bounding box center [1051, 223] width 195 height 45
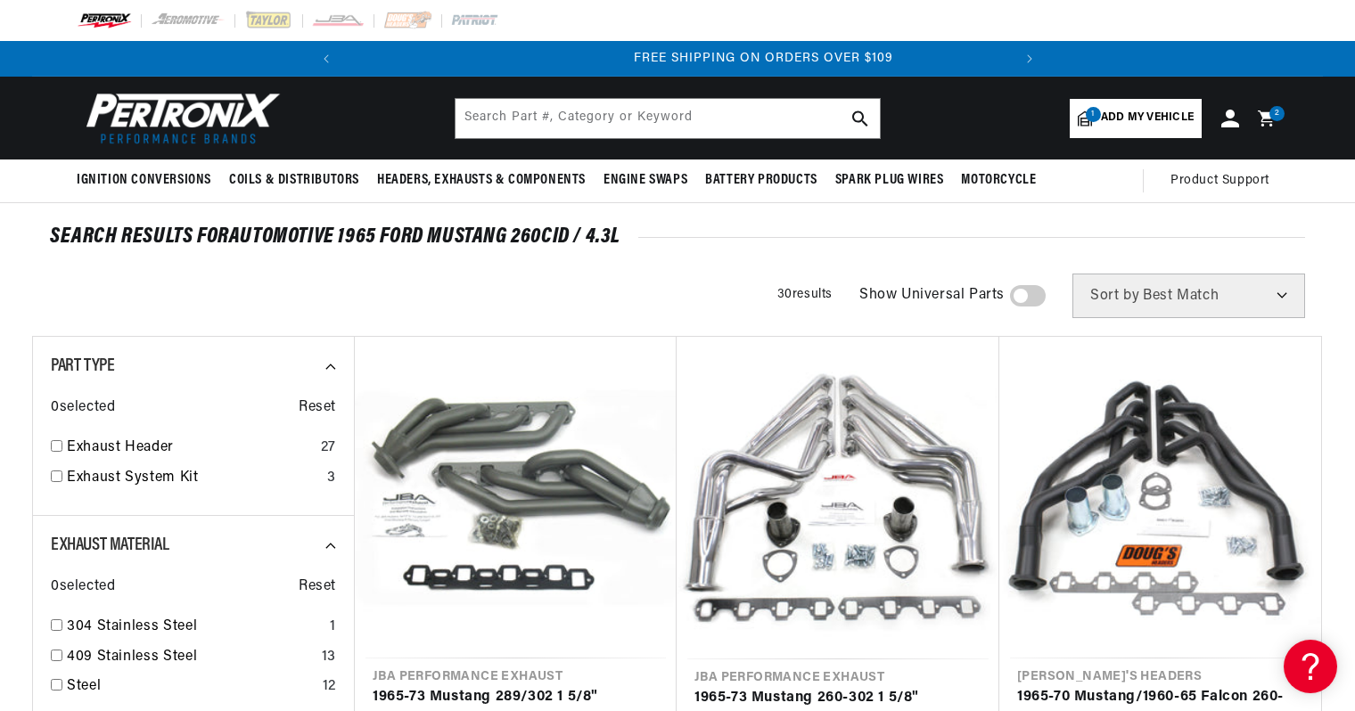
click at [1010, 285] on span at bounding box center [1028, 295] width 36 height 21
click at [1013, 299] on input "checkbox" at bounding box center [1019, 299] width 12 height 0
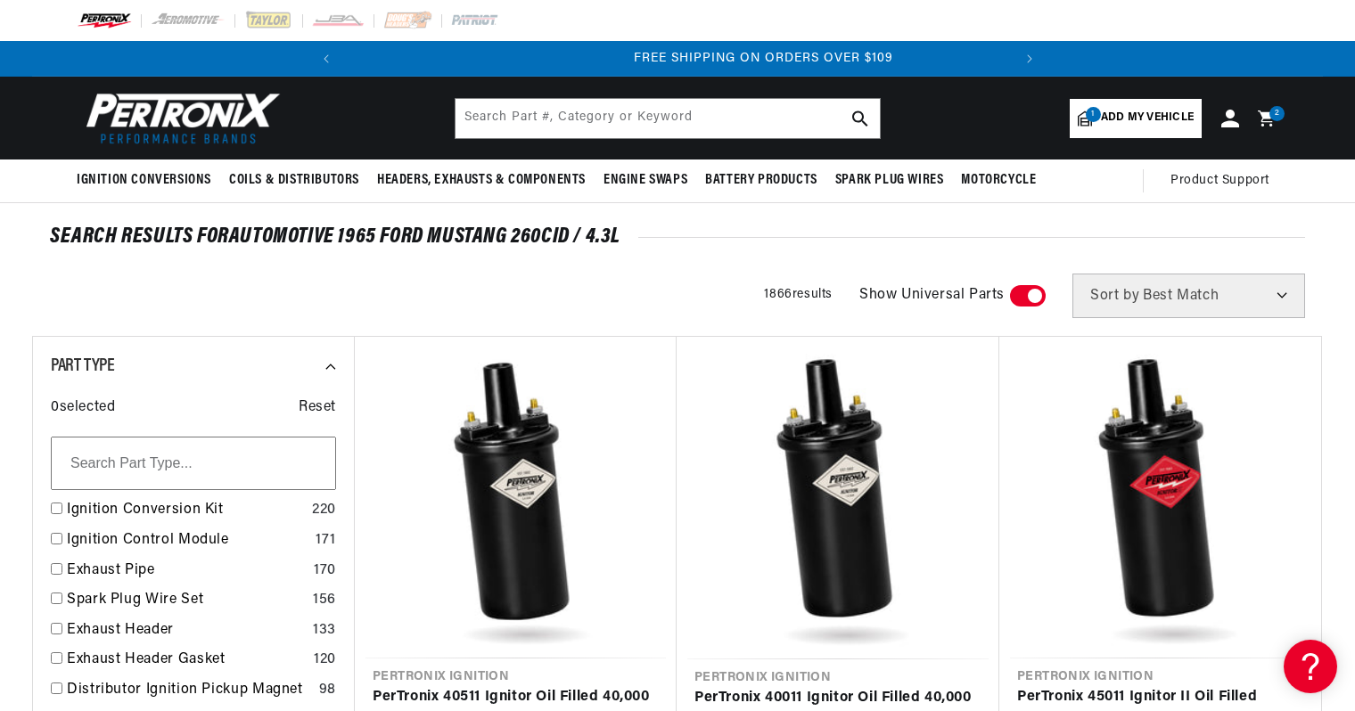
click at [1101, 110] on span "Add my vehicle" at bounding box center [1147, 118] width 93 height 17
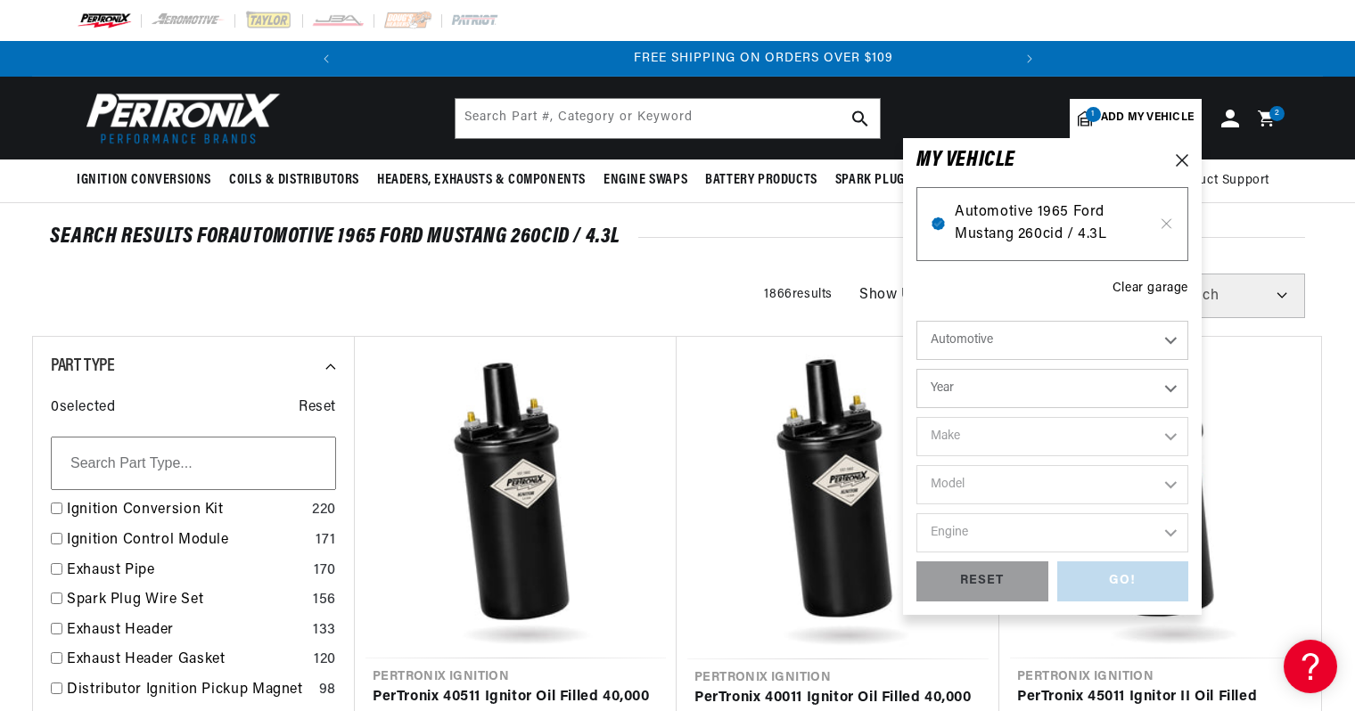
click at [957, 201] on span "Automotive 1965 Ford Mustang 260cid / 4.3L" at bounding box center [1051, 223] width 195 height 45
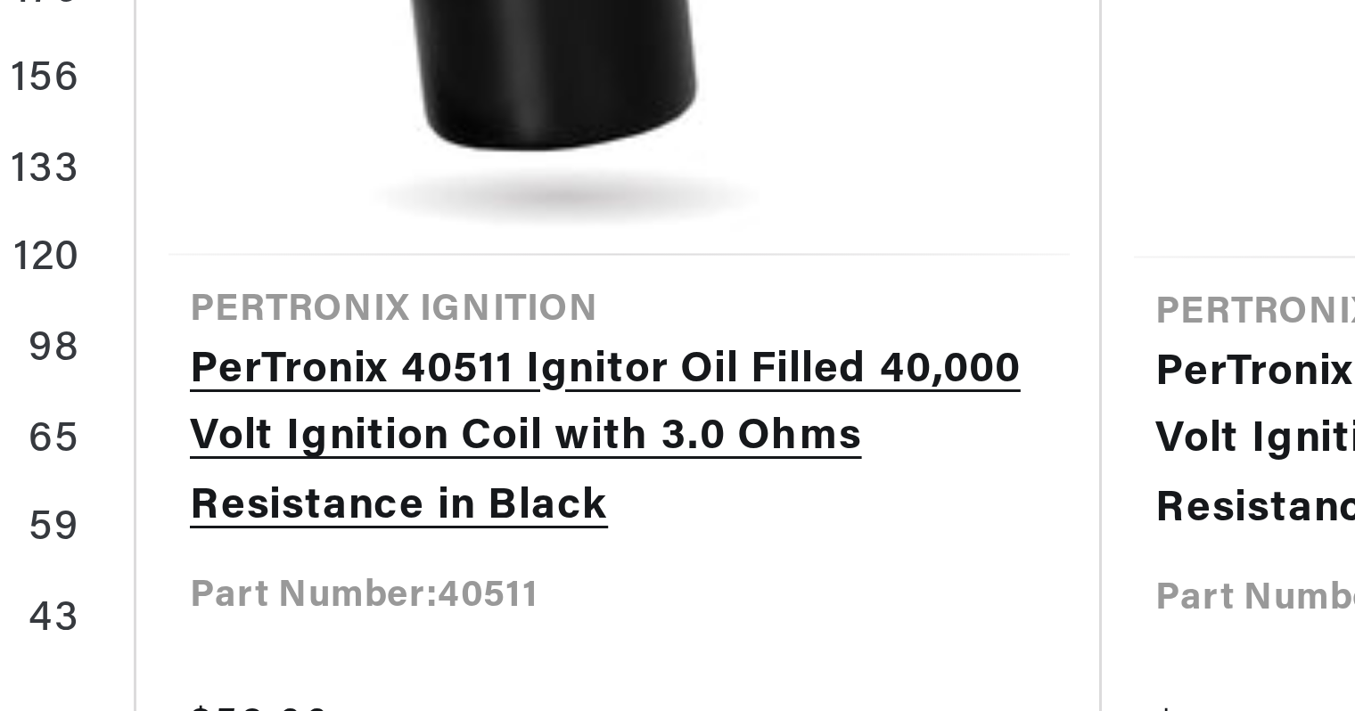
drag, startPoint x: 571, startPoint y: 471, endPoint x: 498, endPoint y: 632, distance: 177.1
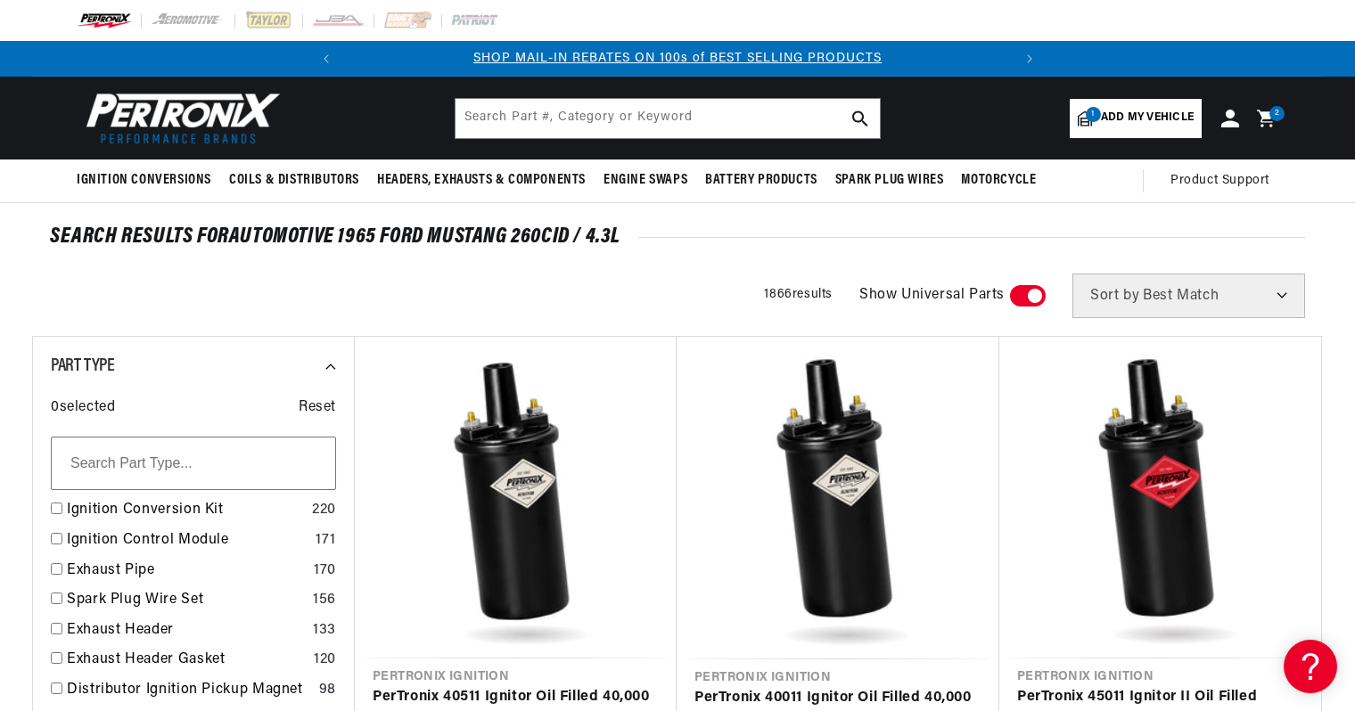
click at [1257, 110] on icon at bounding box center [1265, 118] width 17 height 17
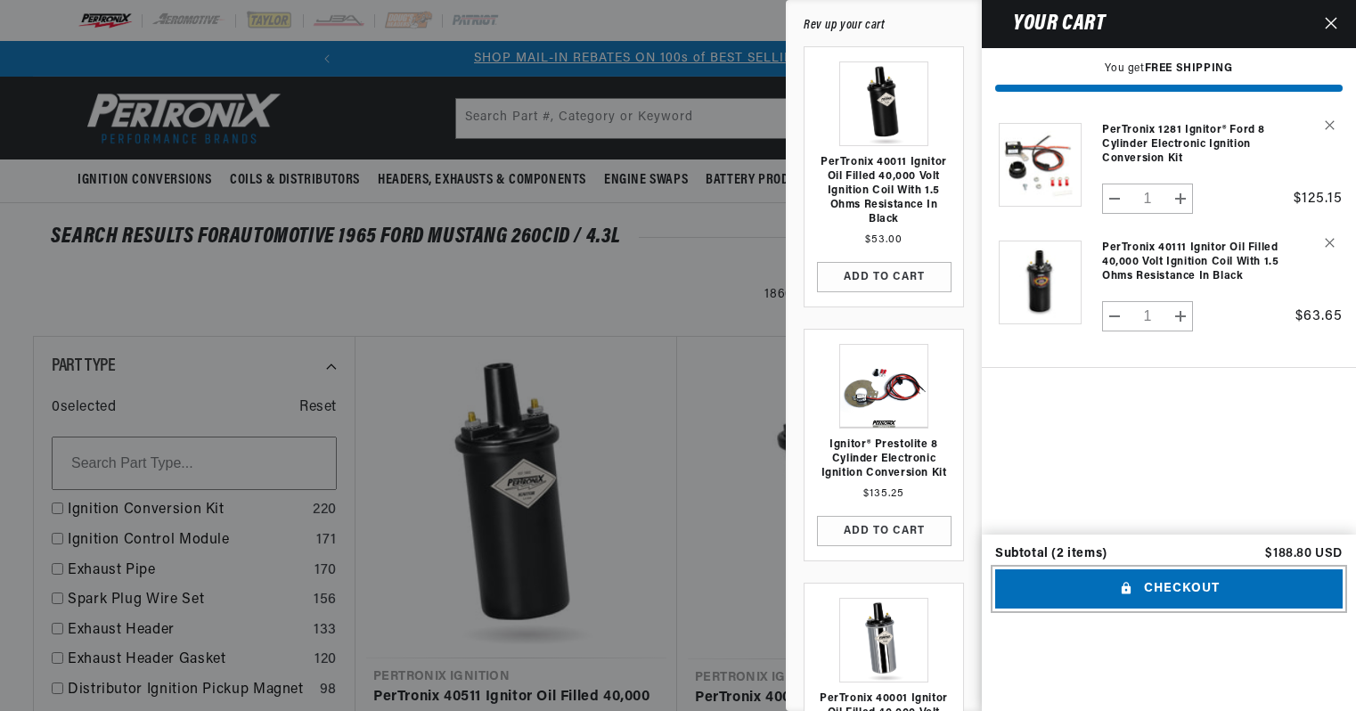
click at [1172, 610] on button "Checkout" at bounding box center [1169, 589] width 348 height 40
